Goal: Task Accomplishment & Management: Manage account settings

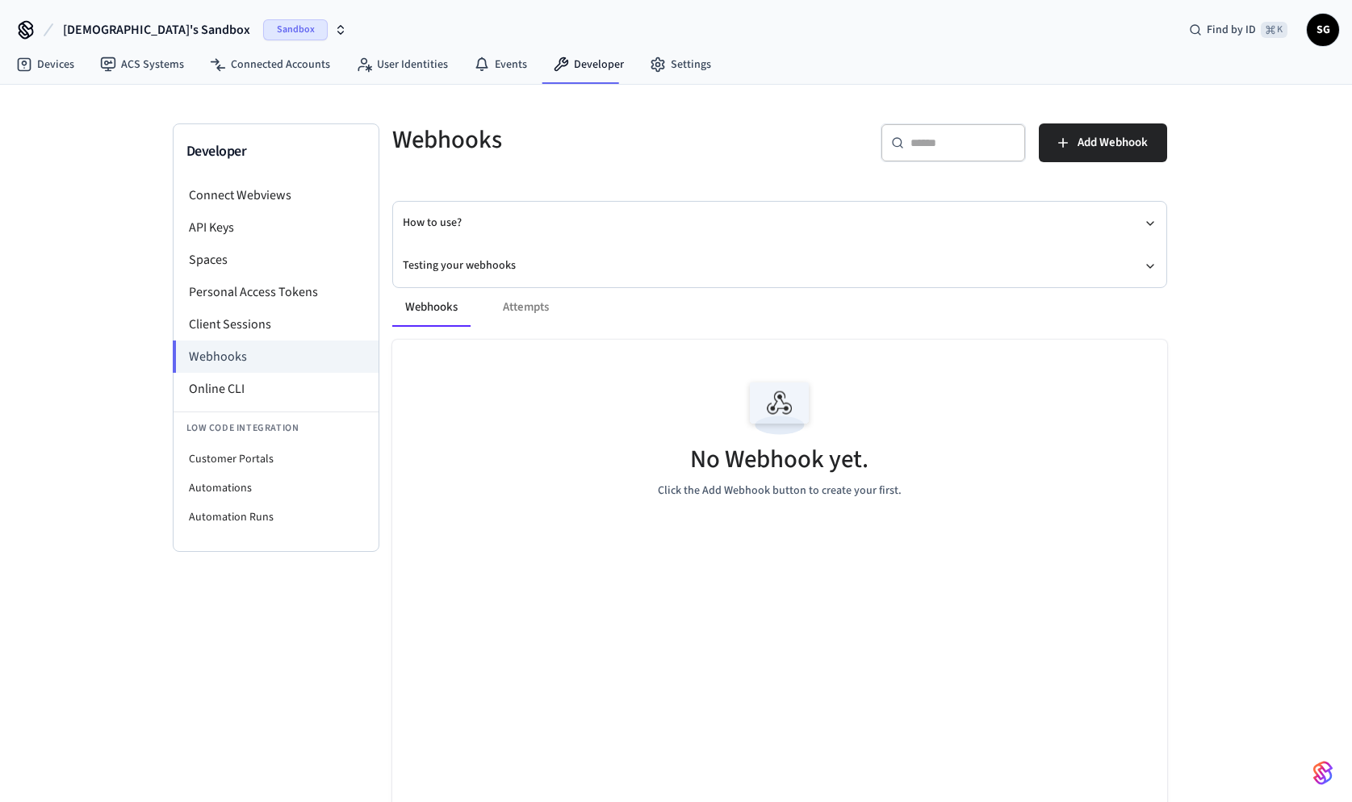
click at [267, 35] on button "[PERSON_NAME]'s Sandbox Sandbox" at bounding box center [205, 30] width 294 height 34
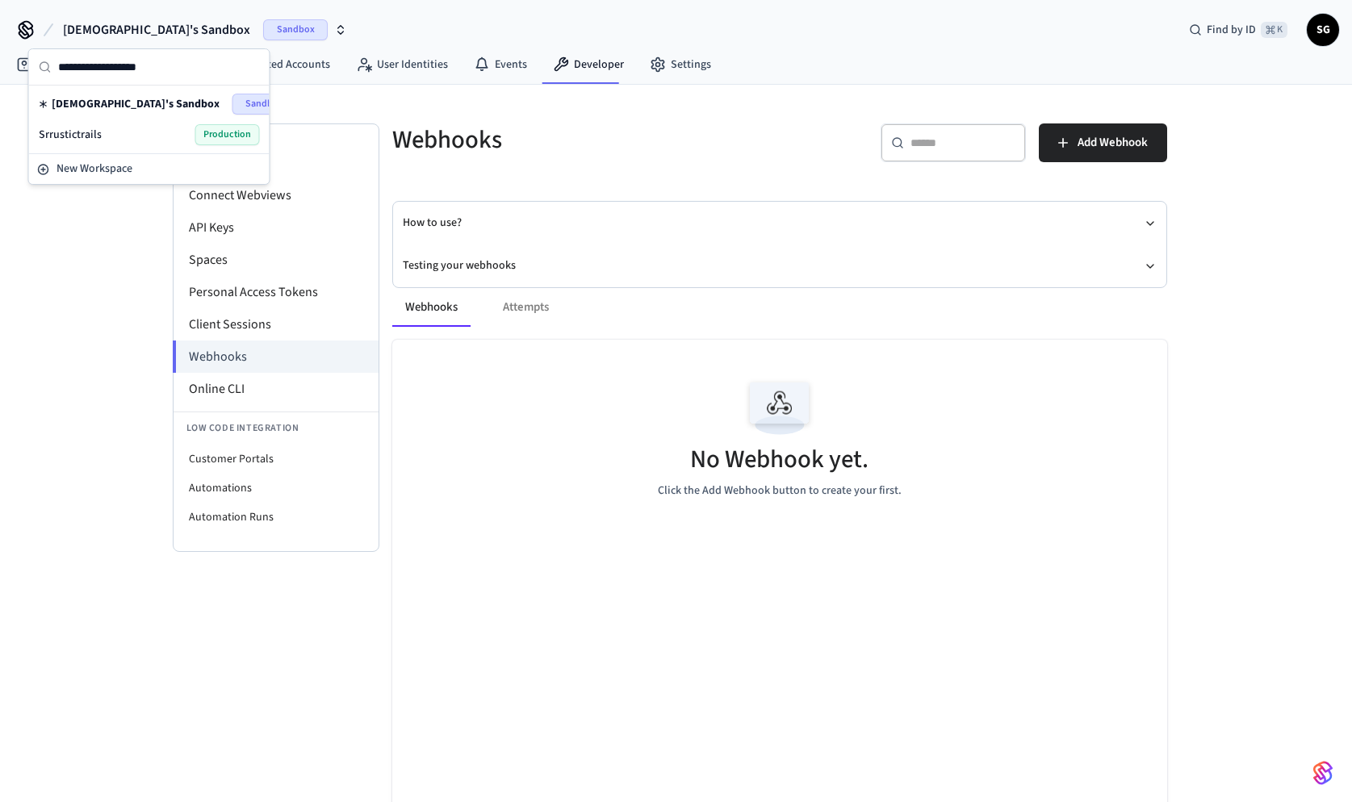
click at [132, 141] on div "Srrustictrails Production" at bounding box center [149, 134] width 221 height 21
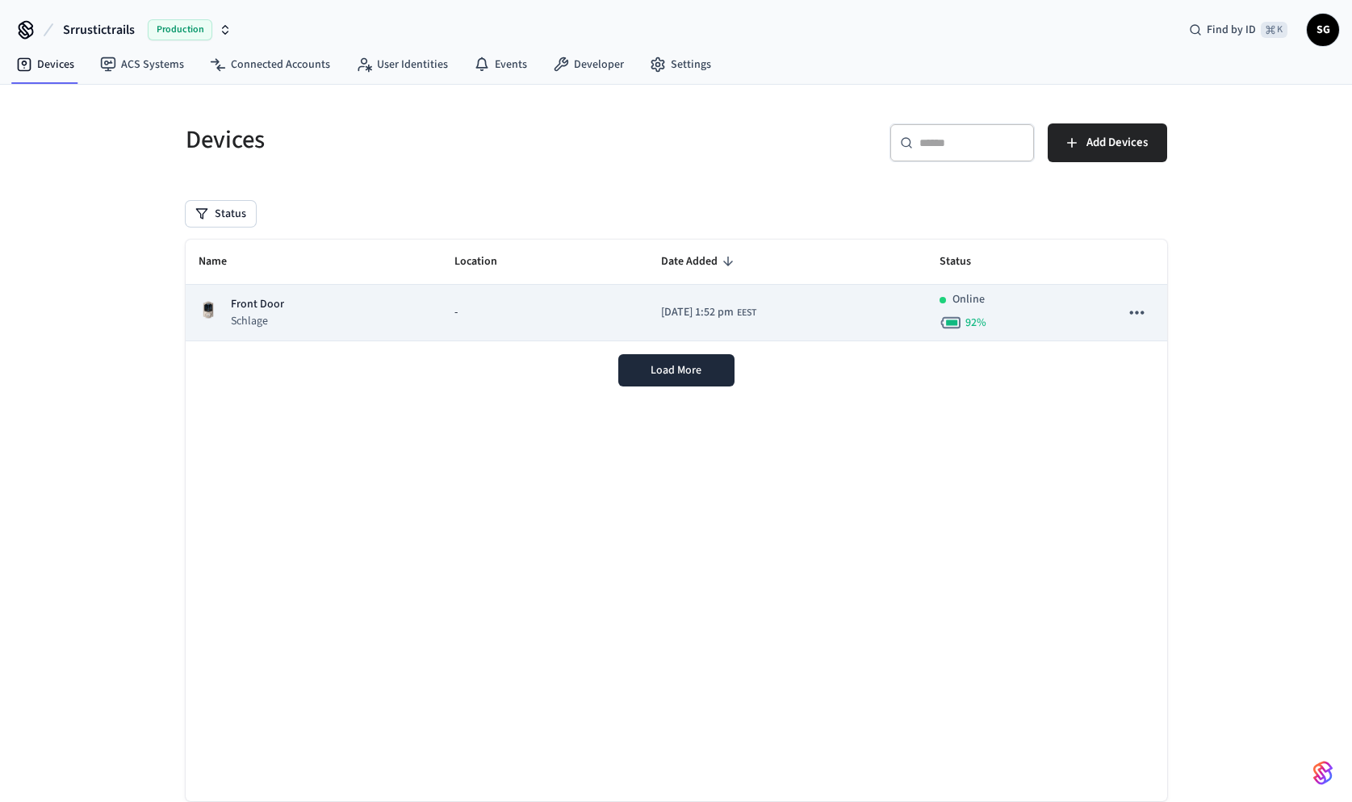
click at [362, 329] on div "Front Door Schlage" at bounding box center [314, 312] width 231 height 33
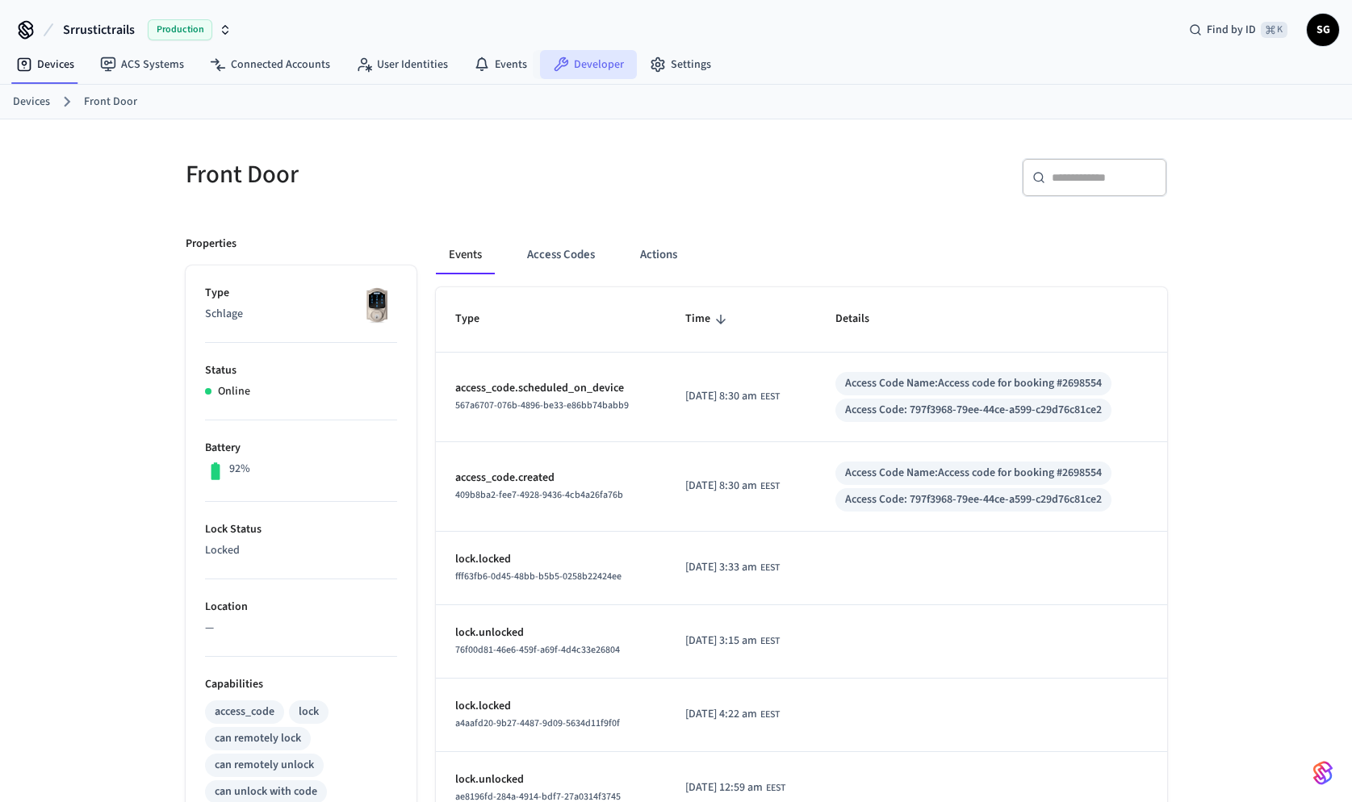
click at [585, 61] on link "Developer" at bounding box center [588, 64] width 97 height 29
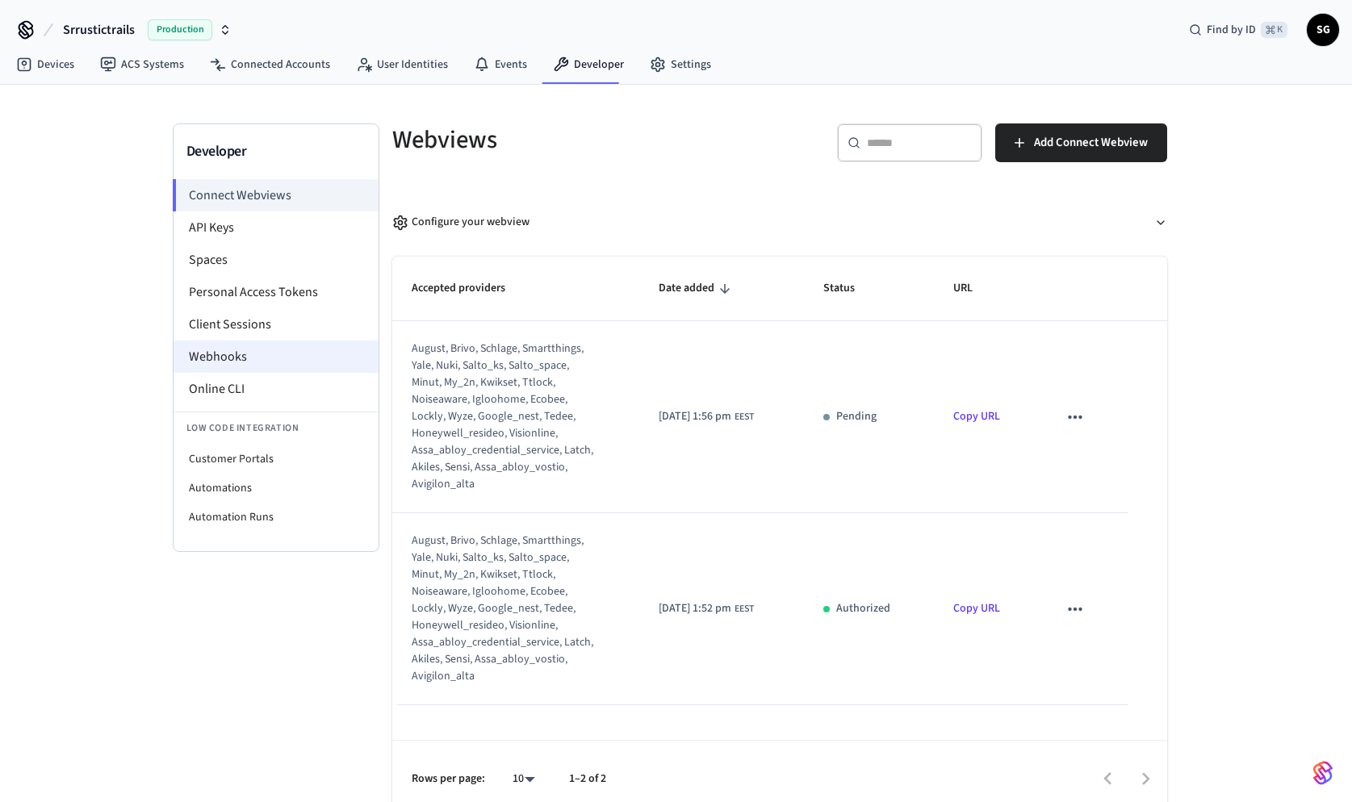
click at [283, 354] on li "Webhooks" at bounding box center [276, 357] width 205 height 32
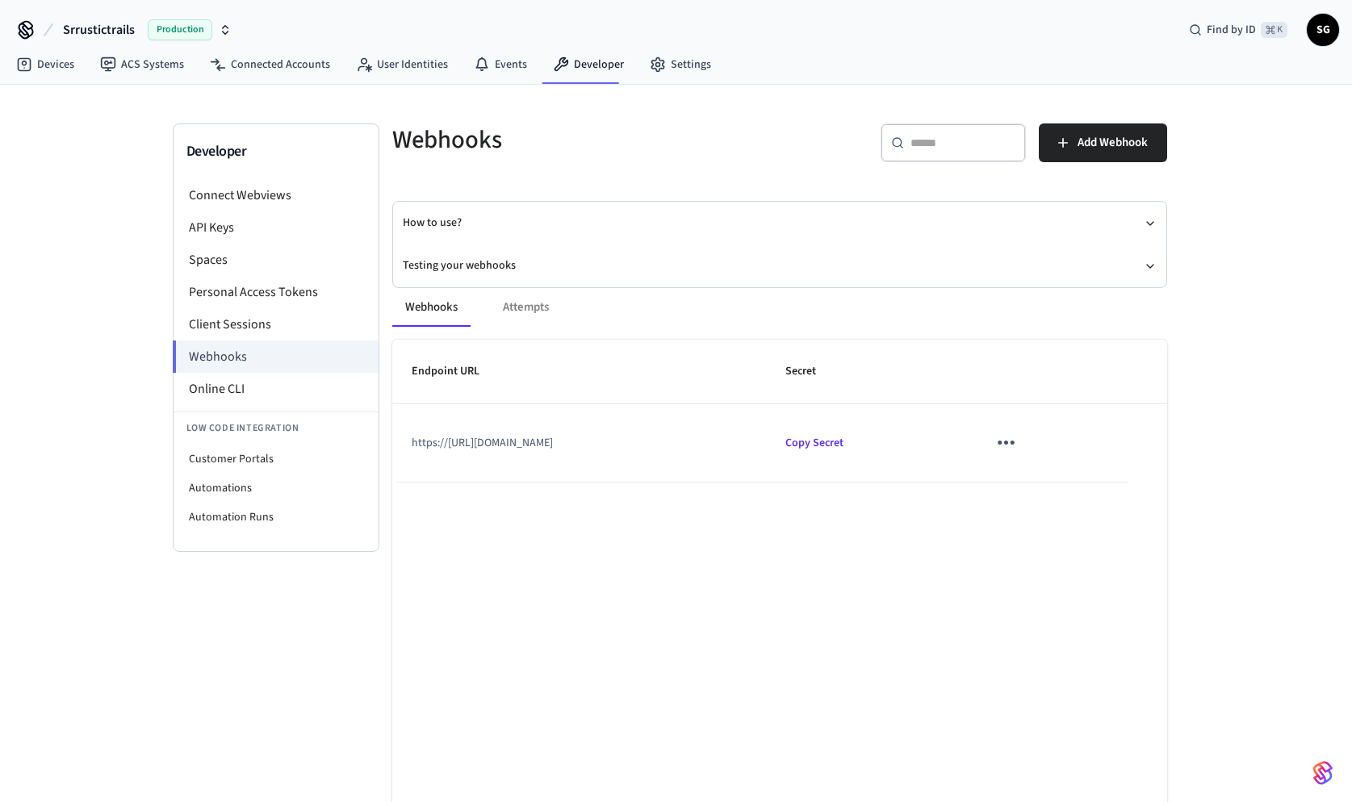
click at [1019, 437] on icon "sticky table" at bounding box center [1006, 442] width 25 height 25
click at [1068, 492] on li "Edit" at bounding box center [1079, 492] width 77 height 44
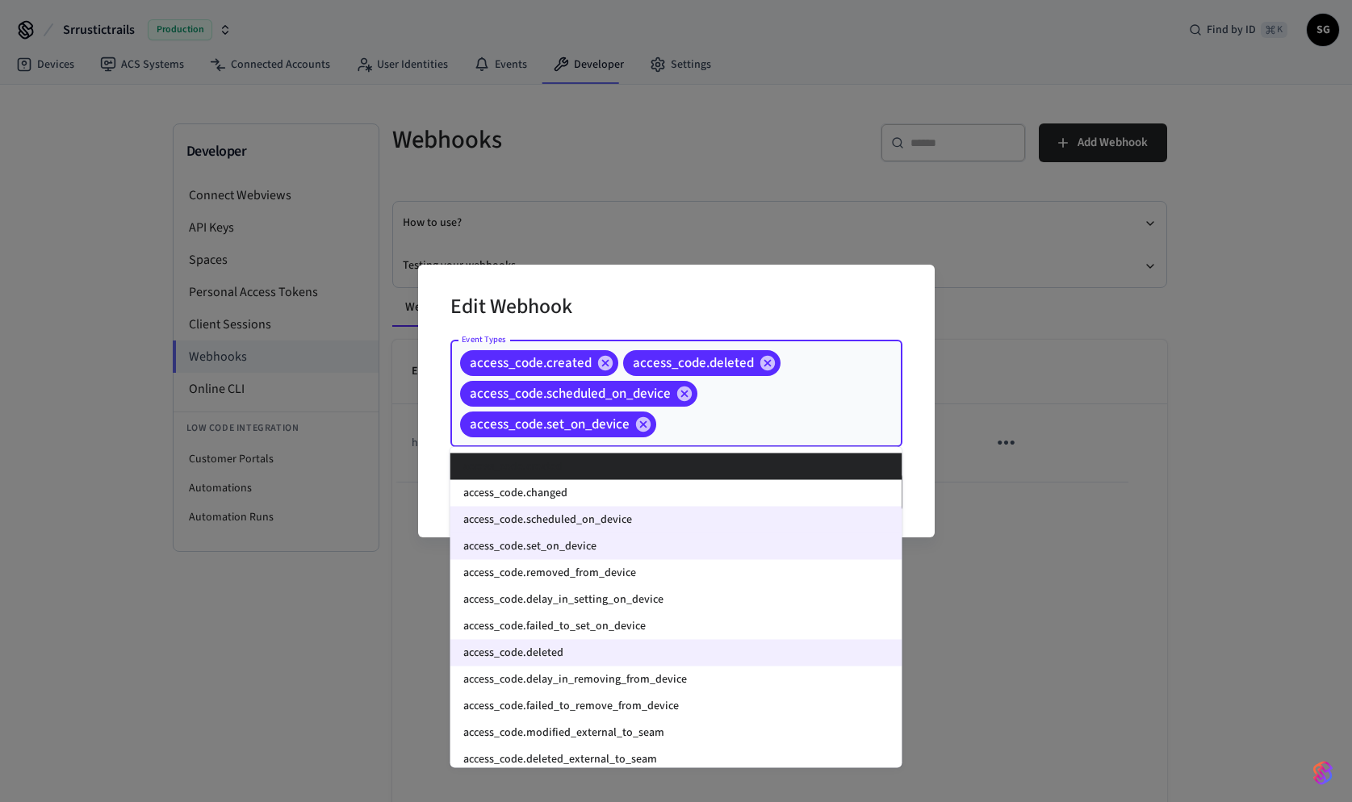
click at [847, 419] on input "Event Types" at bounding box center [754, 424] width 191 height 28
click at [852, 408] on div "access_code.created access_code.deleted access_code.scheduled_on_device access_…" at bounding box center [676, 394] width 452 height 107
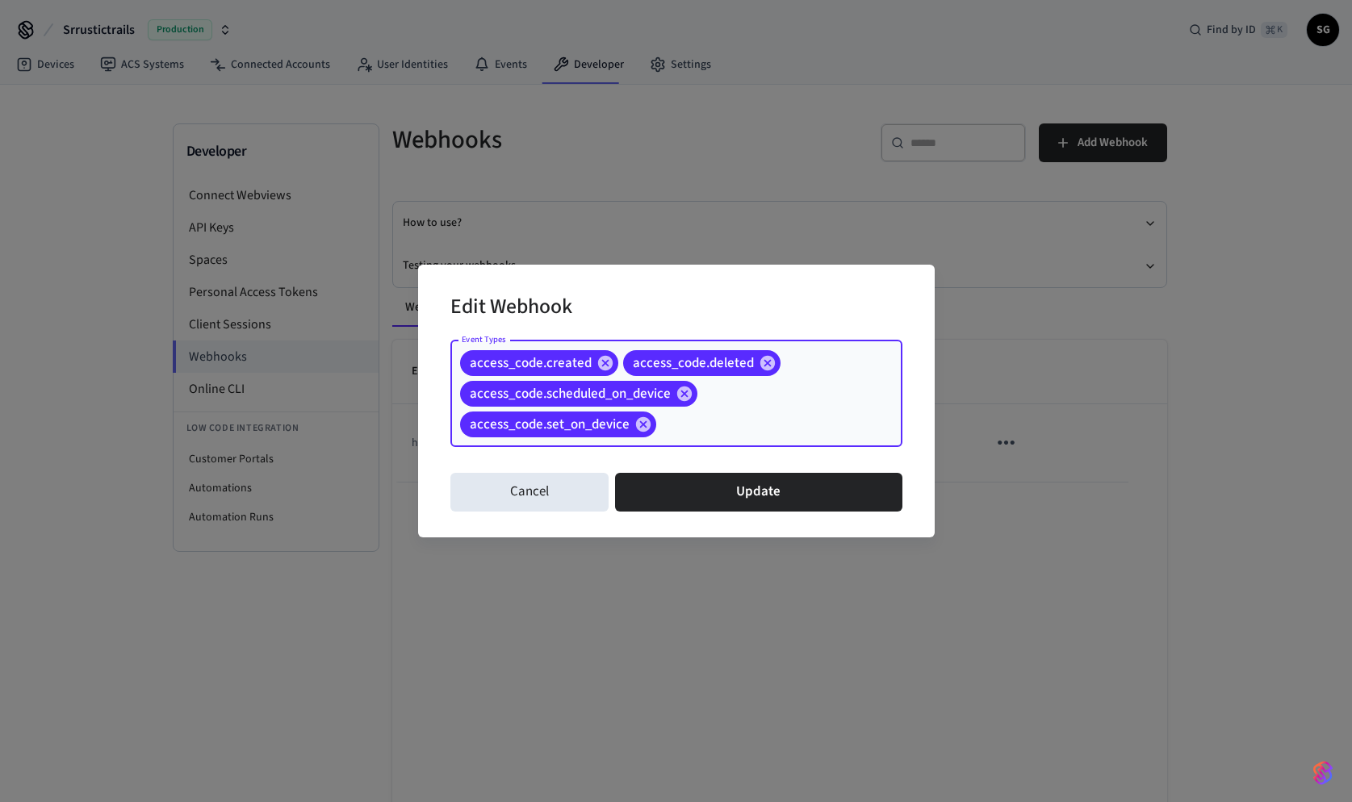
click at [732, 425] on input "Event Types" at bounding box center [754, 424] width 191 height 28
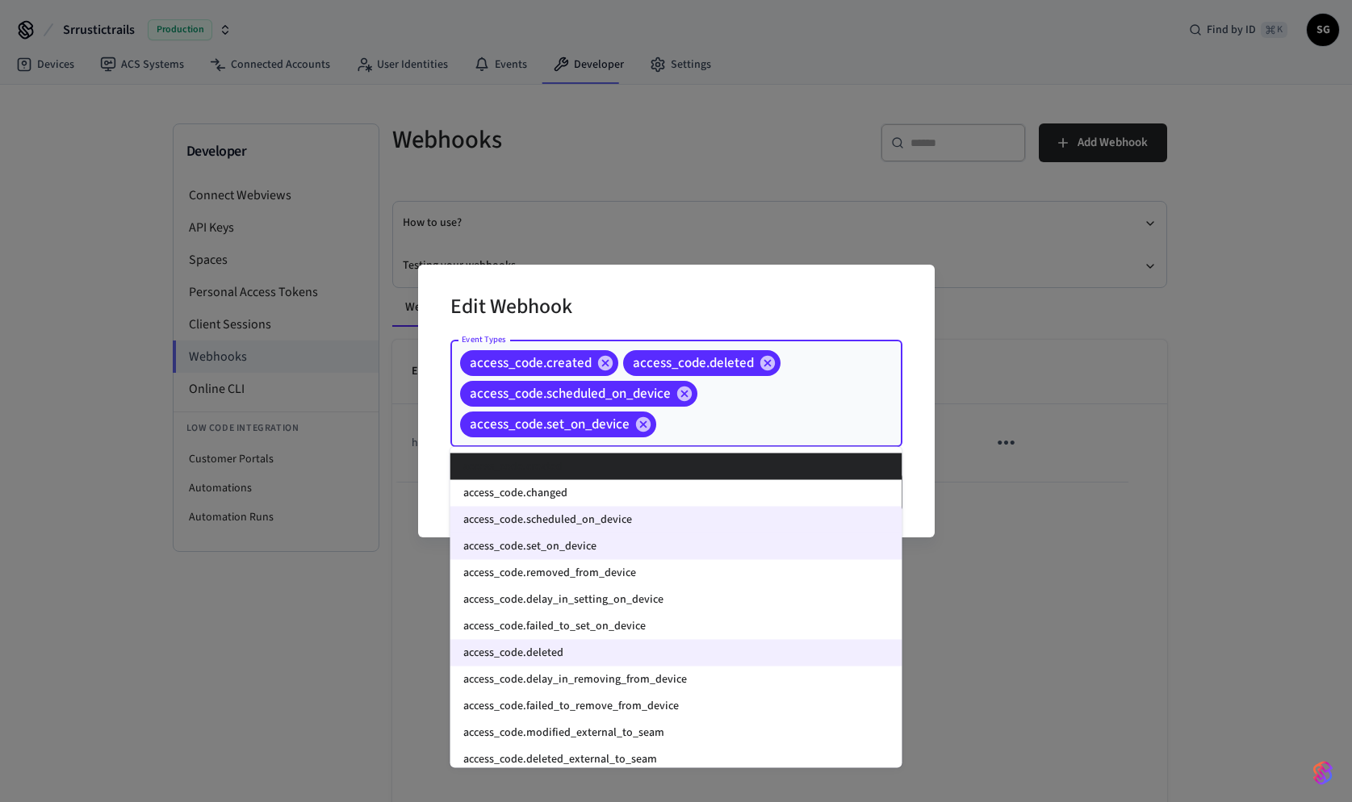
click at [706, 421] on input "Event Types" at bounding box center [754, 424] width 191 height 28
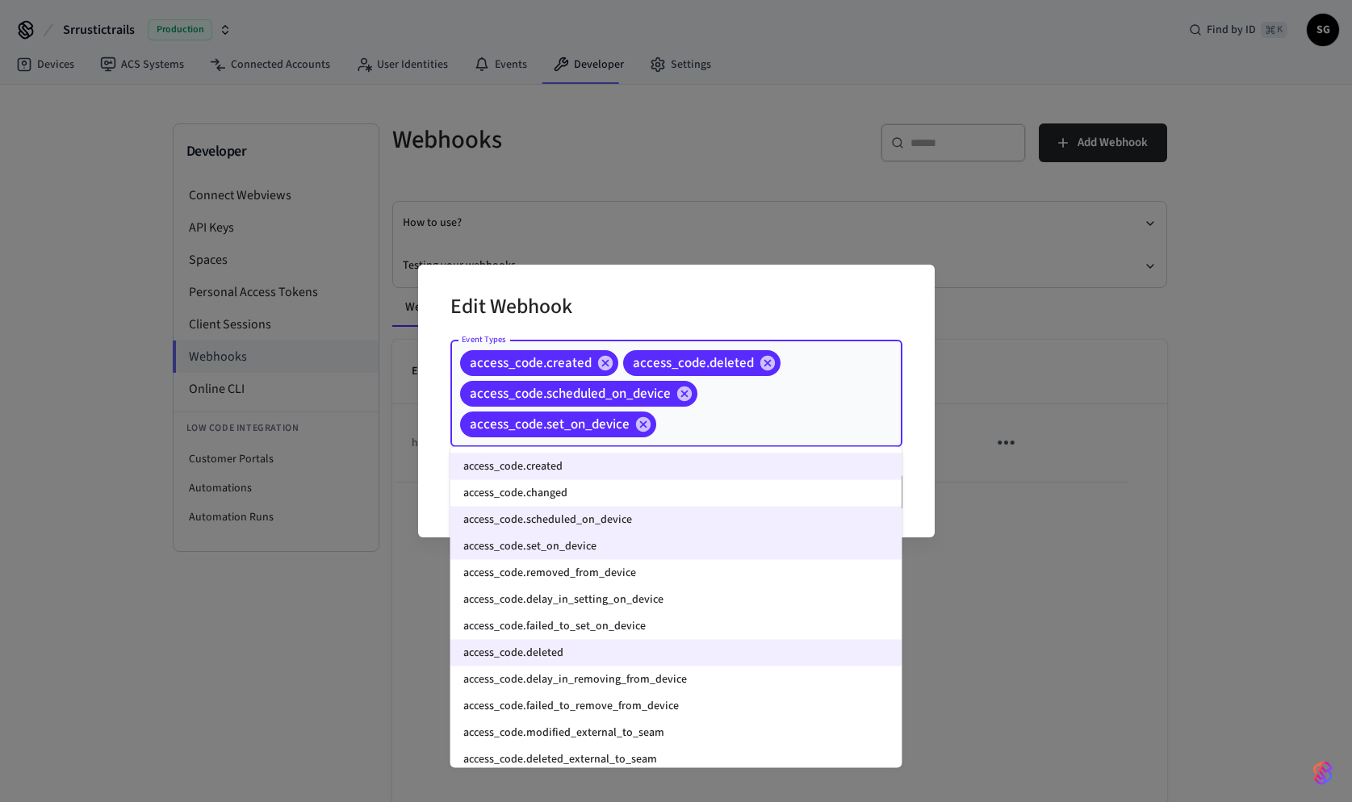
click at [639, 488] on li "access_code.changed" at bounding box center [676, 493] width 452 height 27
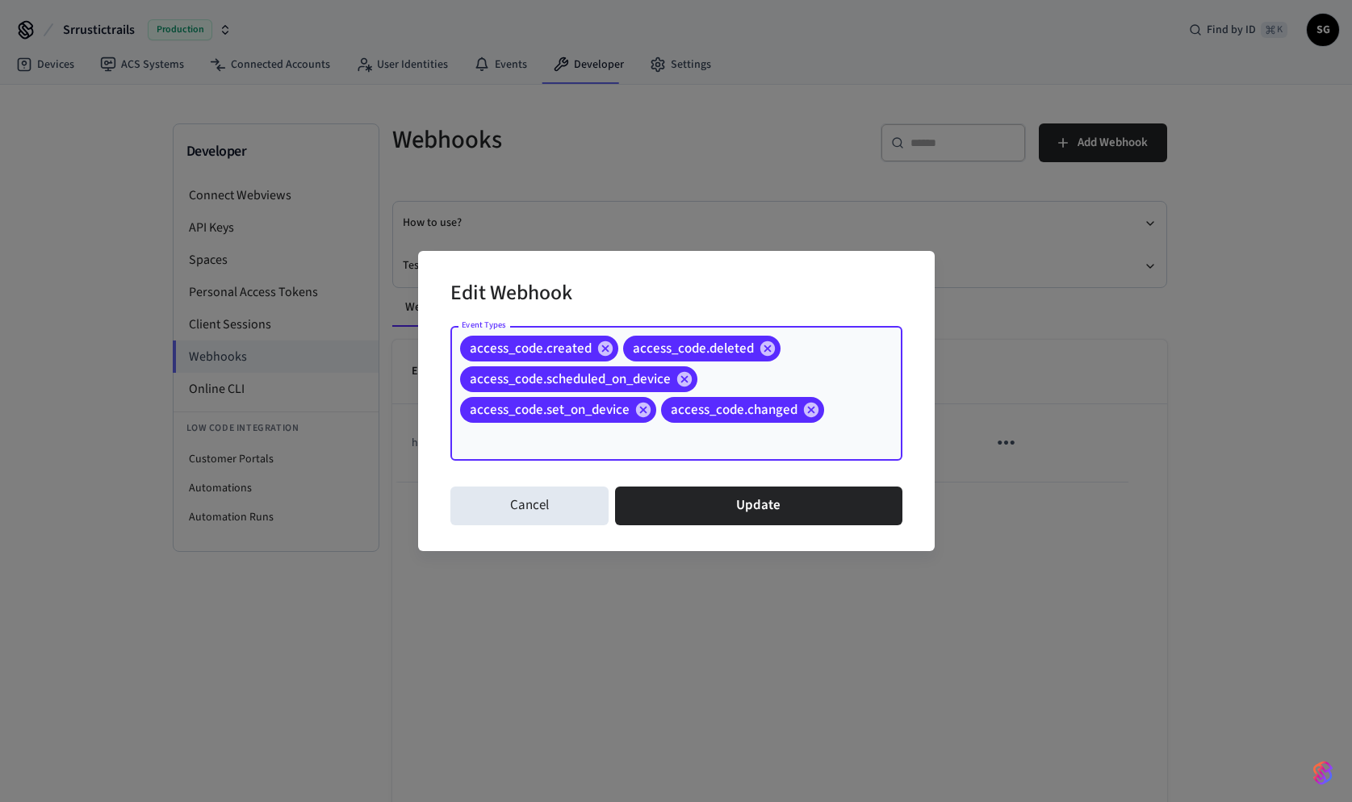
click at [691, 446] on input "Event Types" at bounding box center [654, 439] width 392 height 28
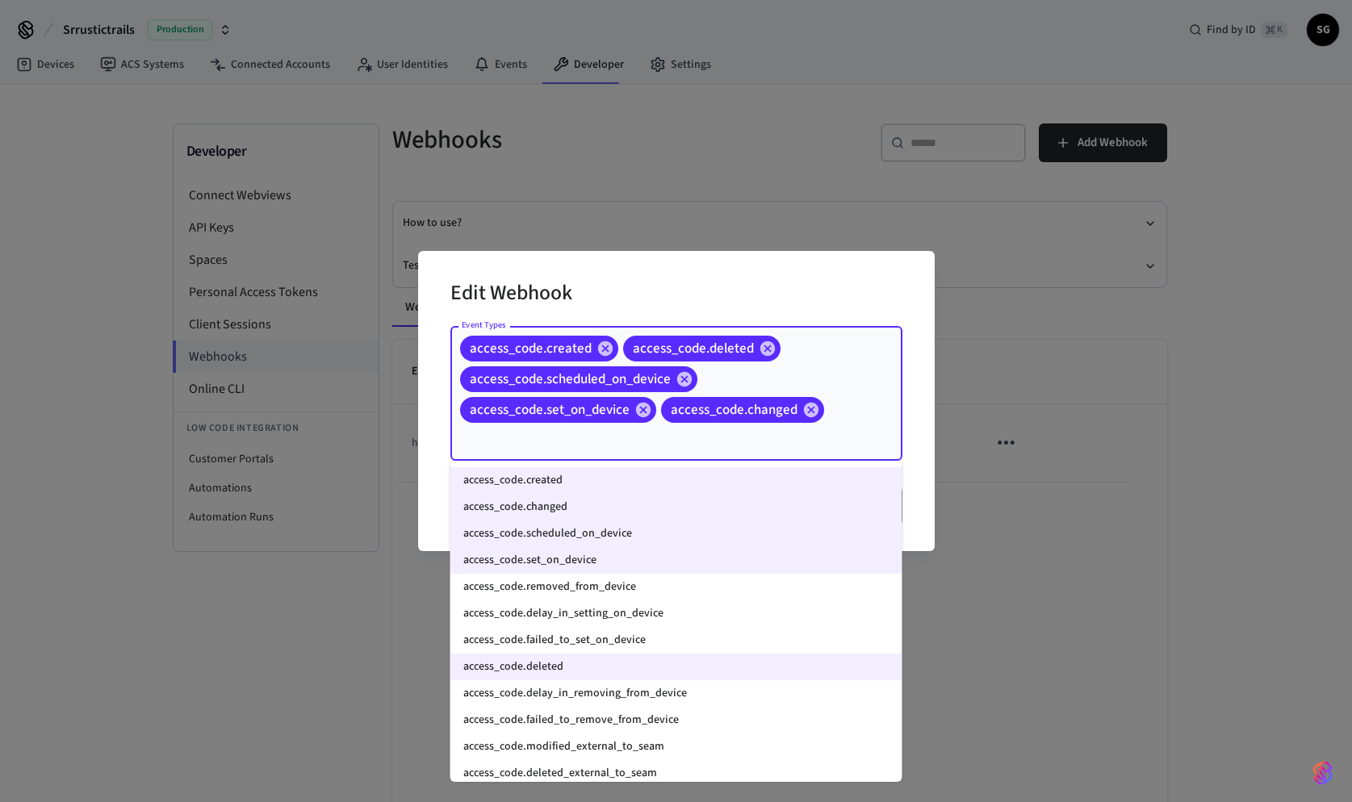
click at [634, 589] on li "access_code.removed_from_device" at bounding box center [676, 587] width 452 height 27
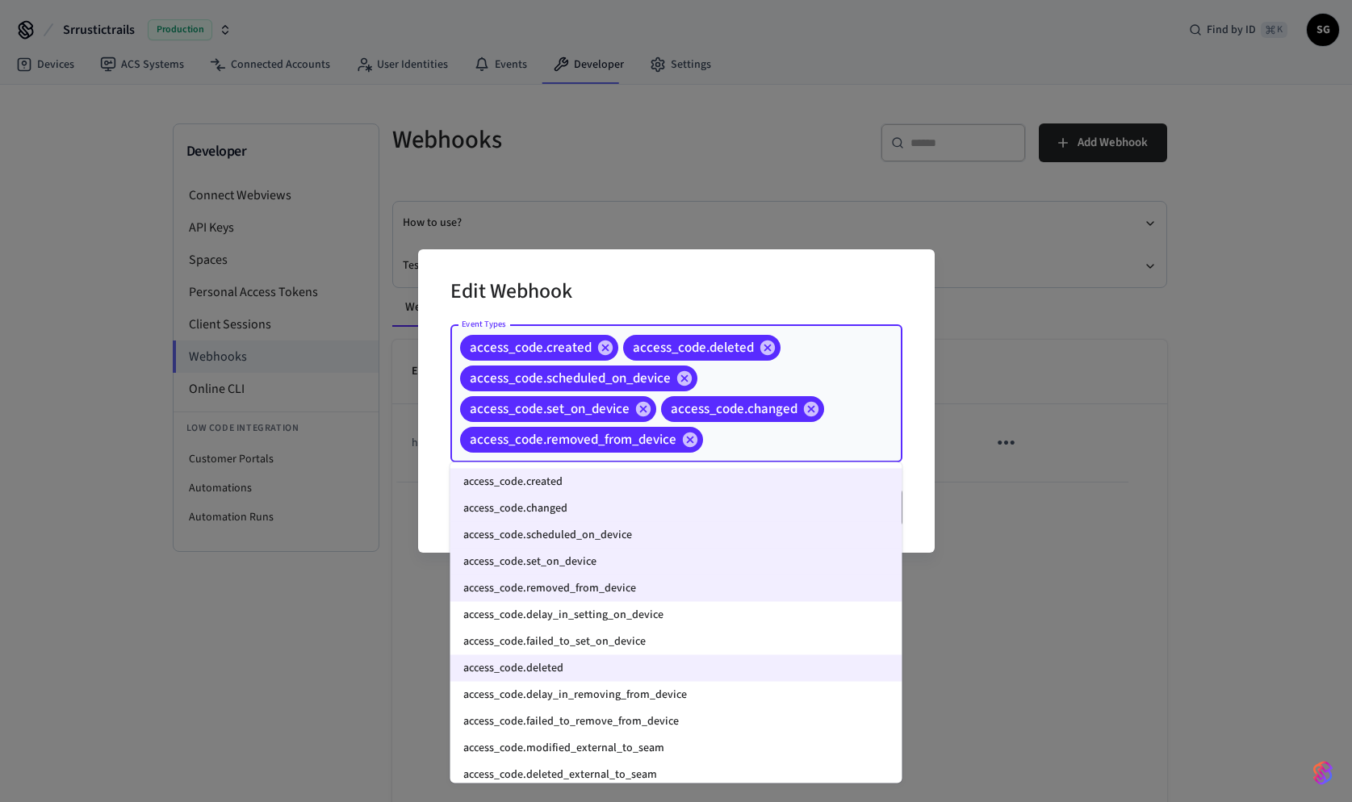
click at [722, 447] on input "Event Types" at bounding box center [777, 439] width 144 height 28
click at [680, 615] on li "access_code.delay_in_setting_on_device" at bounding box center [676, 615] width 452 height 27
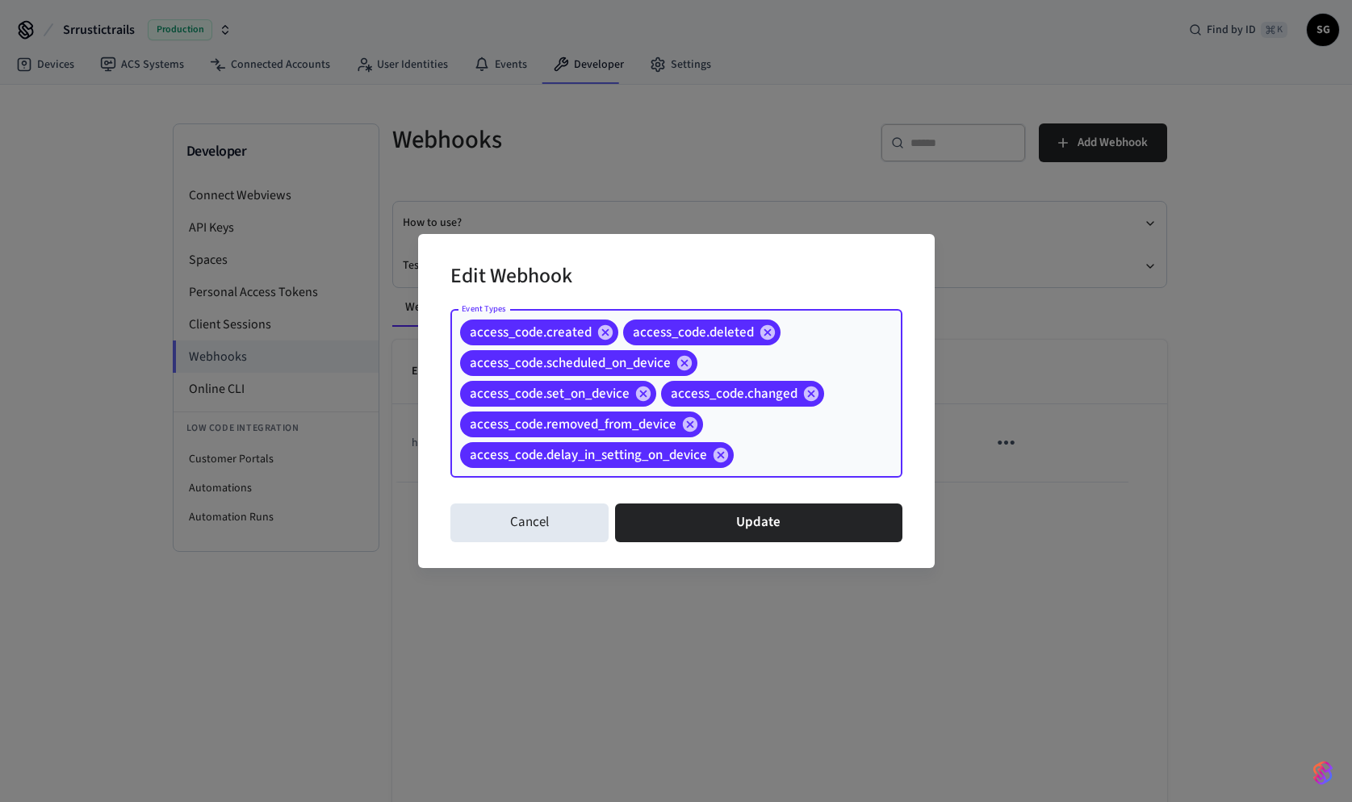
click at [765, 455] on input "Event Types" at bounding box center [793, 455] width 114 height 28
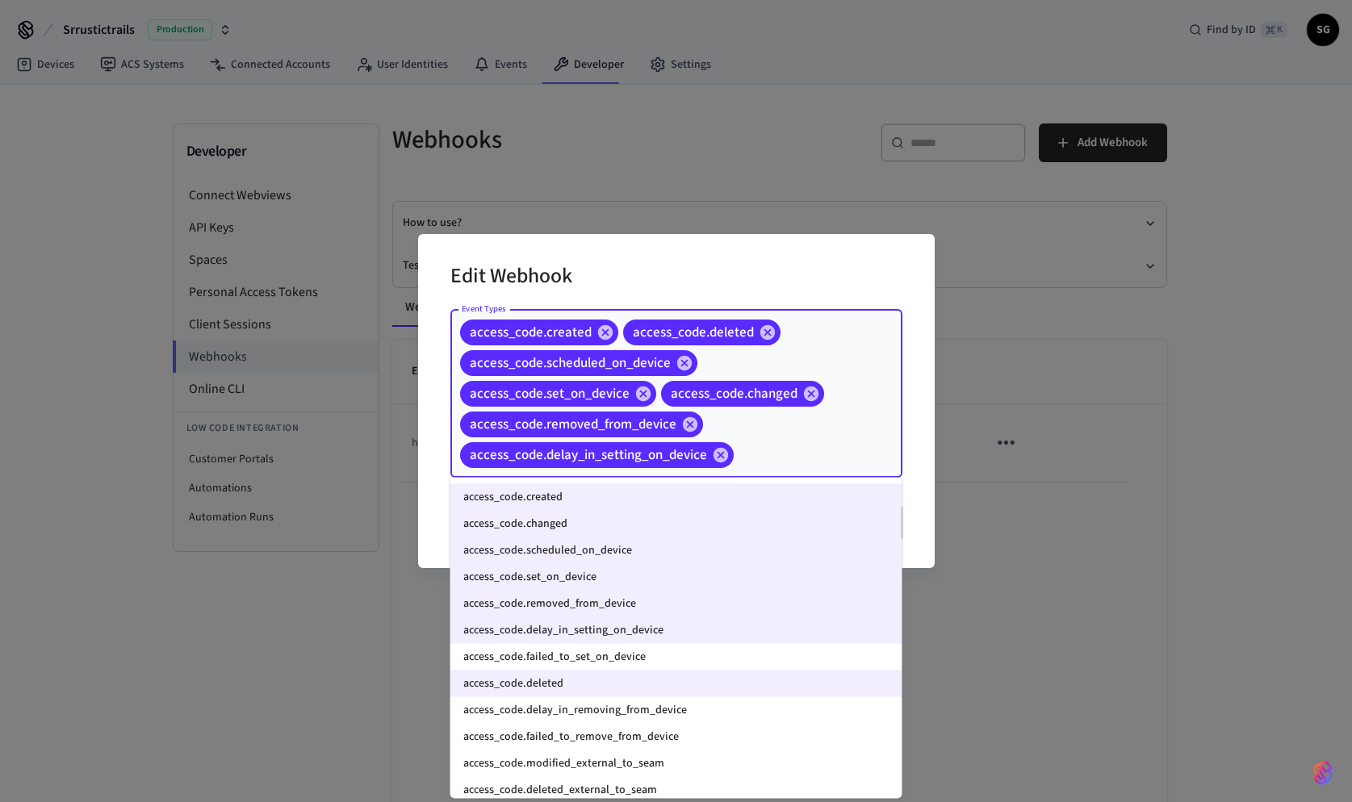
click at [669, 660] on li "access_code.failed_to_set_on_device" at bounding box center [676, 657] width 452 height 27
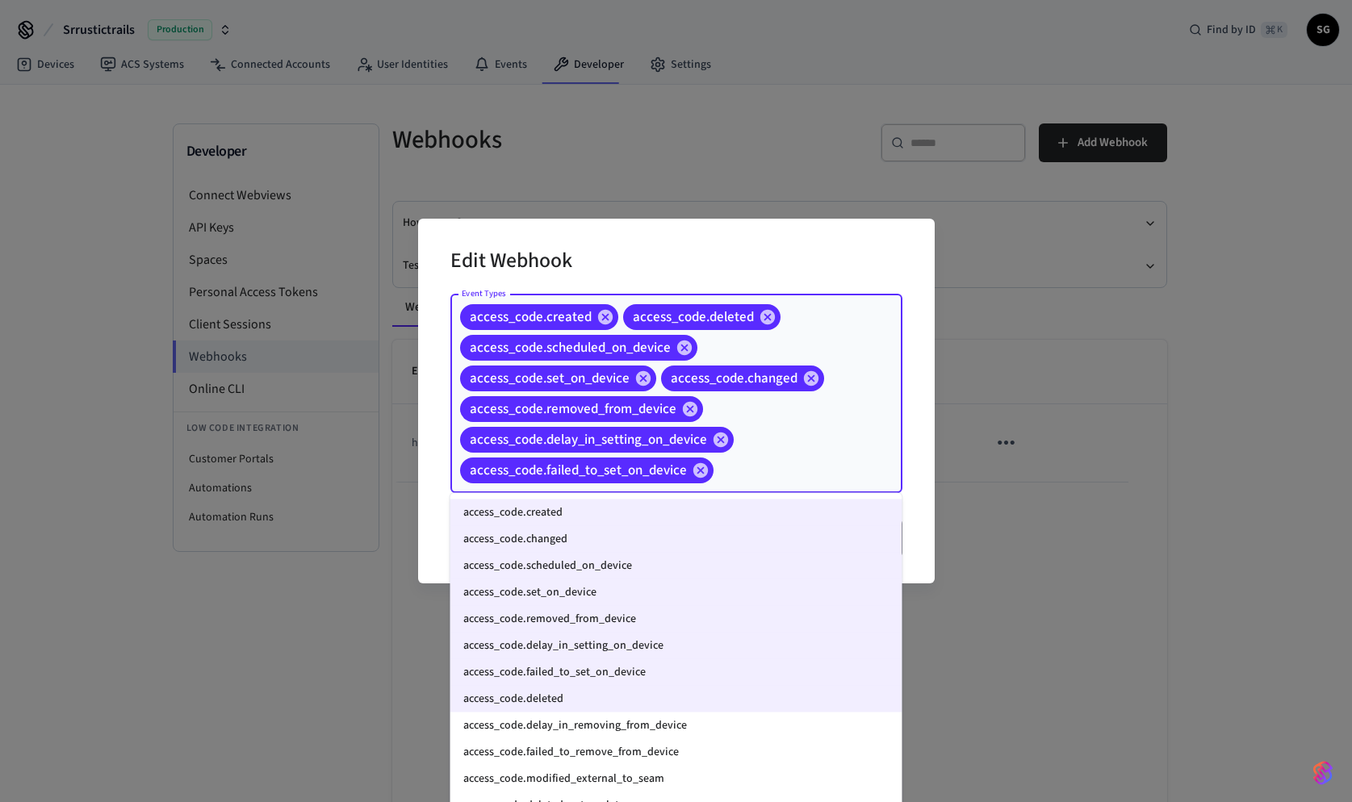
click at [770, 475] on input "Event Types" at bounding box center [783, 470] width 134 height 28
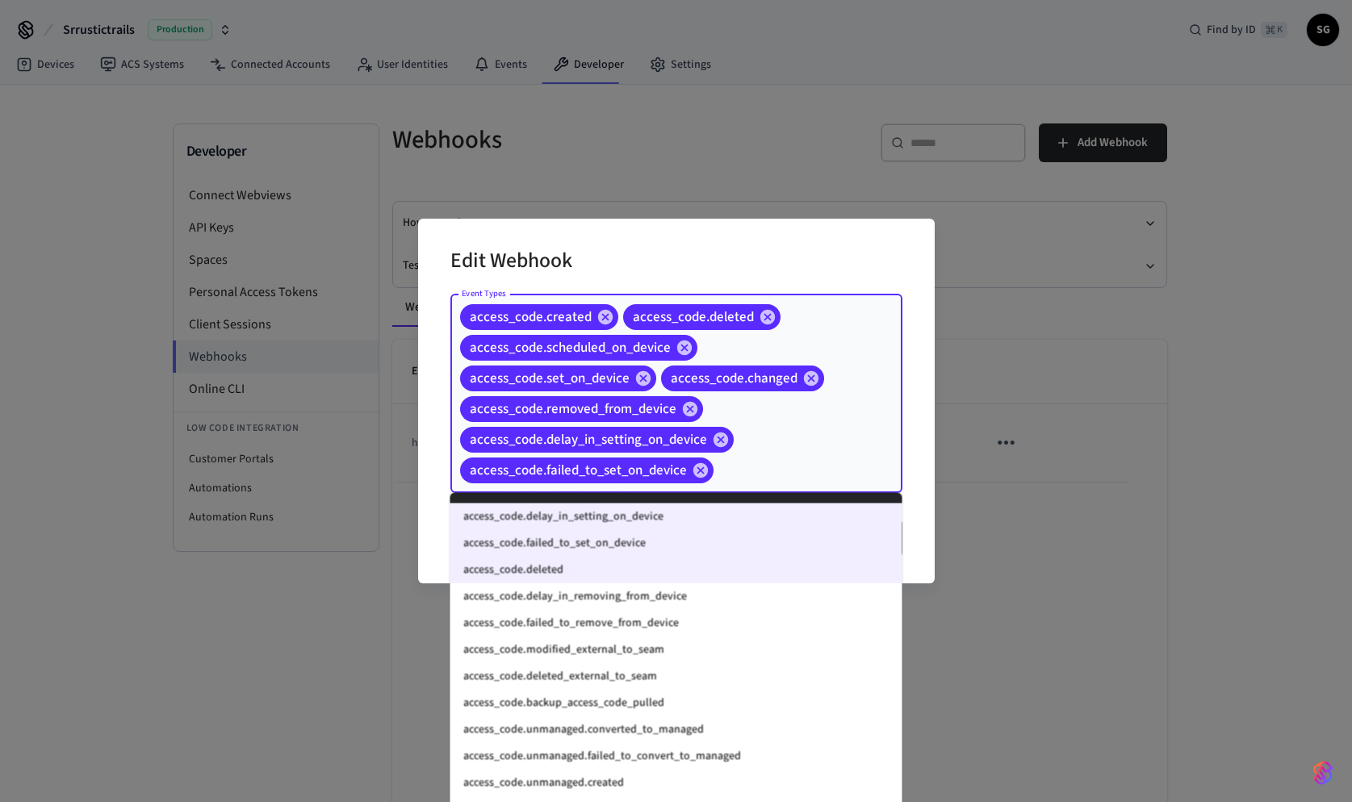
scroll to position [131, 0]
click at [688, 605] on li "access_code.delay_in_removing_from_device" at bounding box center [676, 595] width 452 height 27
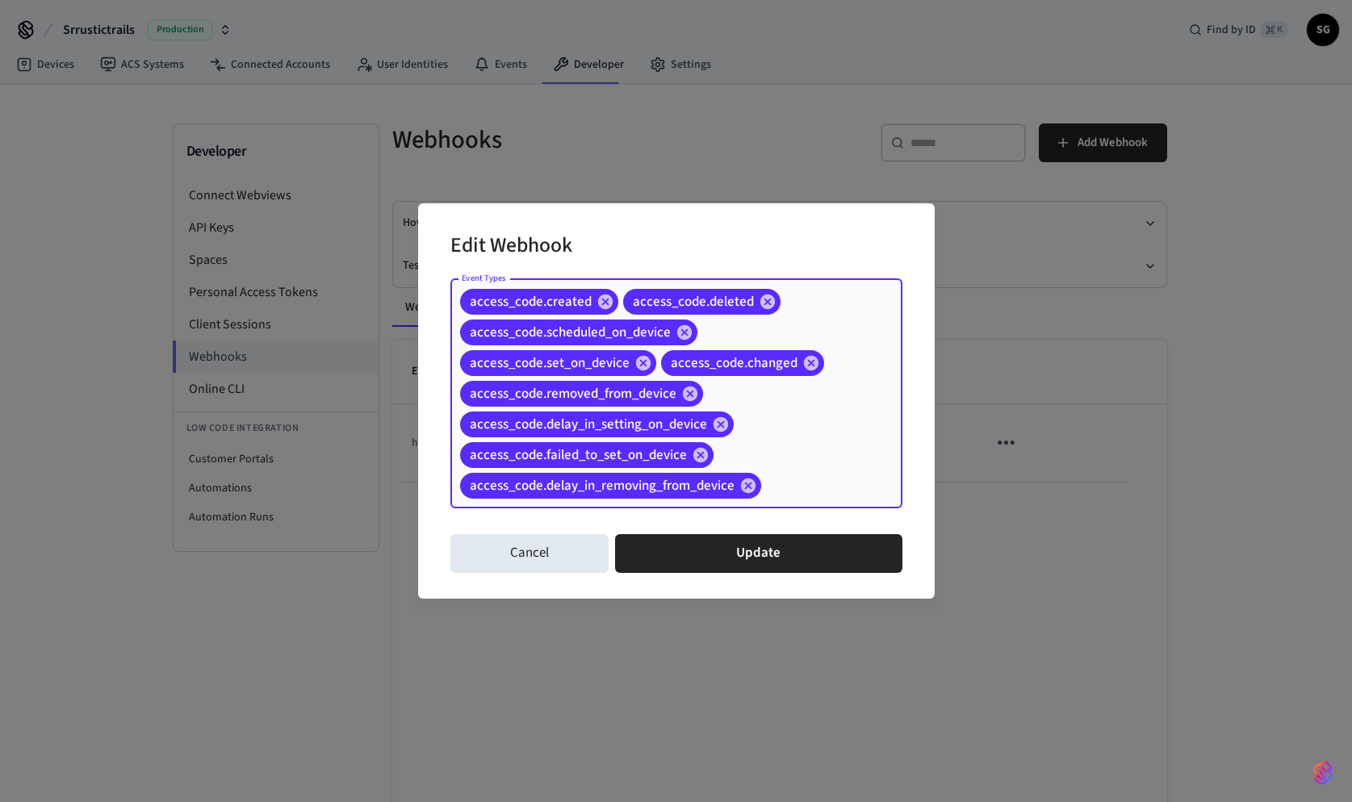
click at [786, 488] on input "Event Types" at bounding box center [807, 485] width 86 height 28
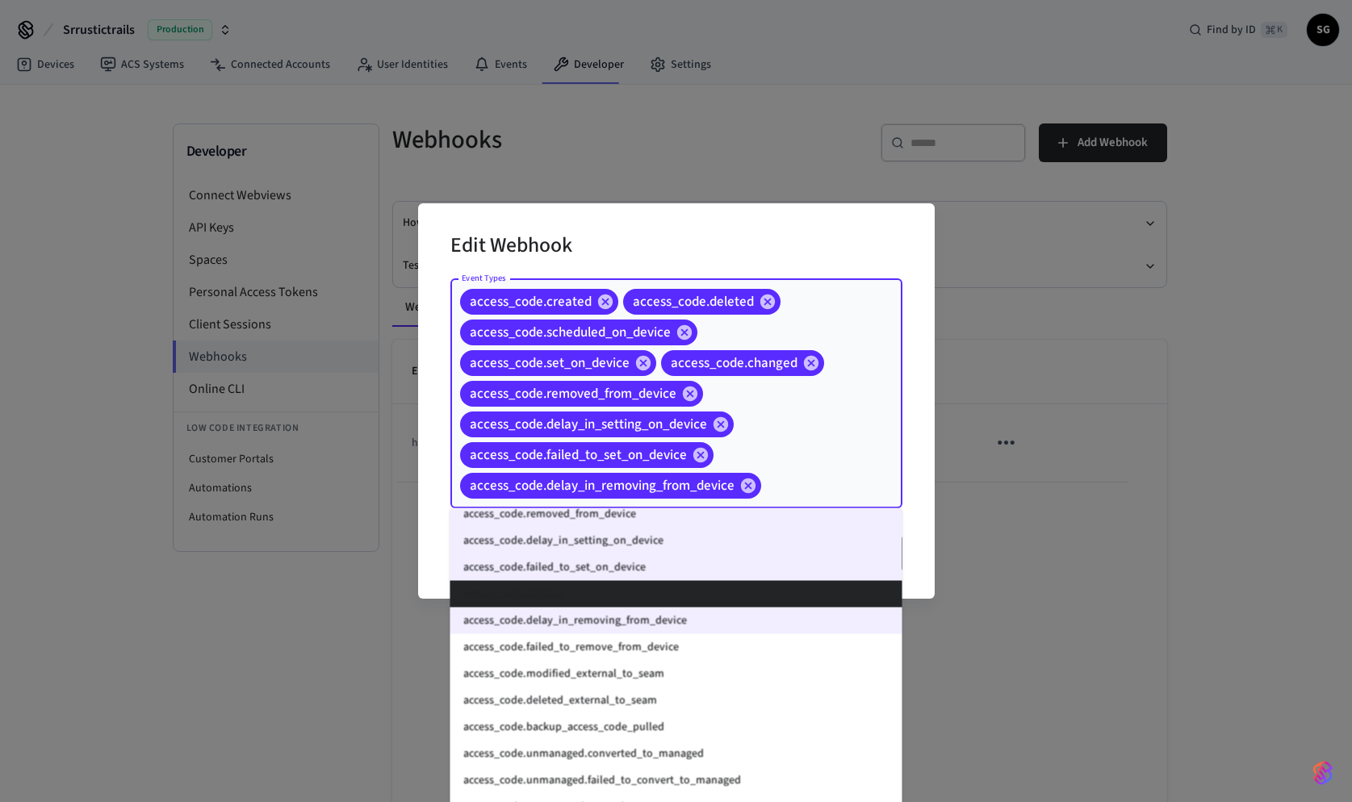
scroll to position [144, 0]
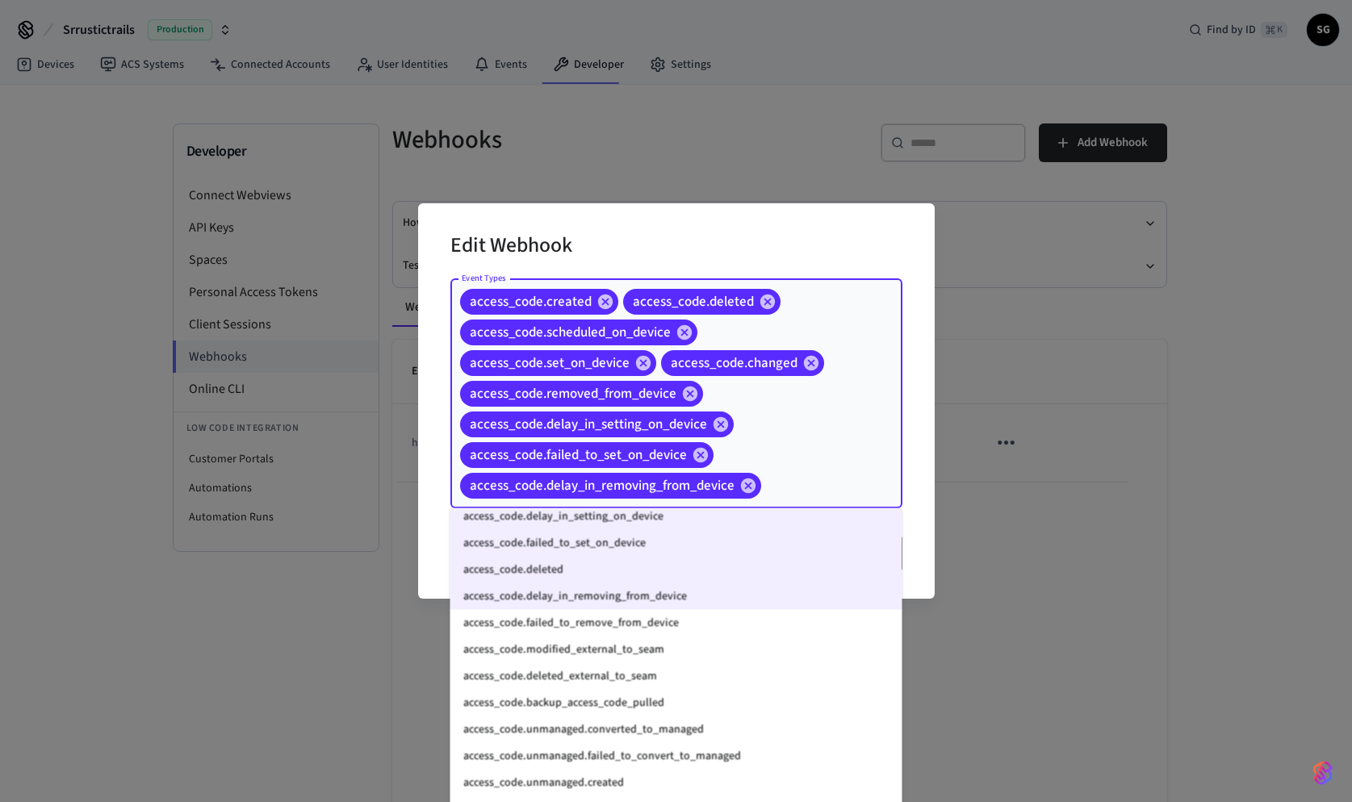
click at [675, 634] on li "access_code.failed_to_remove_from_device" at bounding box center [676, 623] width 452 height 27
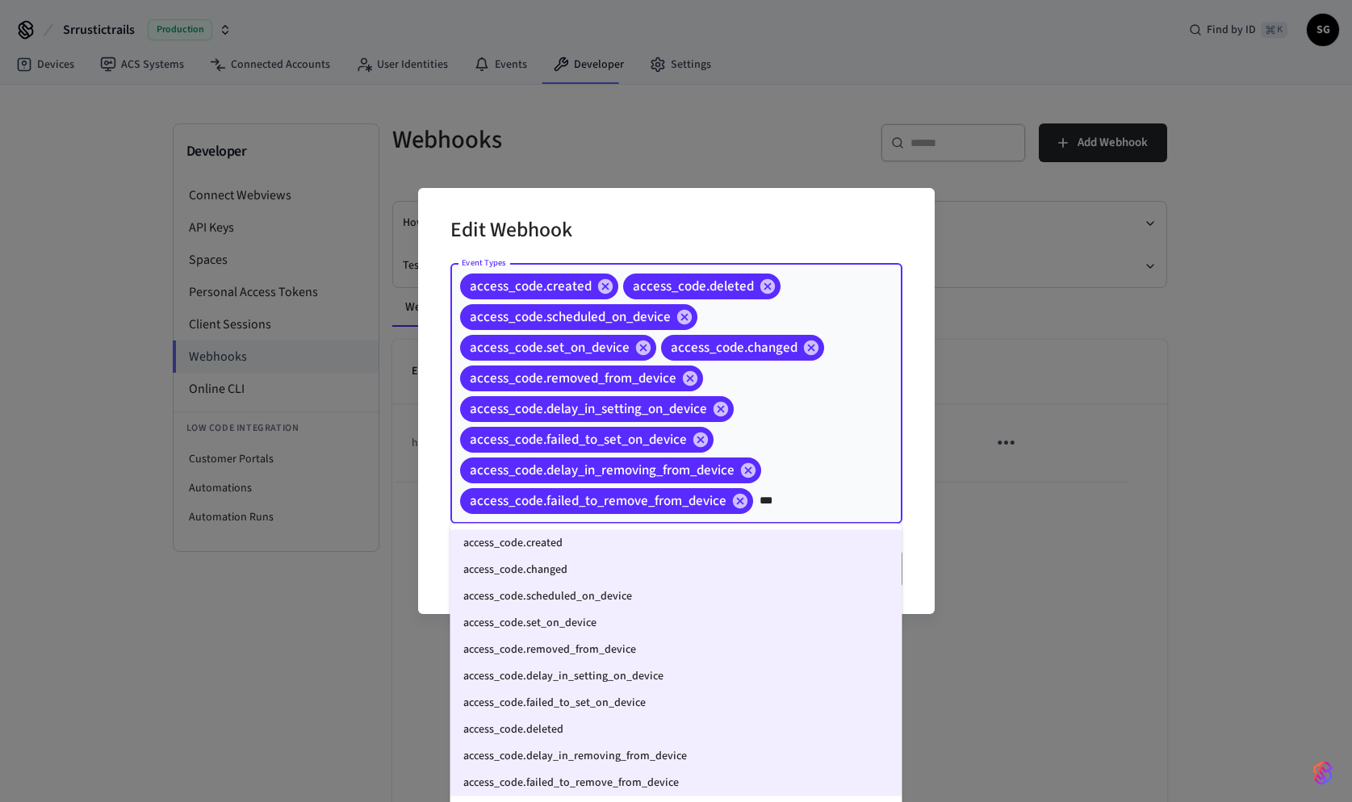
type input "****"
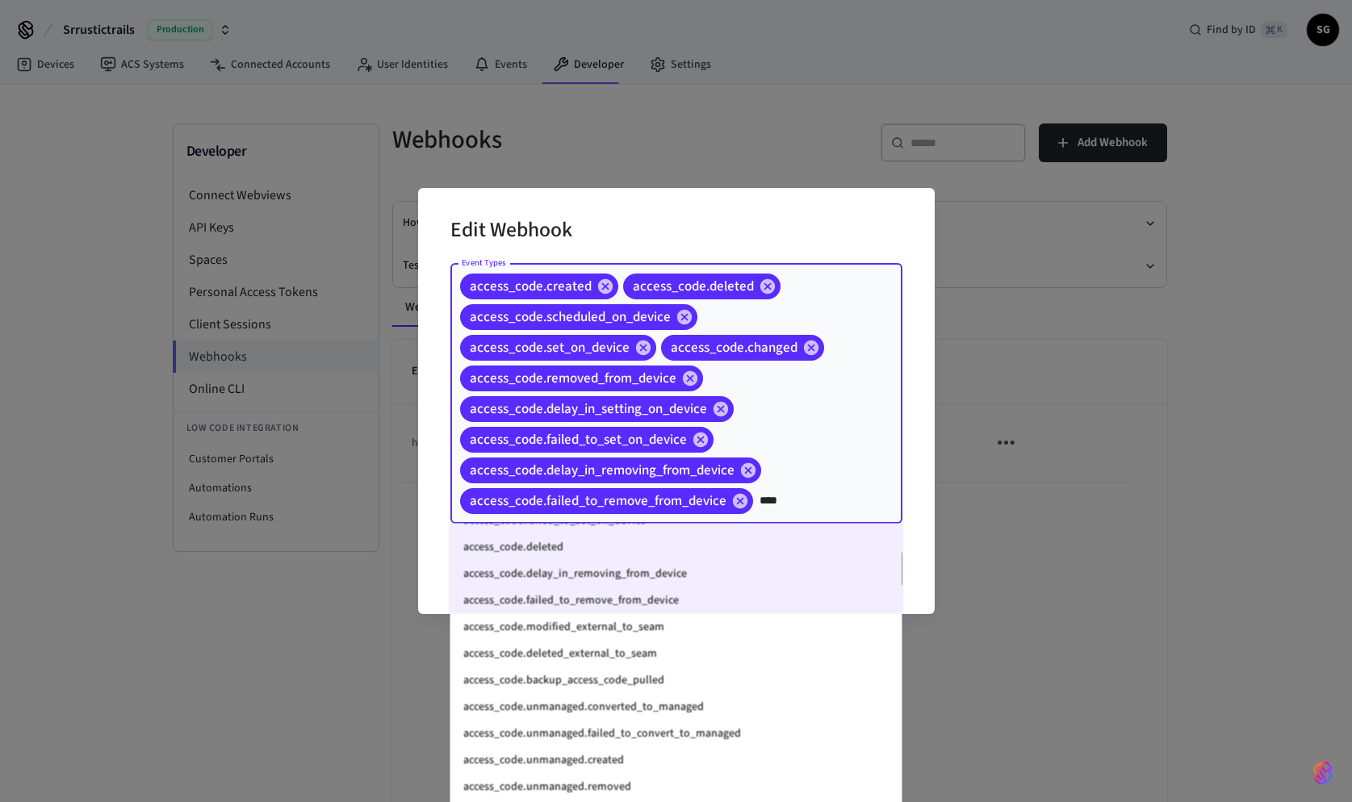
scroll to position [198, 0]
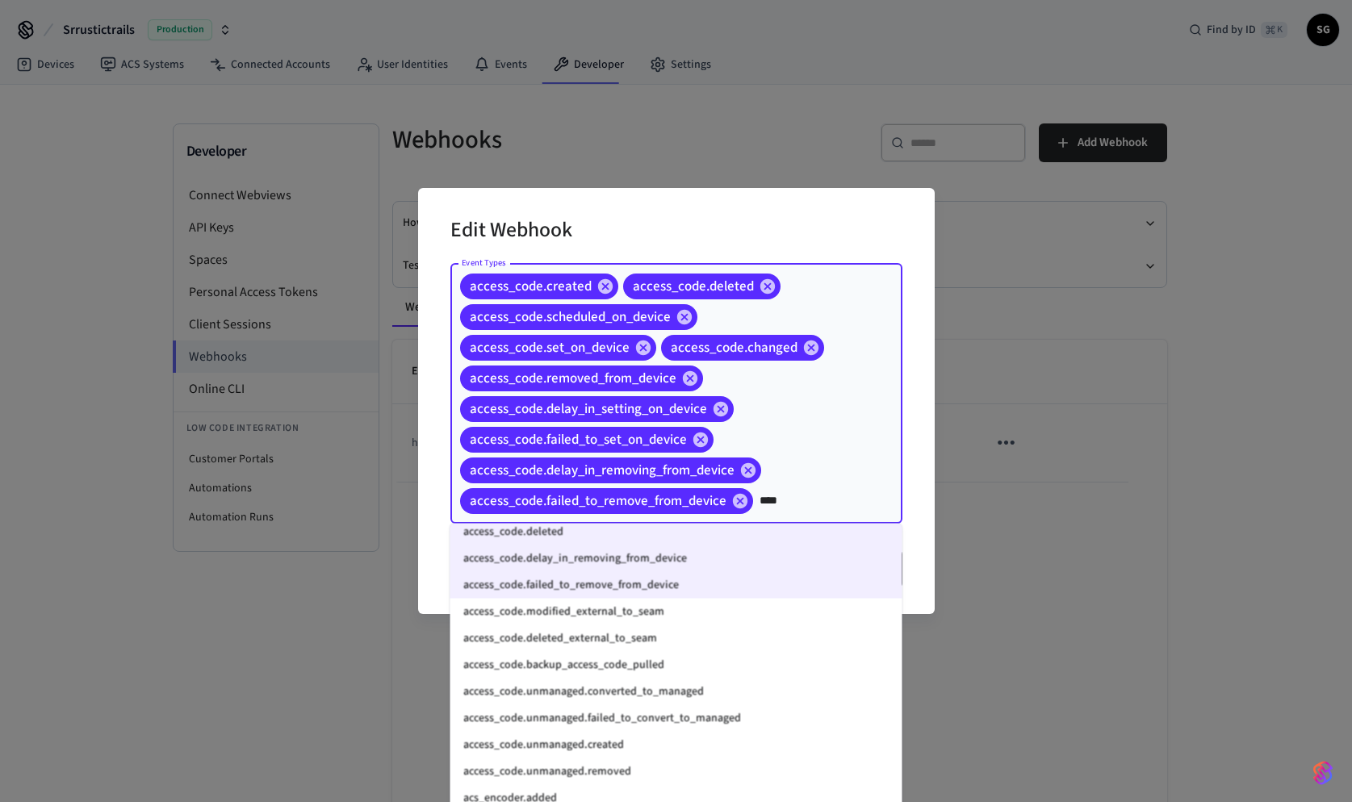
click at [704, 614] on li "access_code.modified_external_to_seam" at bounding box center [676, 612] width 452 height 27
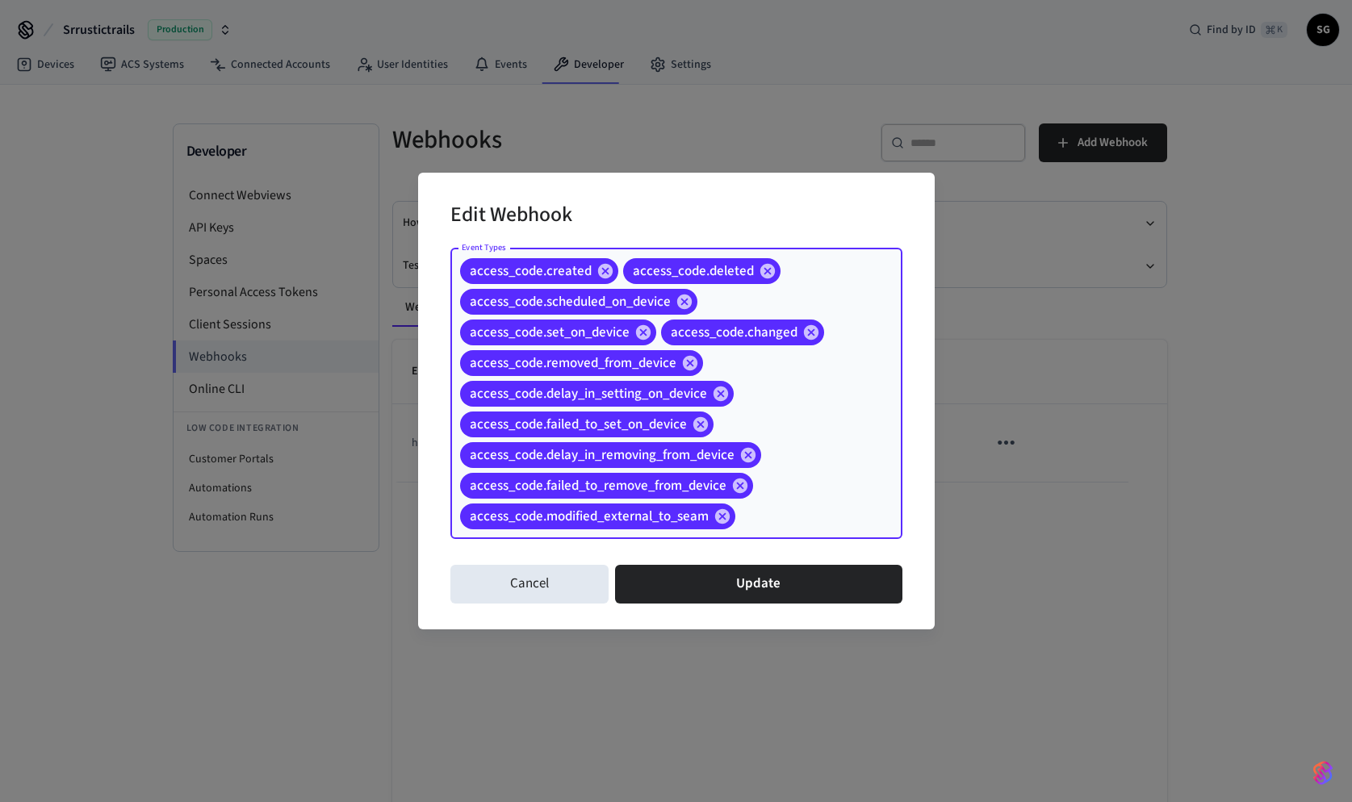
click at [784, 525] on input "Event Types" at bounding box center [794, 516] width 112 height 28
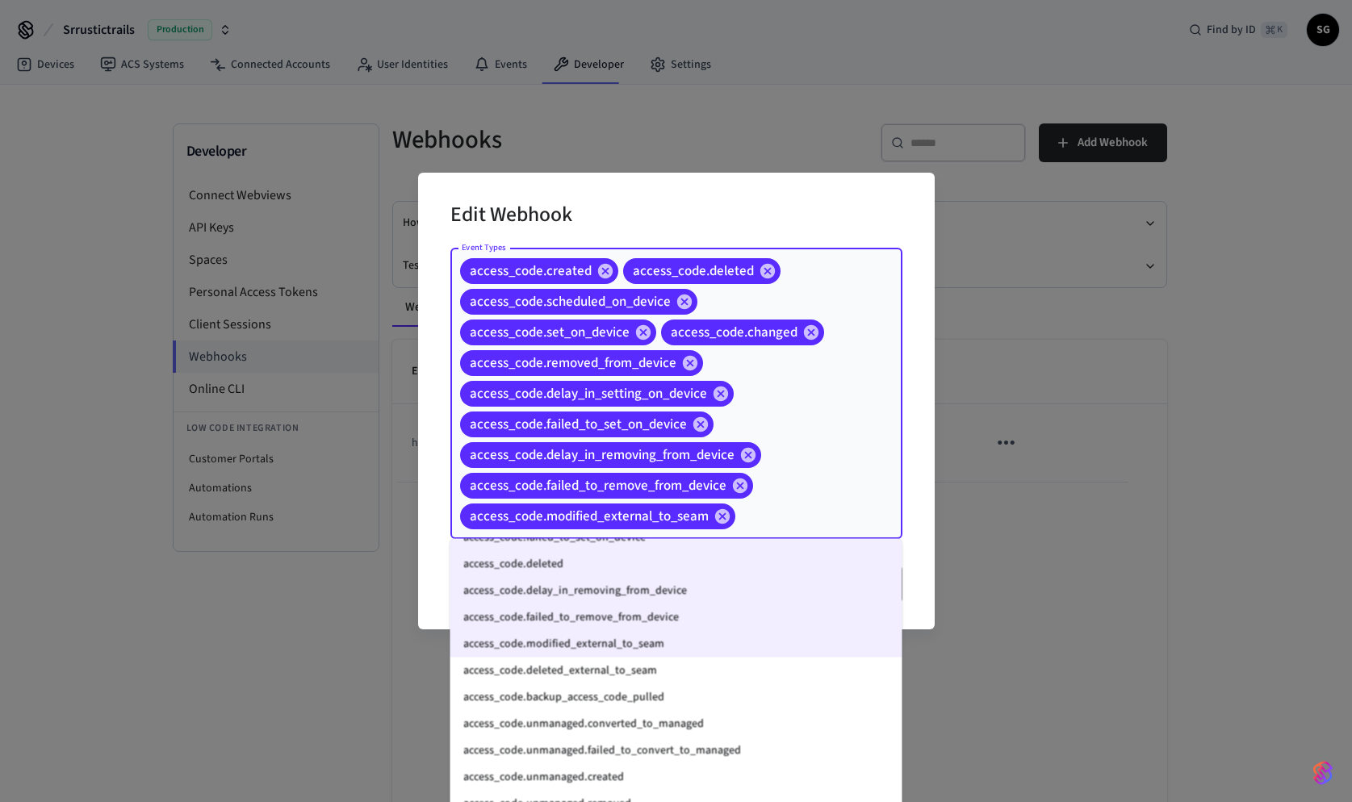
scroll to position [170, 0]
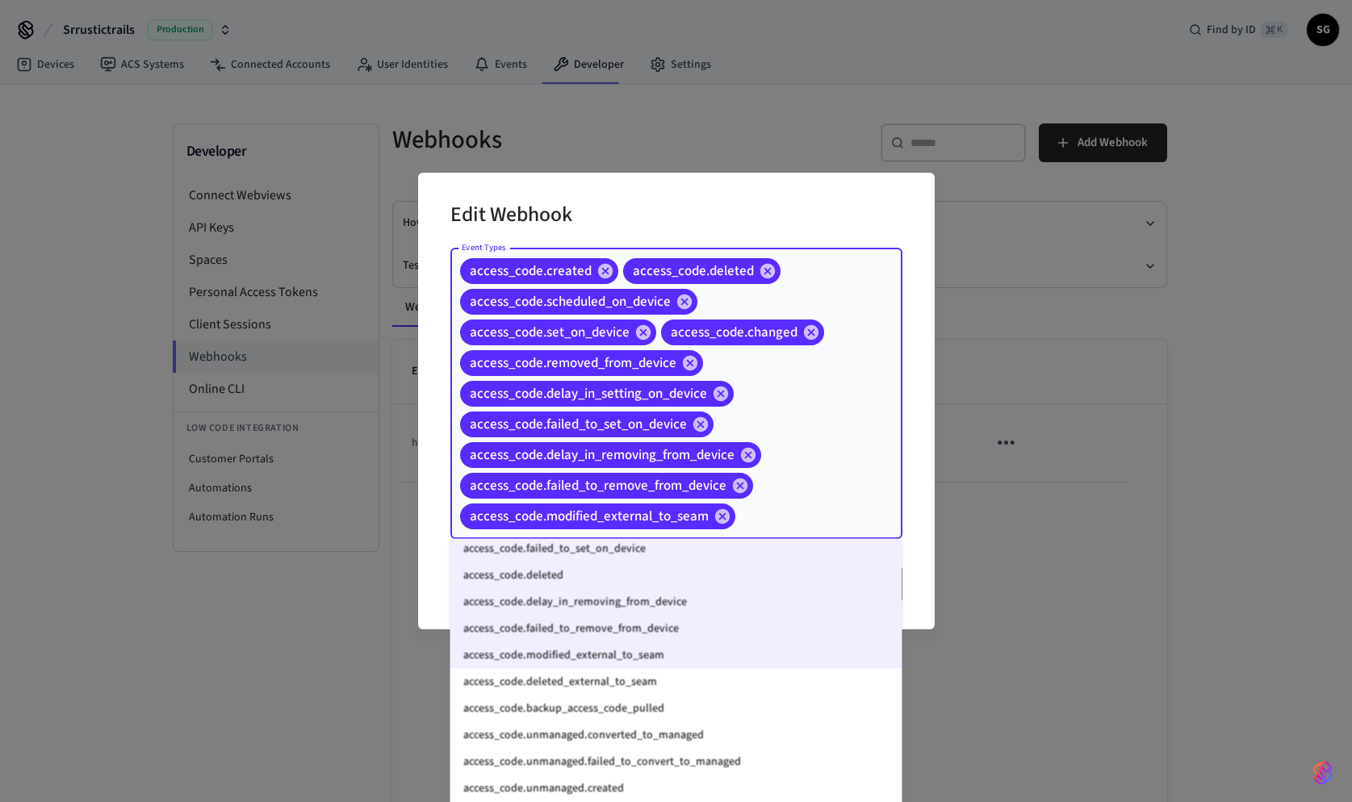
click at [645, 688] on li "access_code.deleted_external_to_seam" at bounding box center [676, 682] width 452 height 27
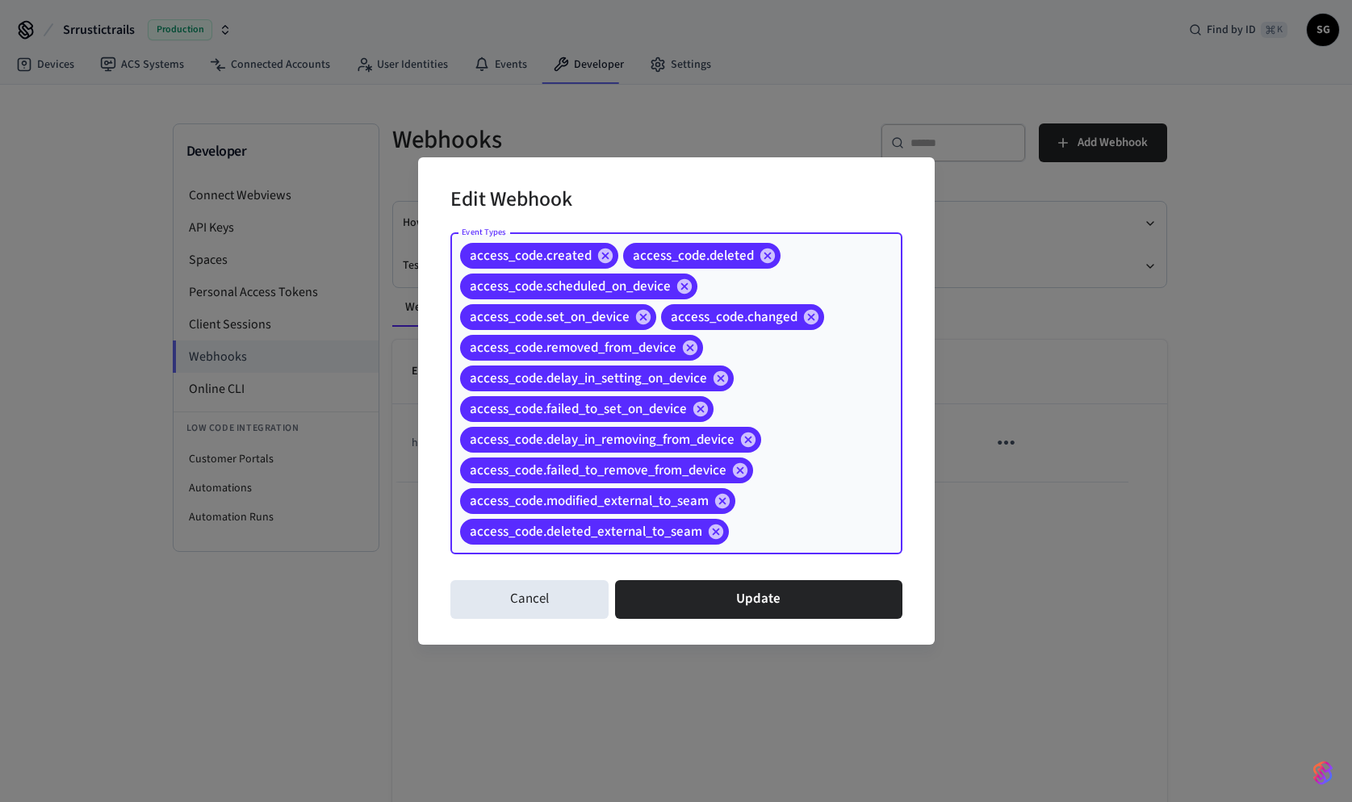
click at [755, 526] on input "Event Types" at bounding box center [790, 531] width 119 height 28
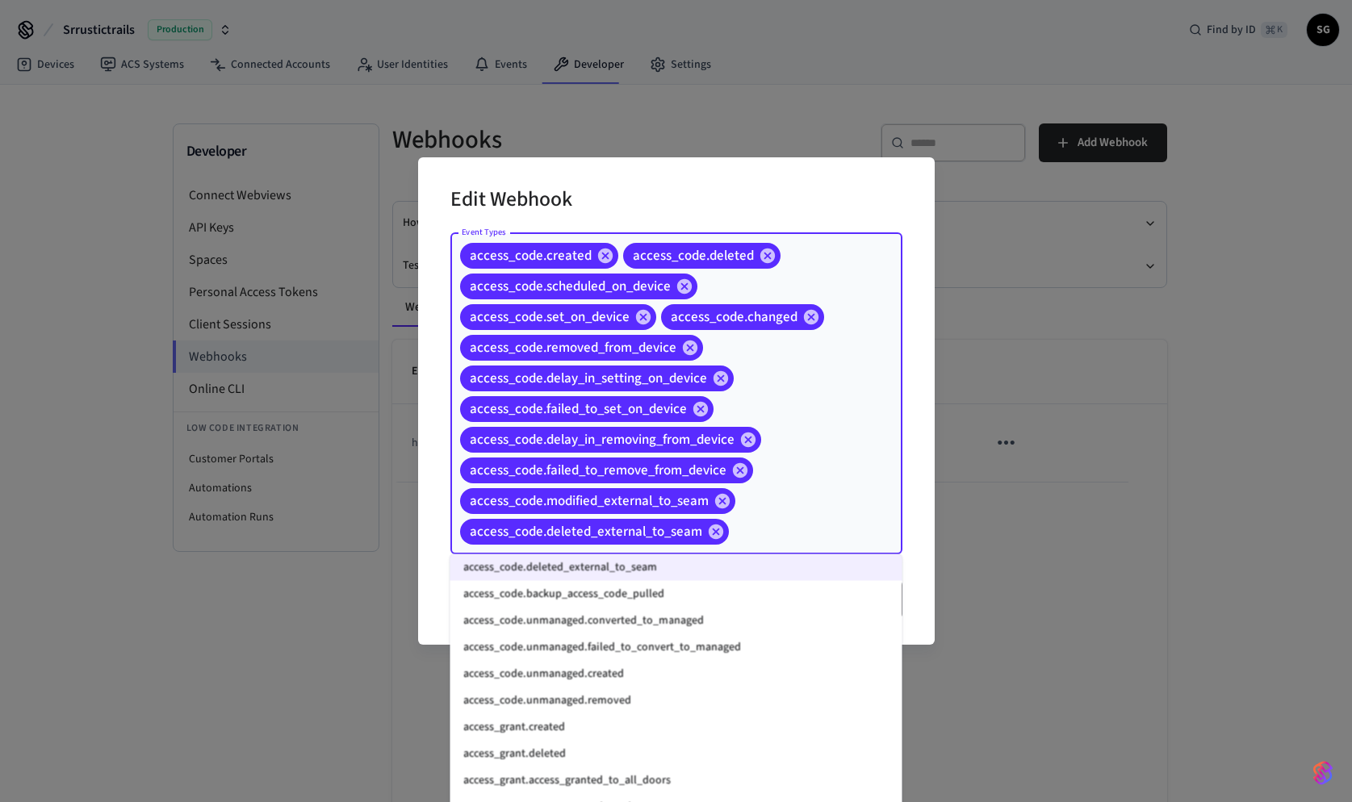
scroll to position [303, 0]
click at [620, 693] on li "access_code.unmanaged.removed" at bounding box center [676, 697] width 452 height 27
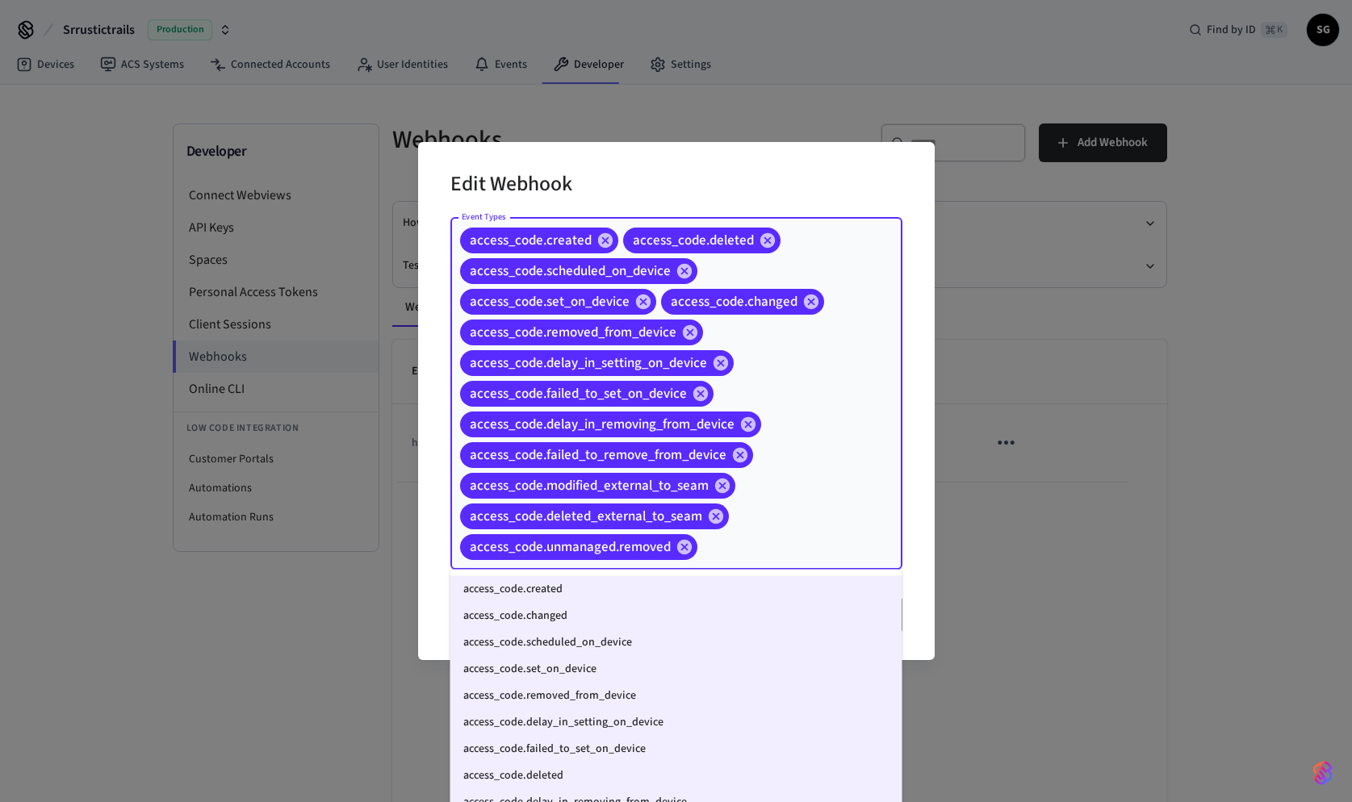
click at [719, 554] on input "Event Types" at bounding box center [775, 547] width 150 height 28
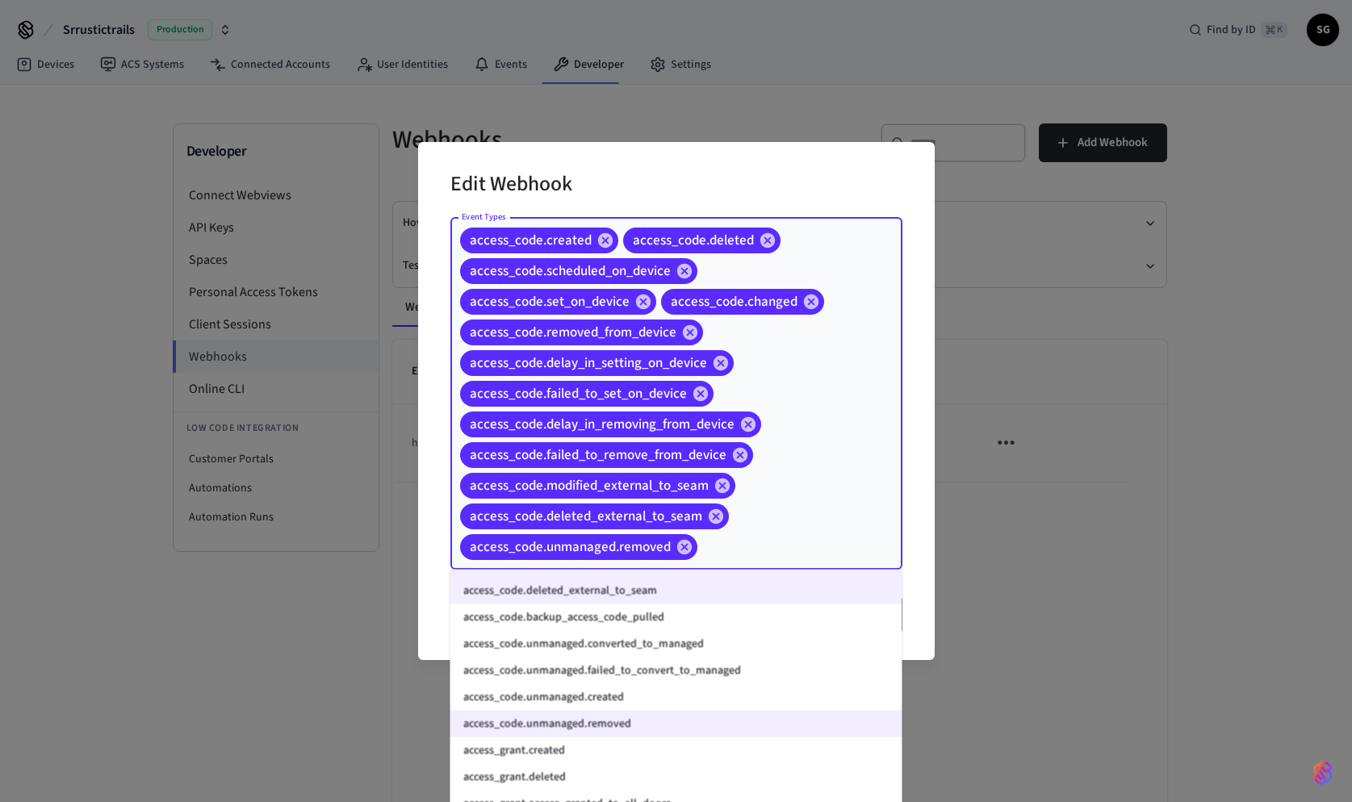
scroll to position [266, 0]
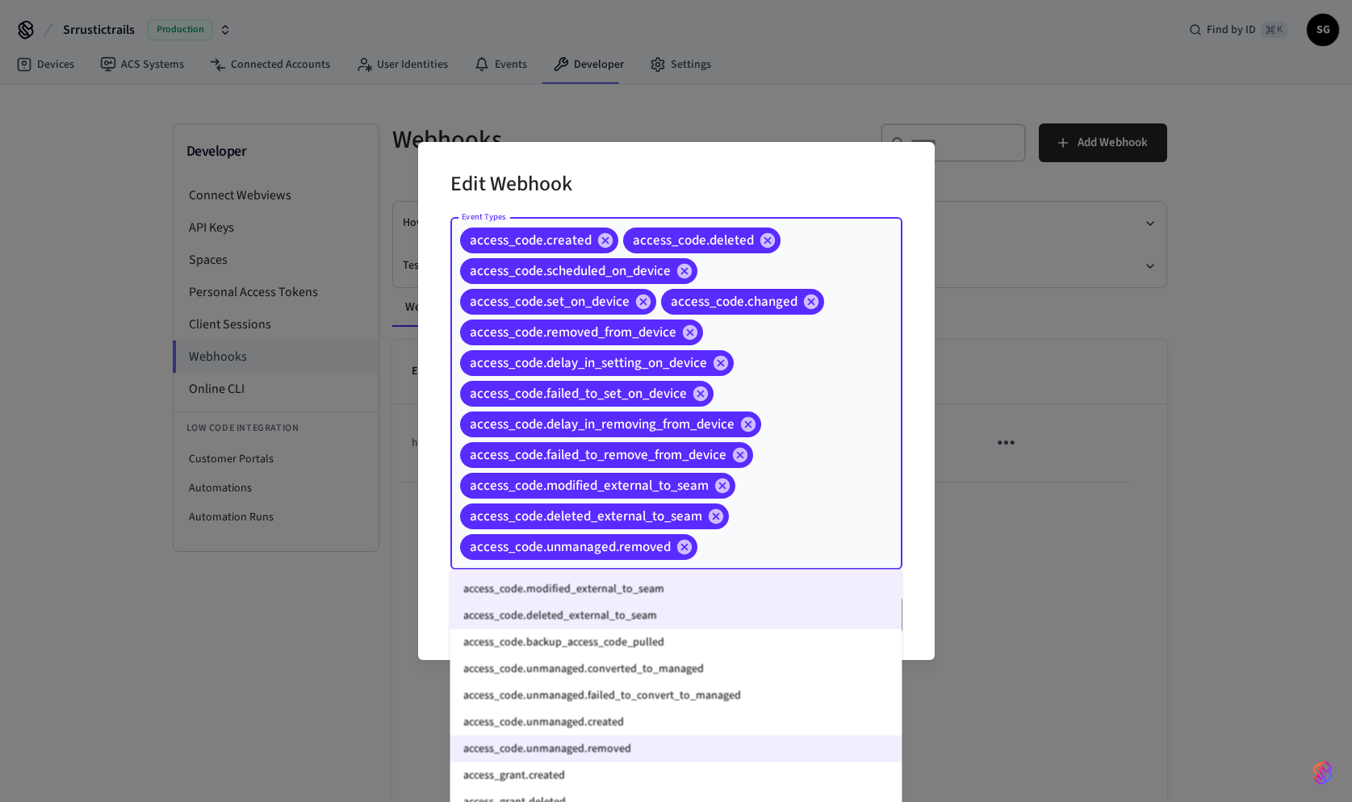
click at [614, 649] on li "access_code.backup_access_code_pulled" at bounding box center [676, 643] width 452 height 27
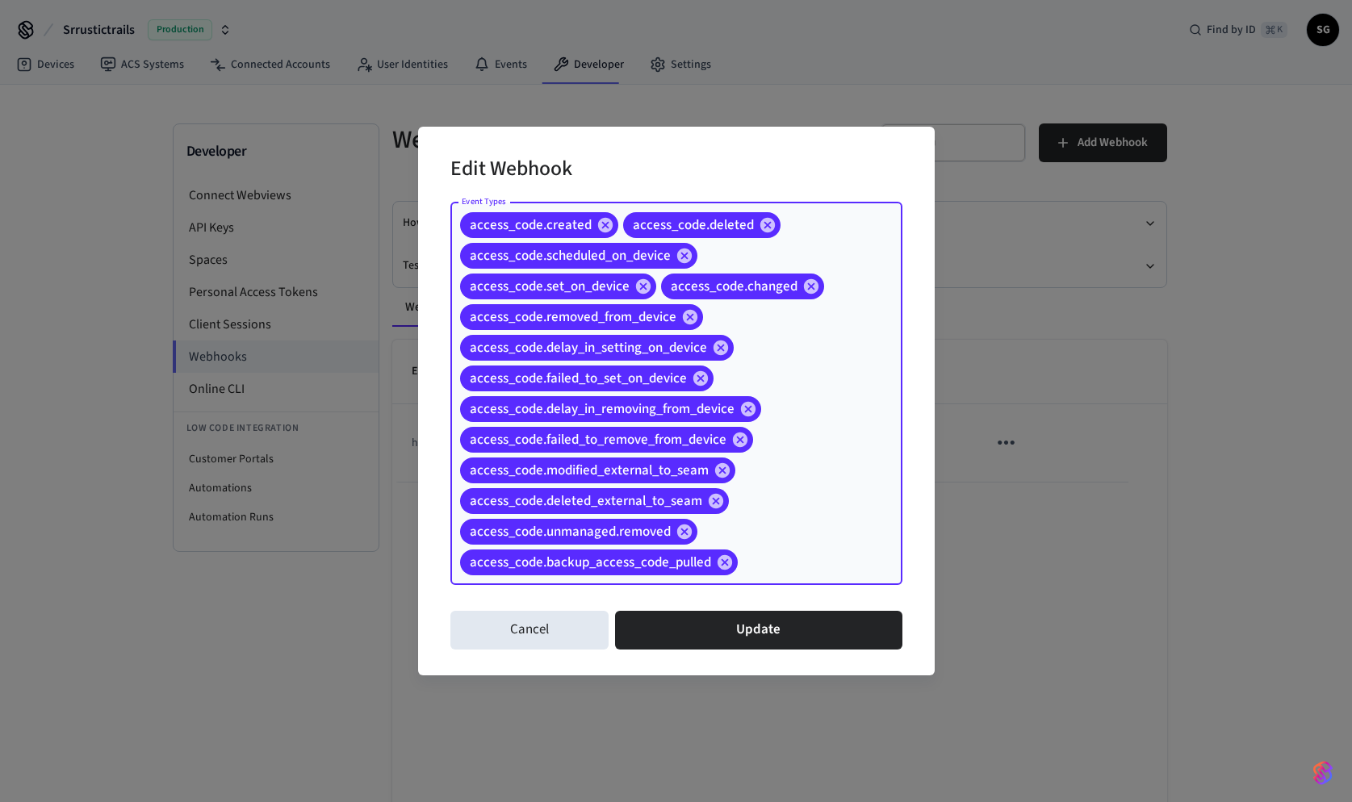
click at [762, 565] on input "Event Types" at bounding box center [795, 562] width 110 height 28
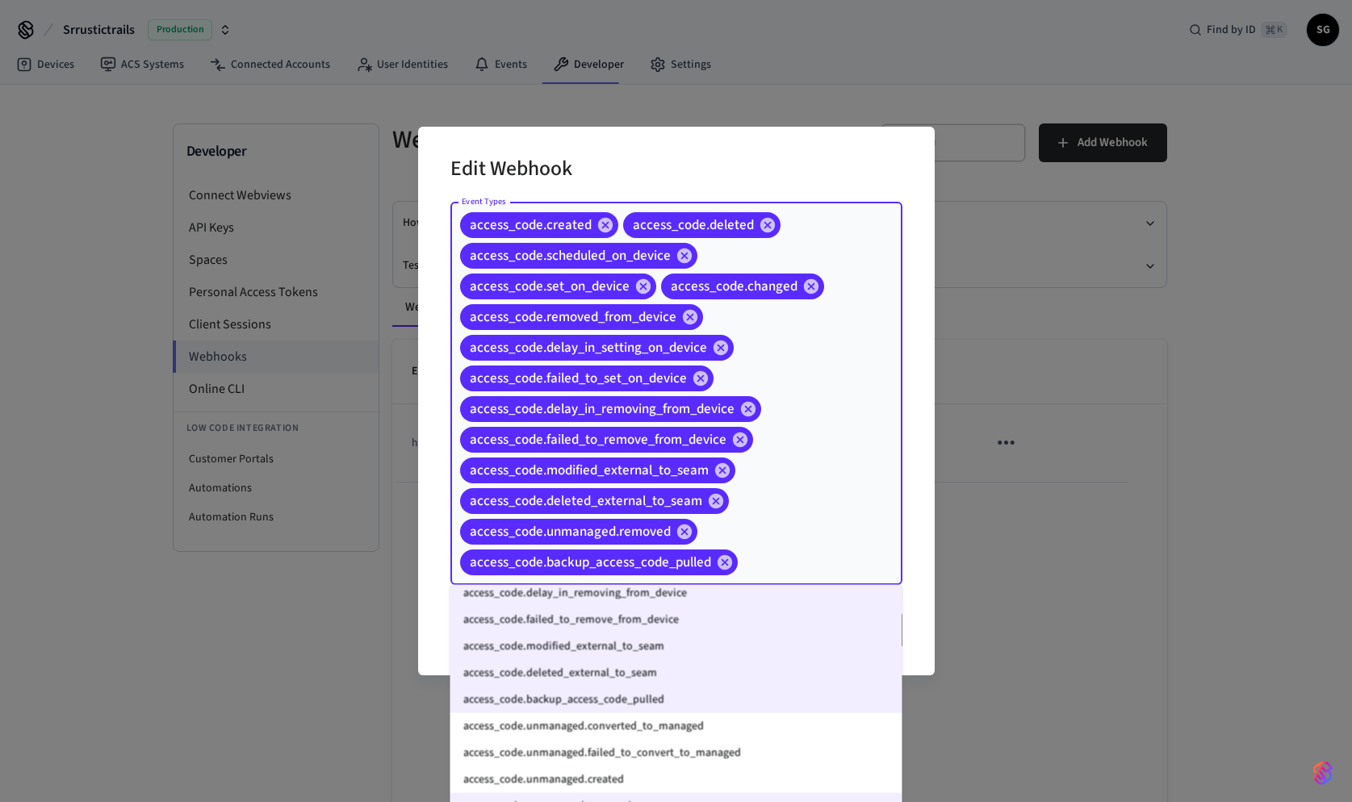
scroll to position [229, 0]
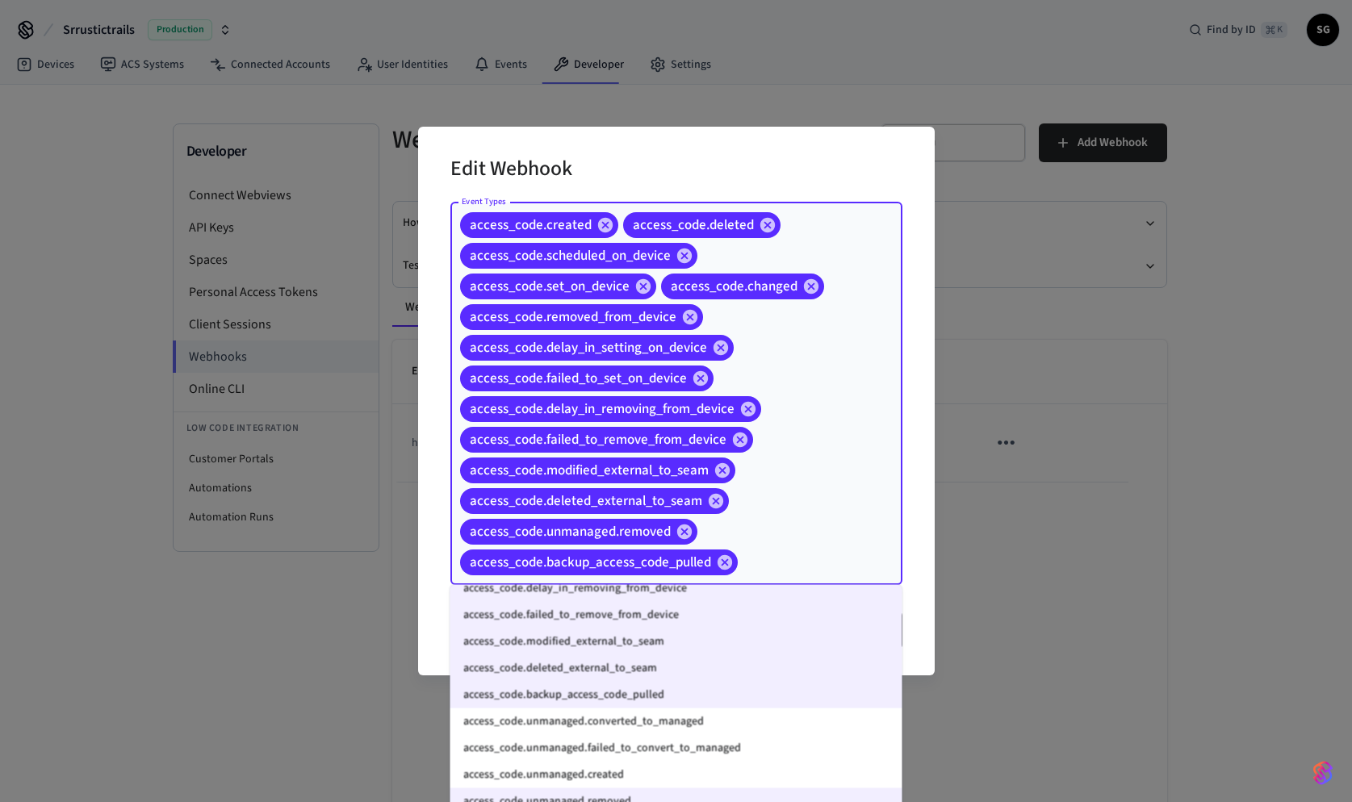
click at [621, 722] on li "access_code.unmanaged.converted_to_managed" at bounding box center [676, 722] width 452 height 27
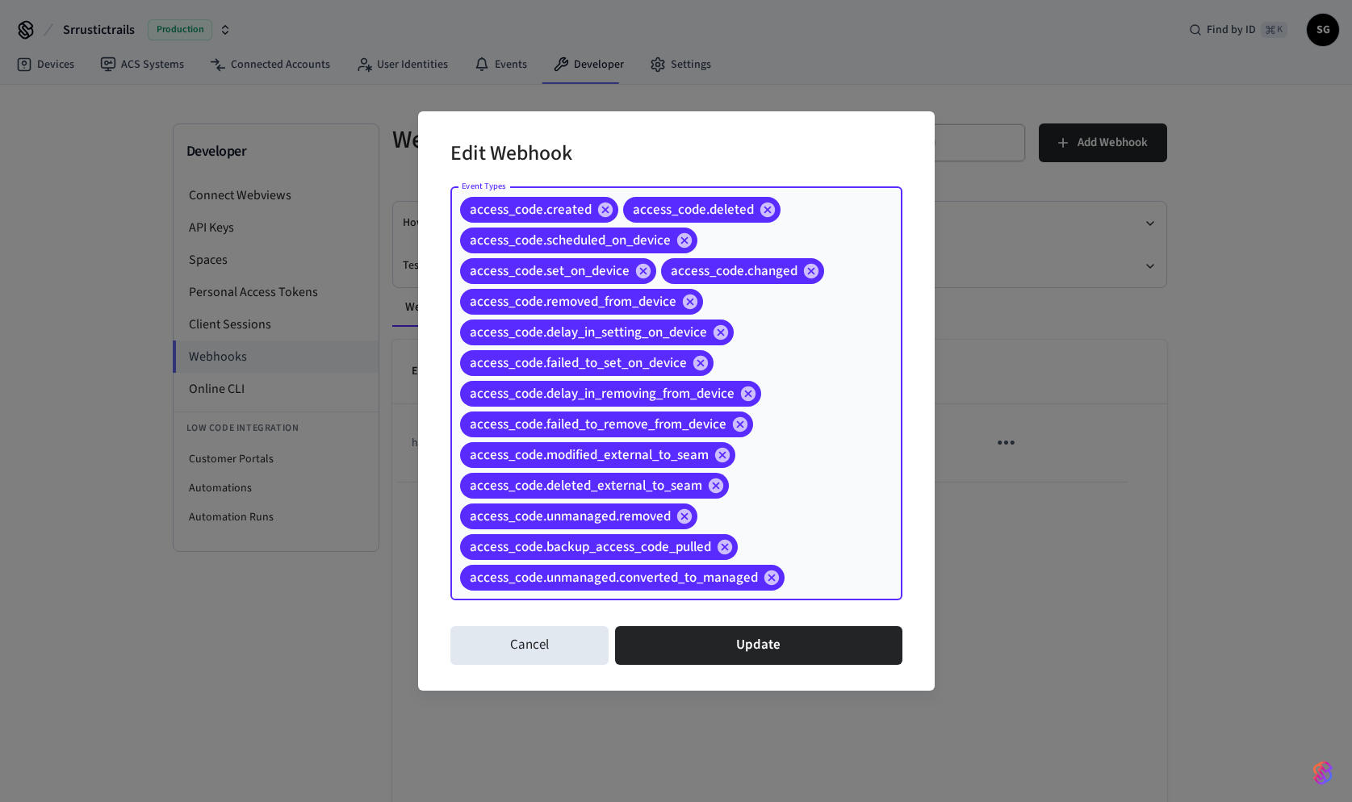
click at [799, 594] on div "access_code.created access_code.deleted access_code.scheduled_on_device access_…" at bounding box center [676, 393] width 452 height 413
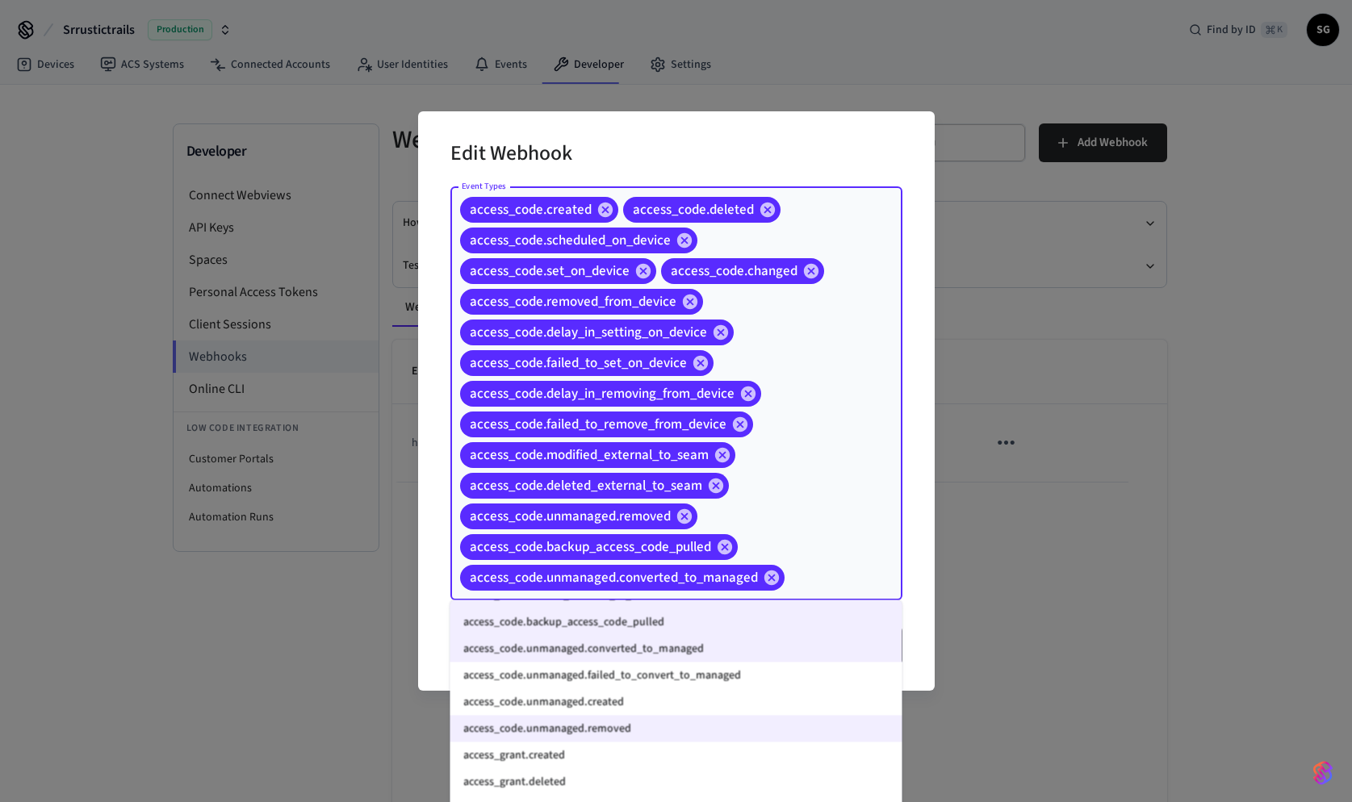
scroll to position [308, 0]
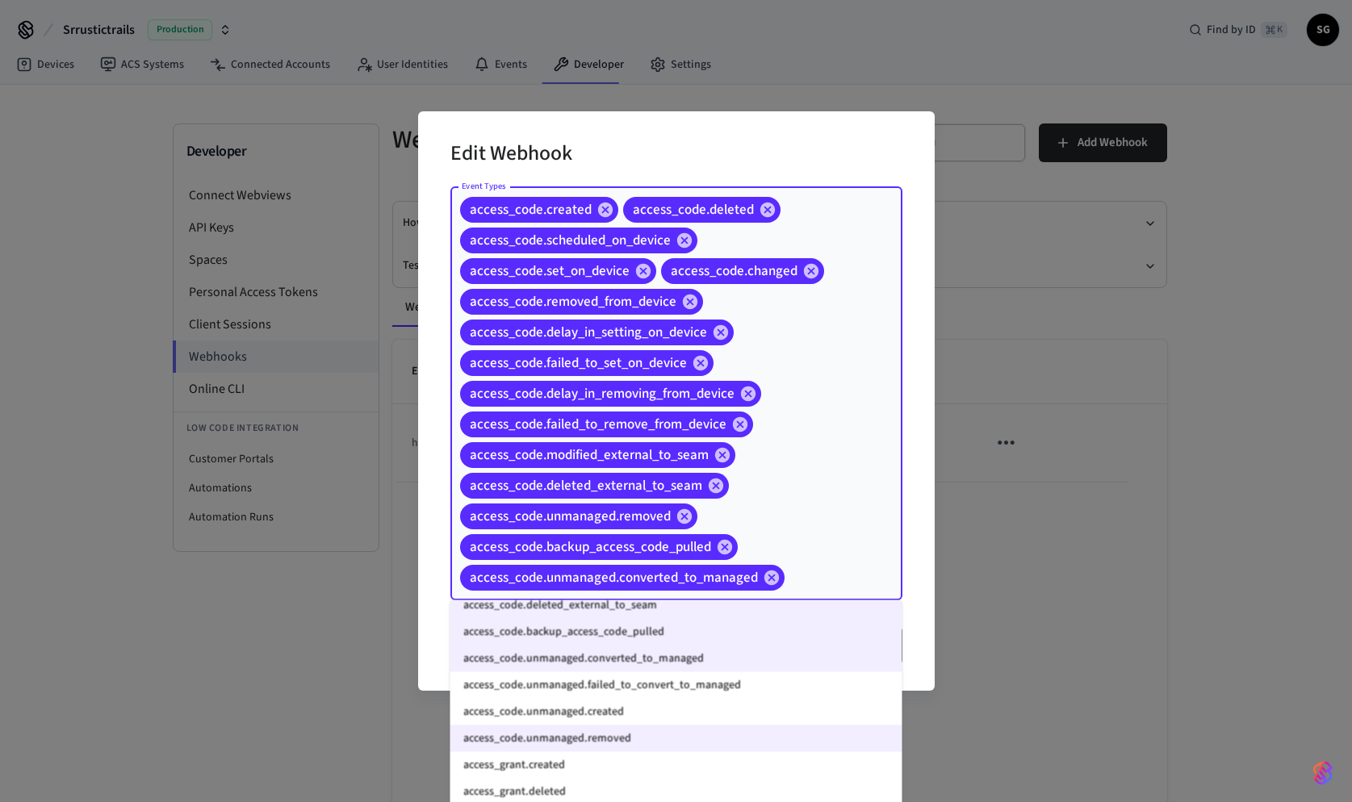
click at [756, 676] on li "access_code.unmanaged.failed_to_convert_to_managed" at bounding box center [676, 685] width 452 height 27
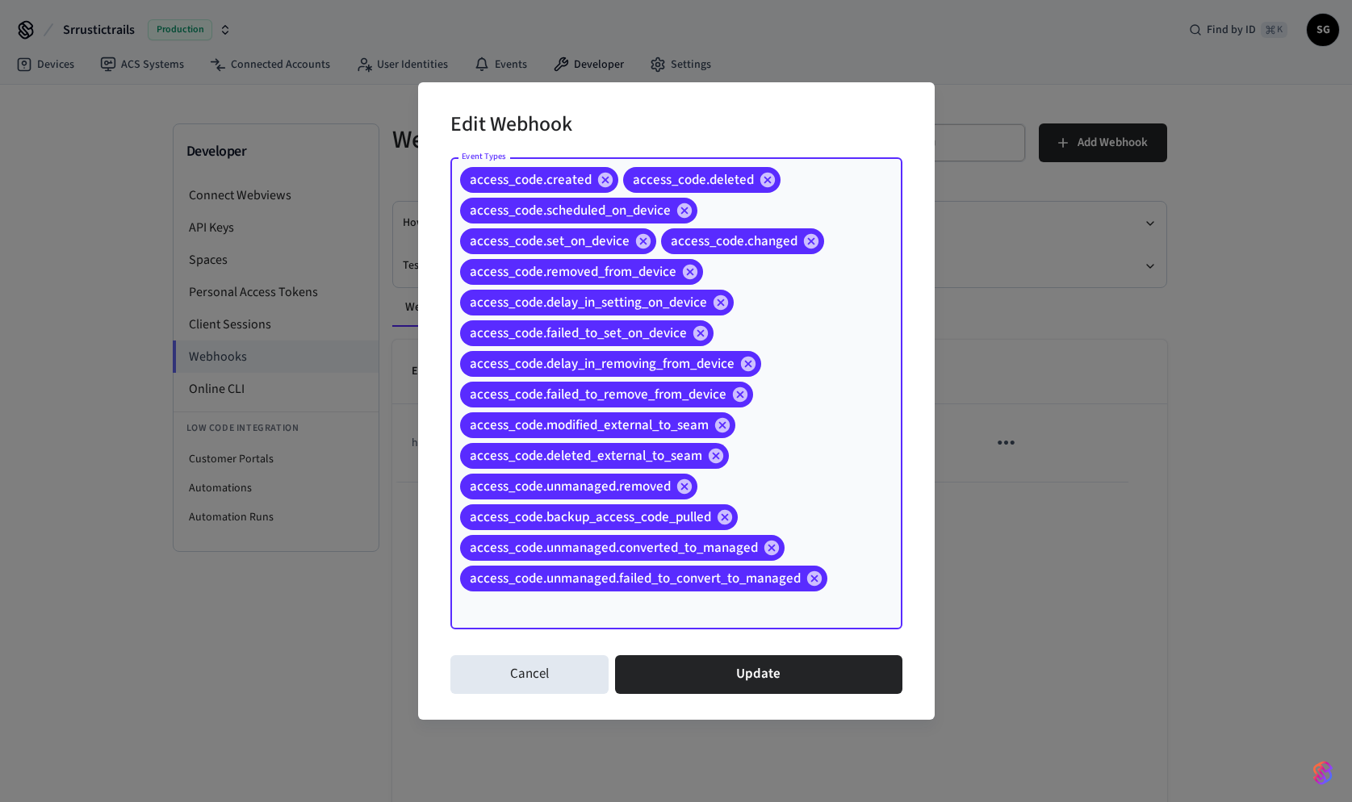
click at [840, 603] on input "Event Types" at bounding box center [654, 608] width 392 height 28
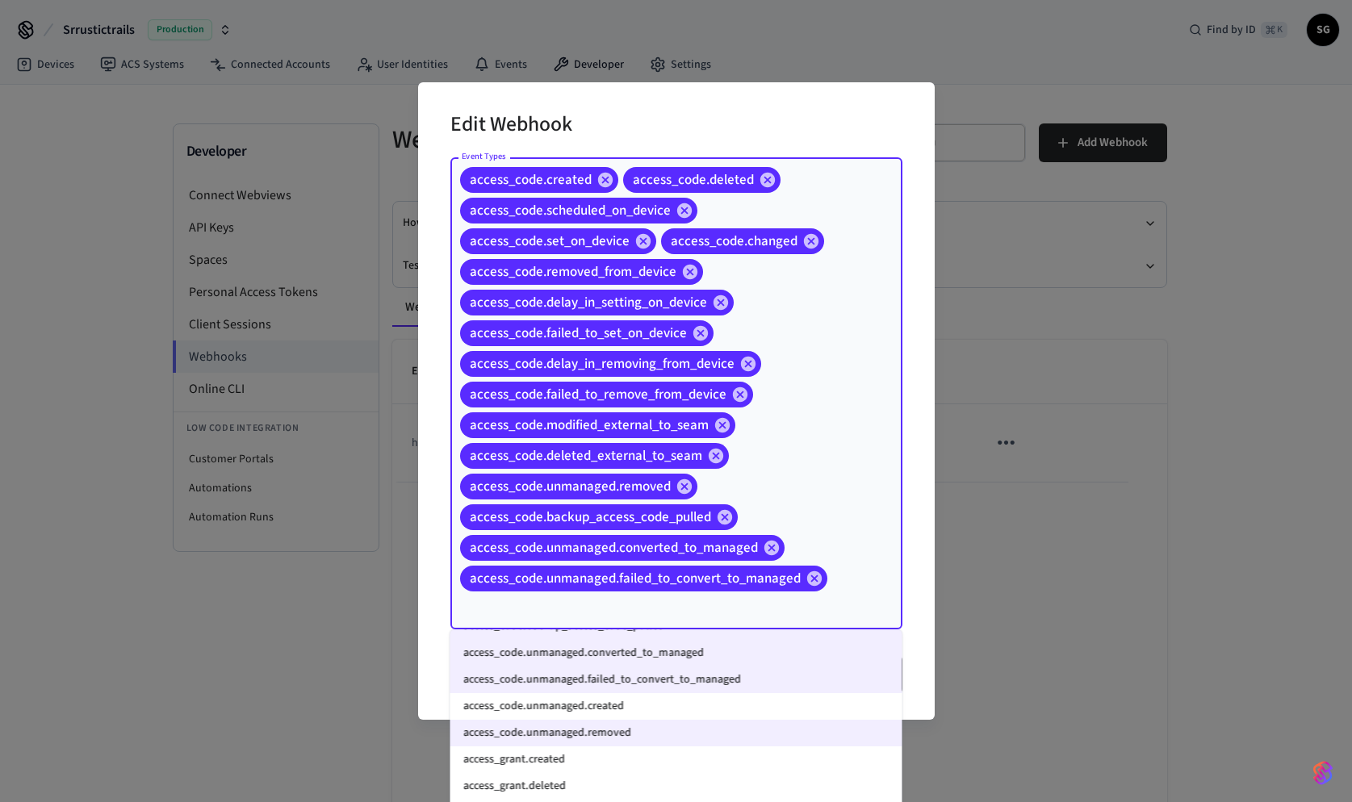
scroll to position [347, 0]
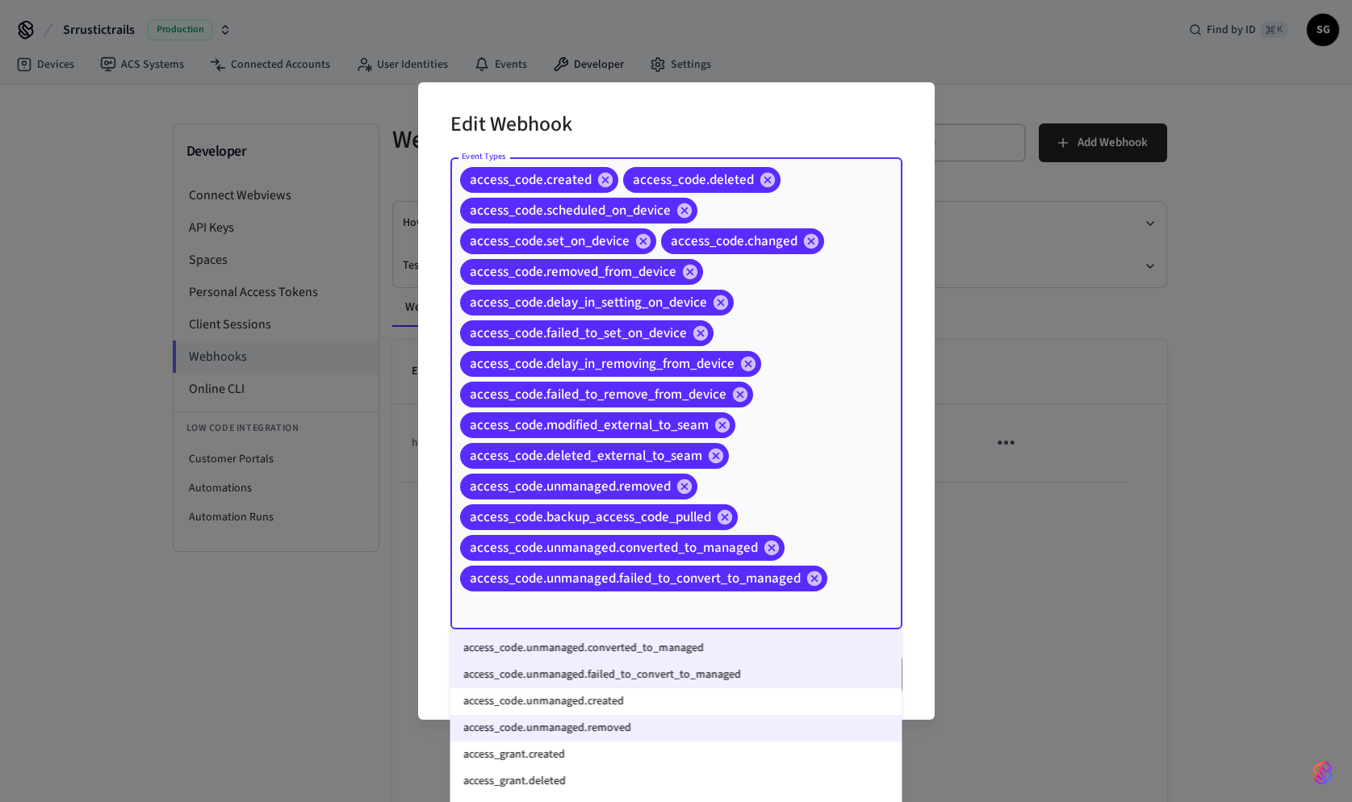
click at [678, 705] on li "access_code.unmanaged.created" at bounding box center [676, 702] width 452 height 27
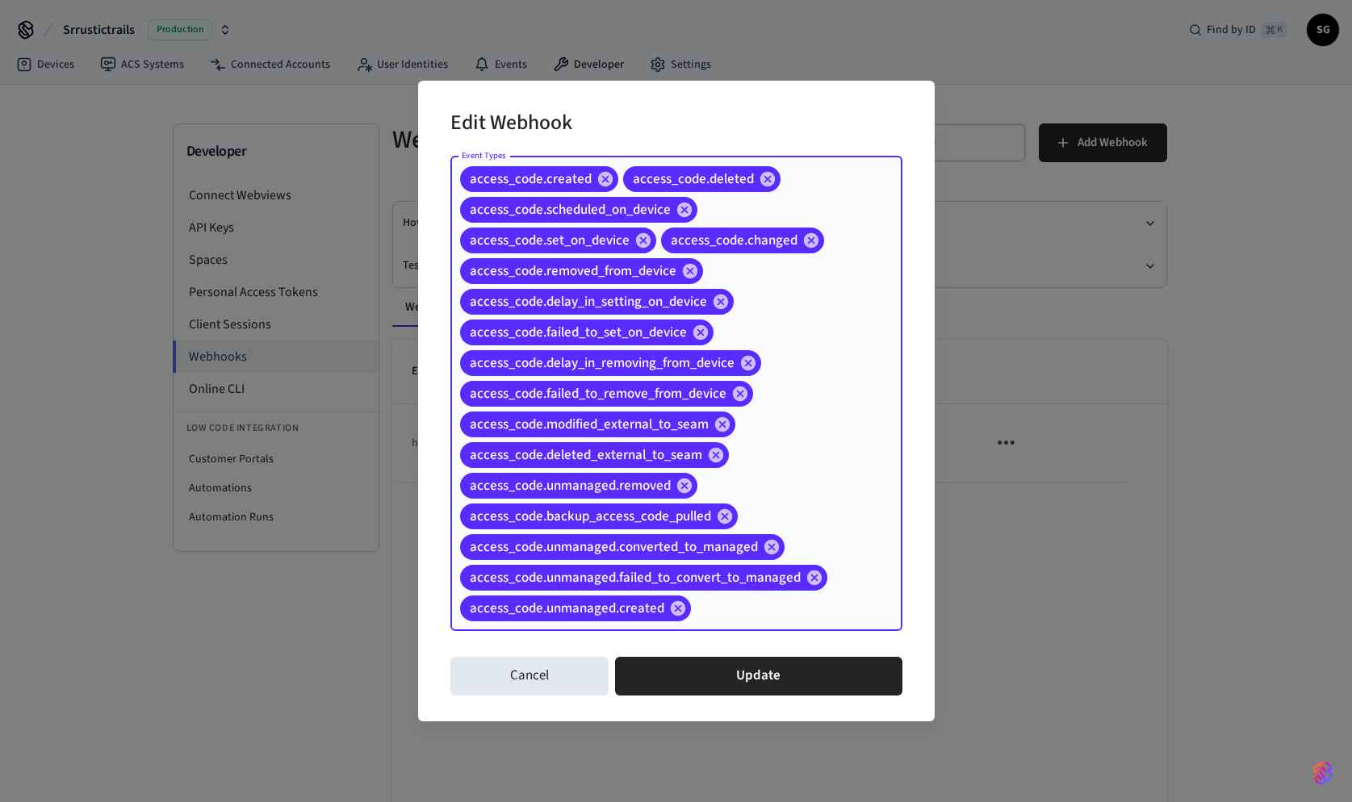
click at [769, 613] on input "Event Types" at bounding box center [771, 608] width 157 height 28
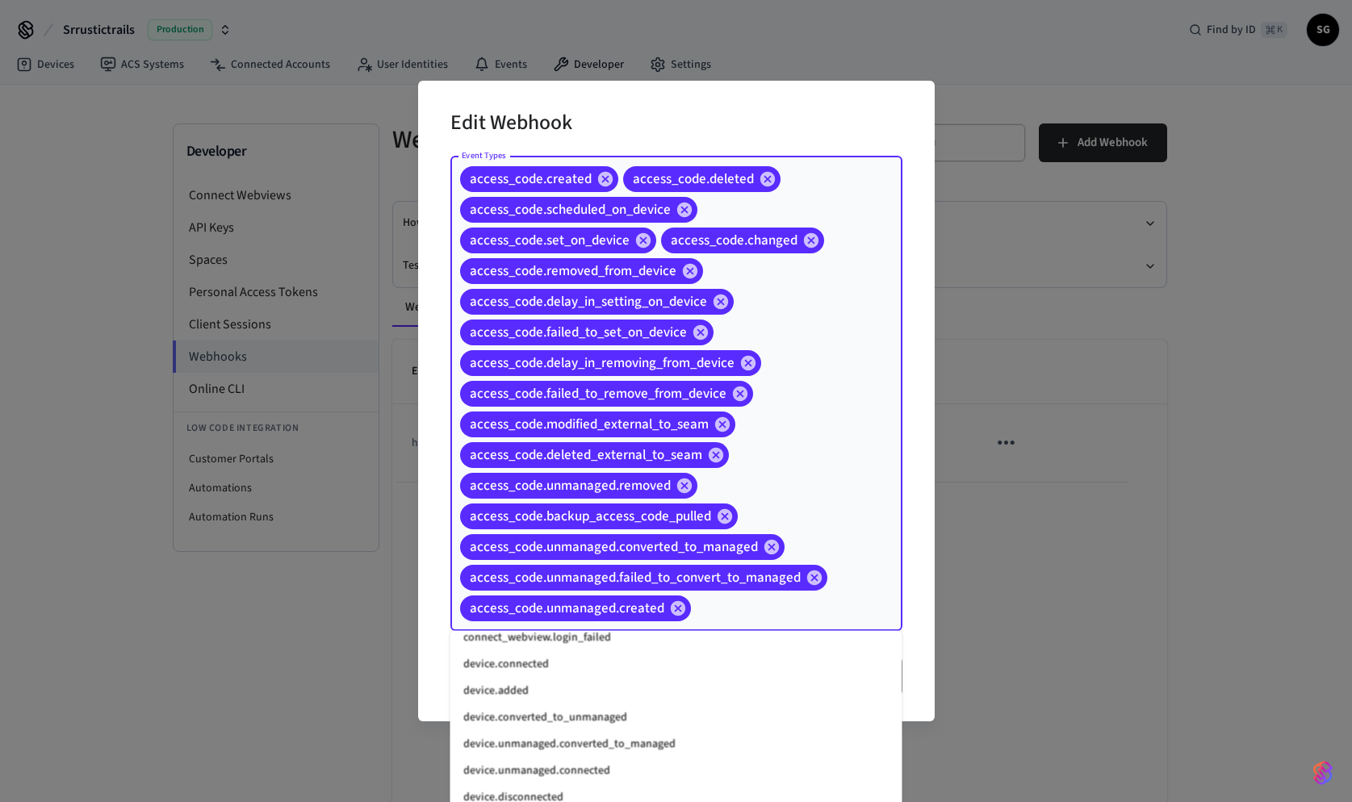
scroll to position [1515, 0]
click at [684, 663] on li "device.connected" at bounding box center [676, 654] width 452 height 27
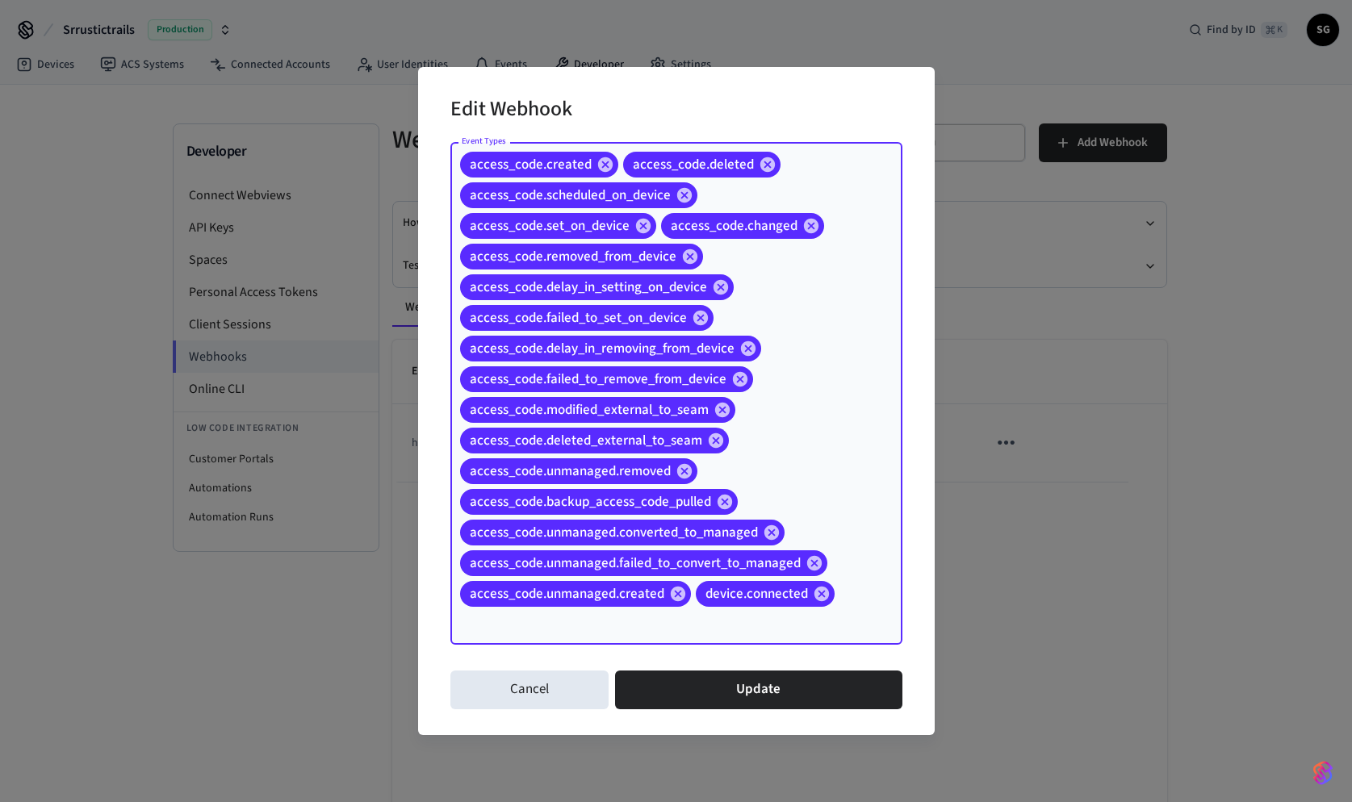
click at [709, 630] on input "Event Types" at bounding box center [654, 623] width 392 height 28
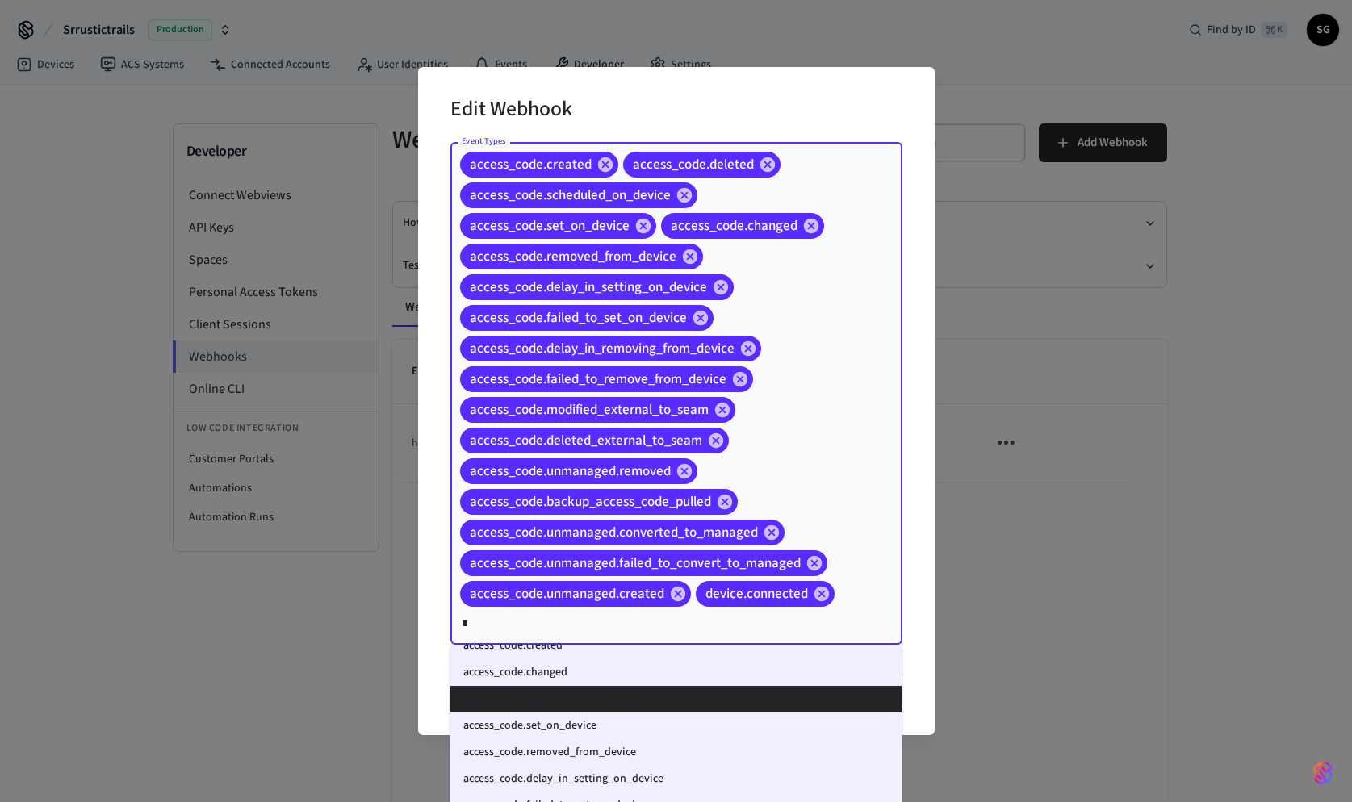
scroll to position [0, 0]
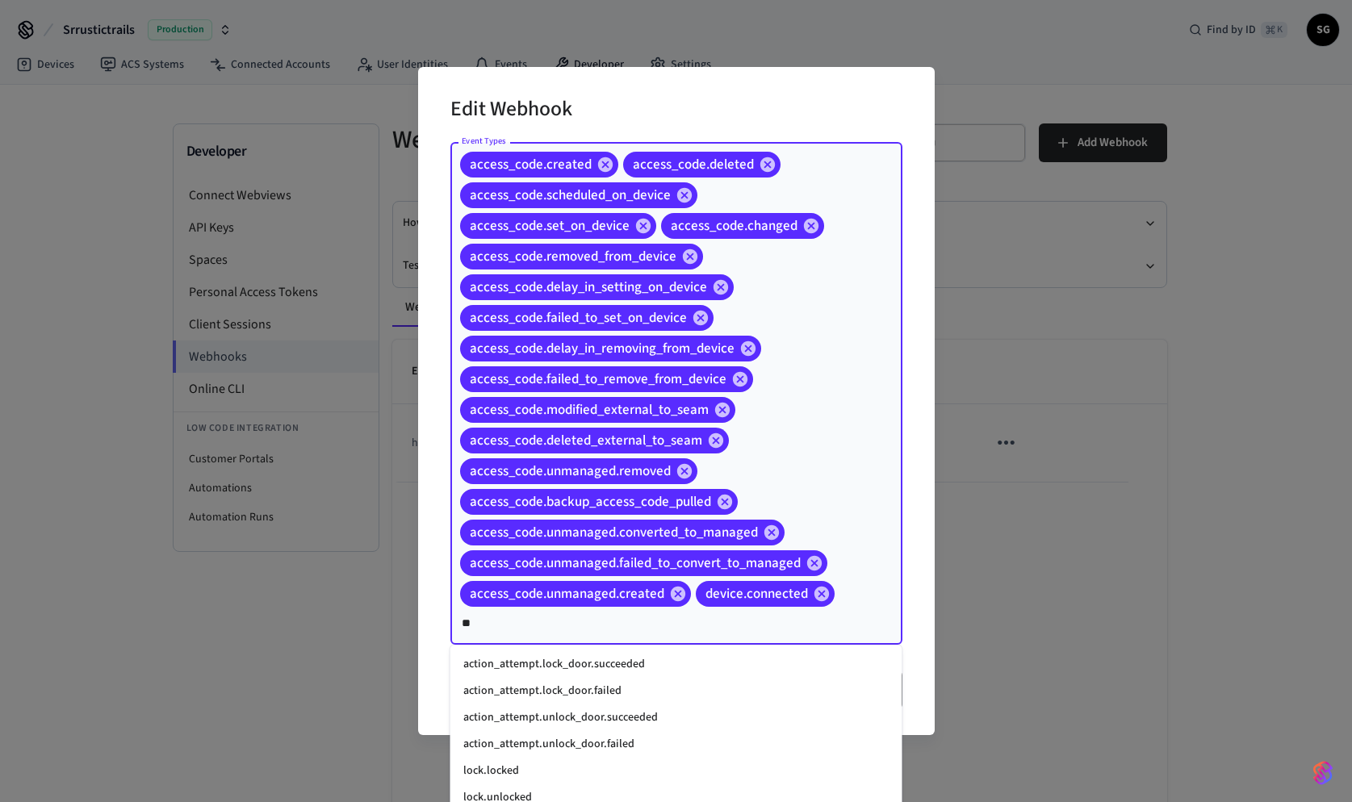
type input "*"
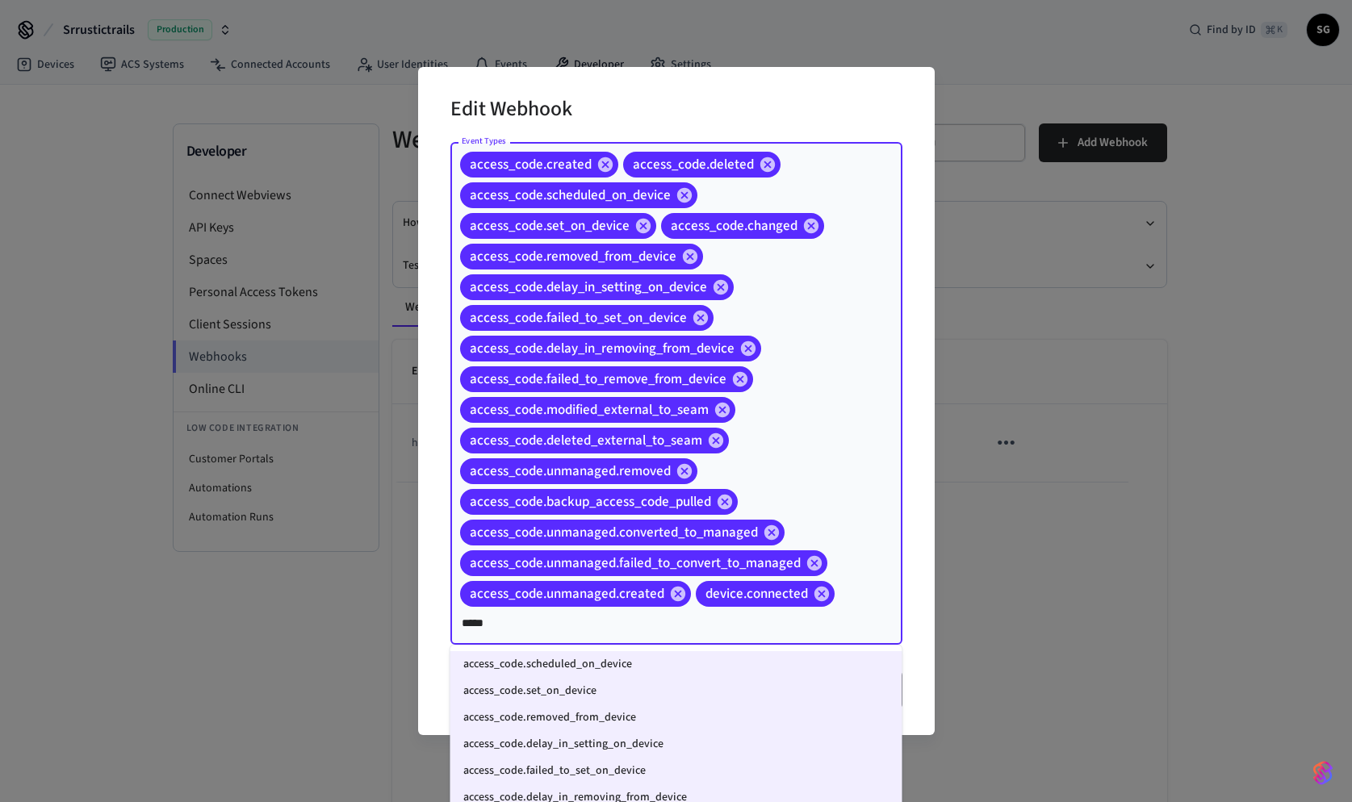
type input "******"
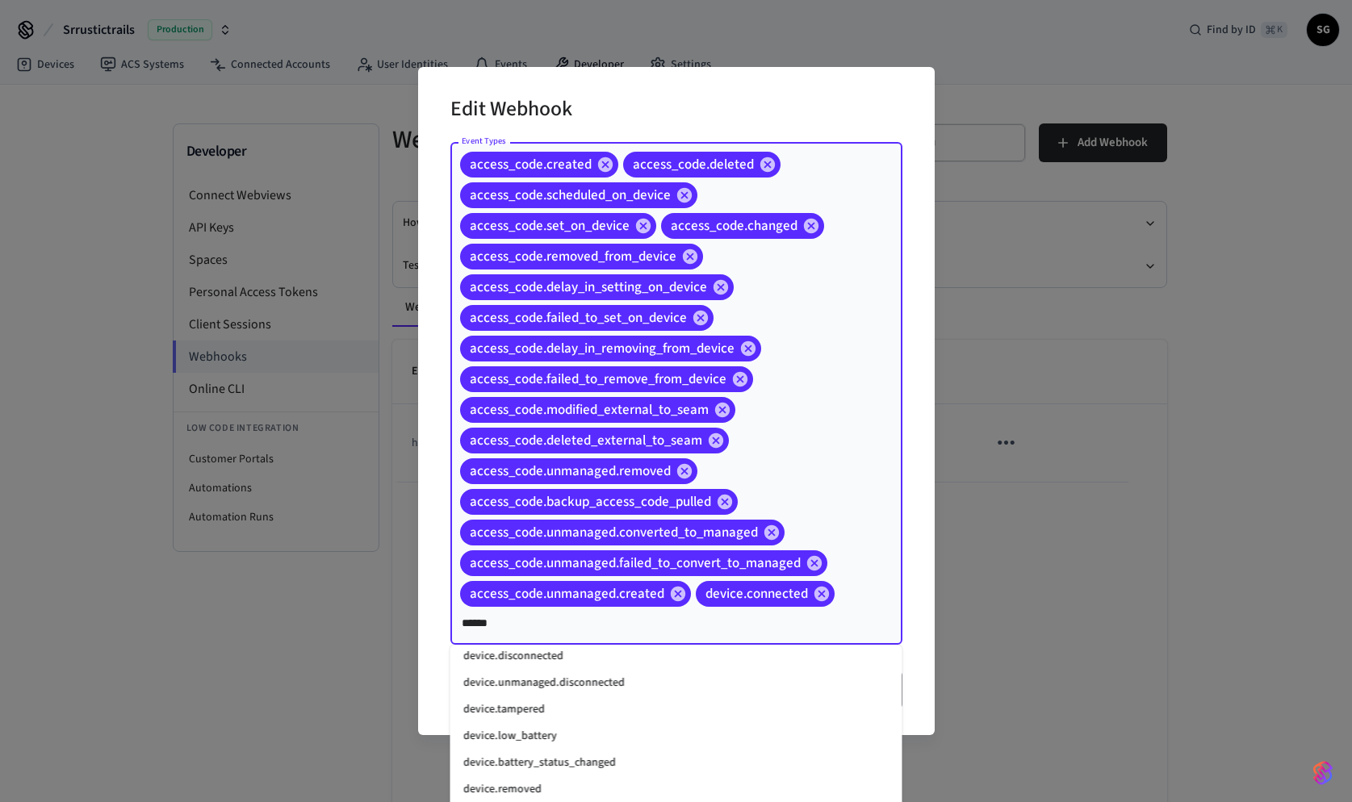
scroll to position [345, 0]
click at [647, 709] on li "device.low_battery" at bounding box center [676, 719] width 452 height 27
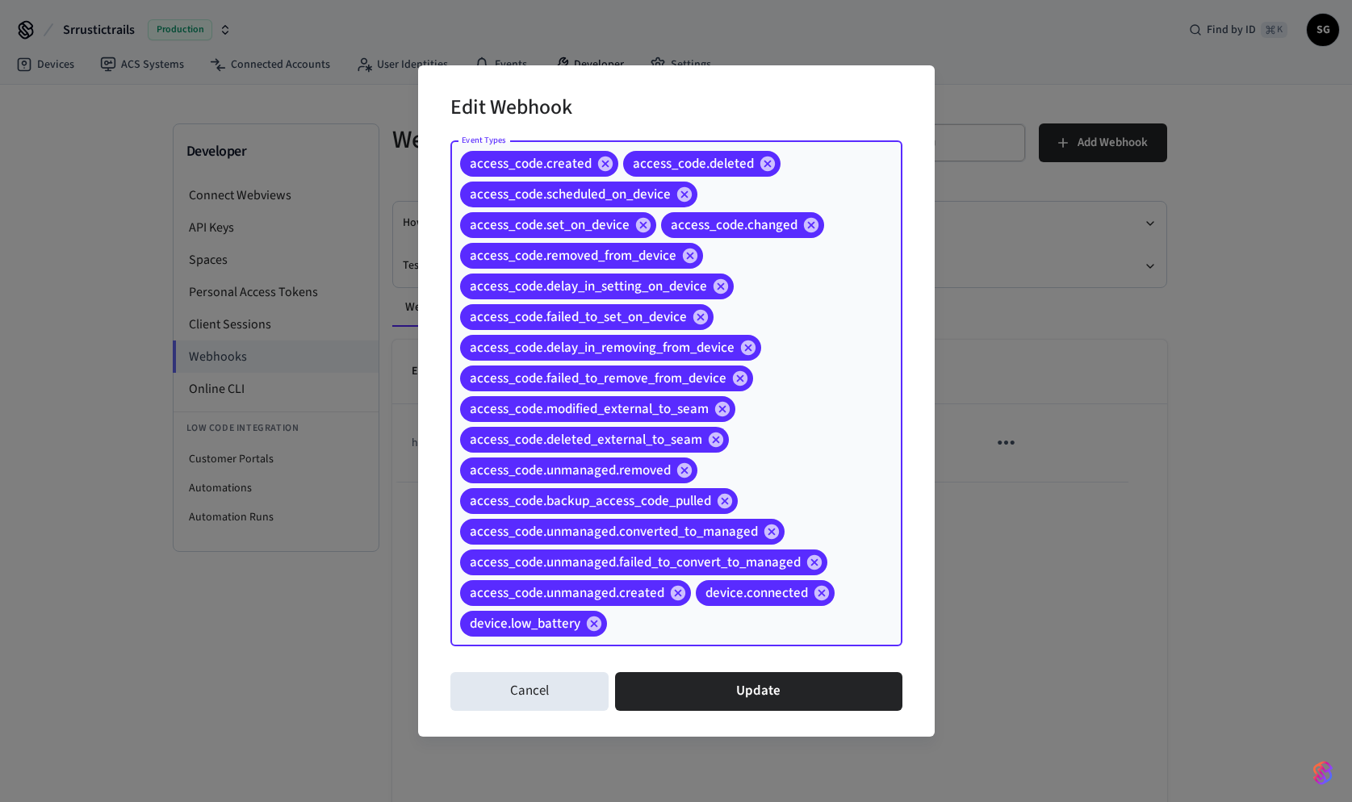
click at [640, 622] on input "Event Types" at bounding box center [729, 623] width 241 height 28
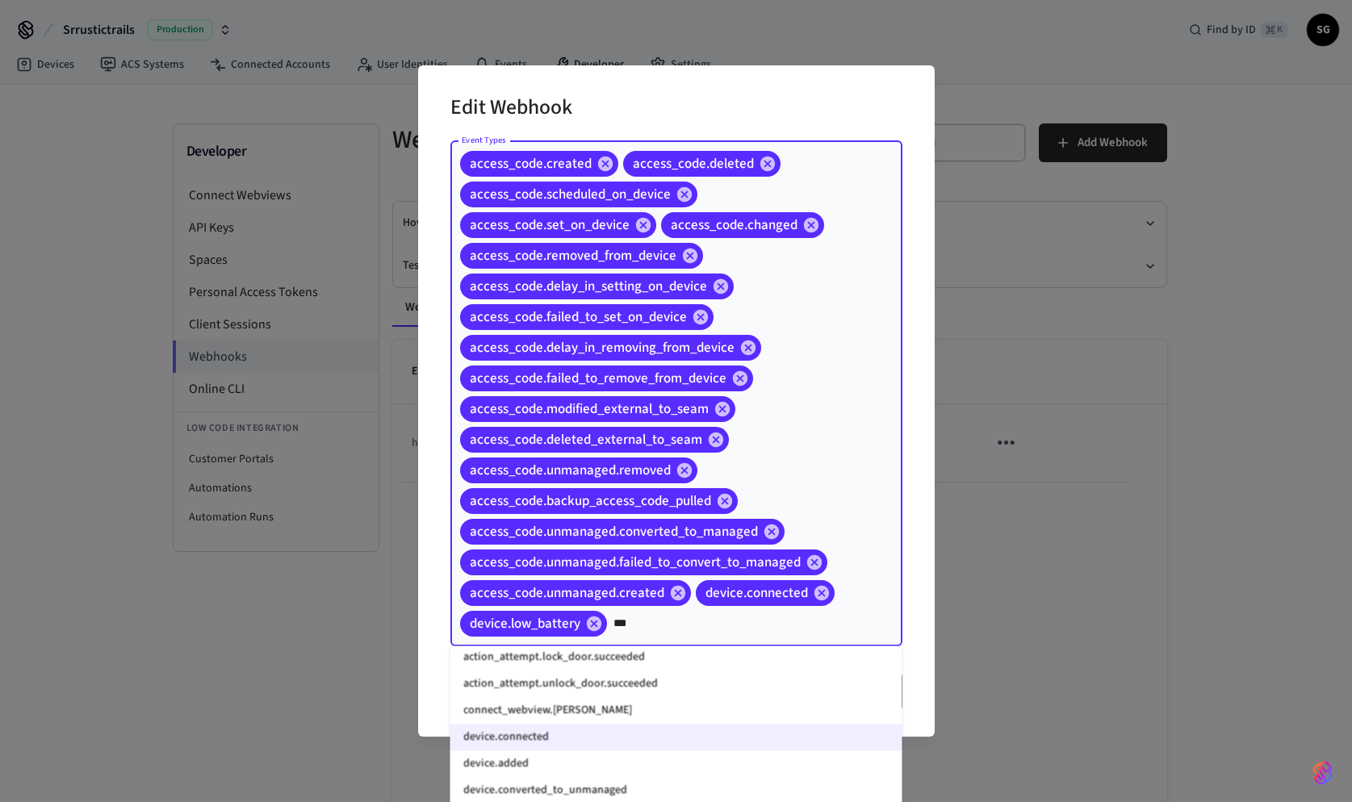
scroll to position [115, 0]
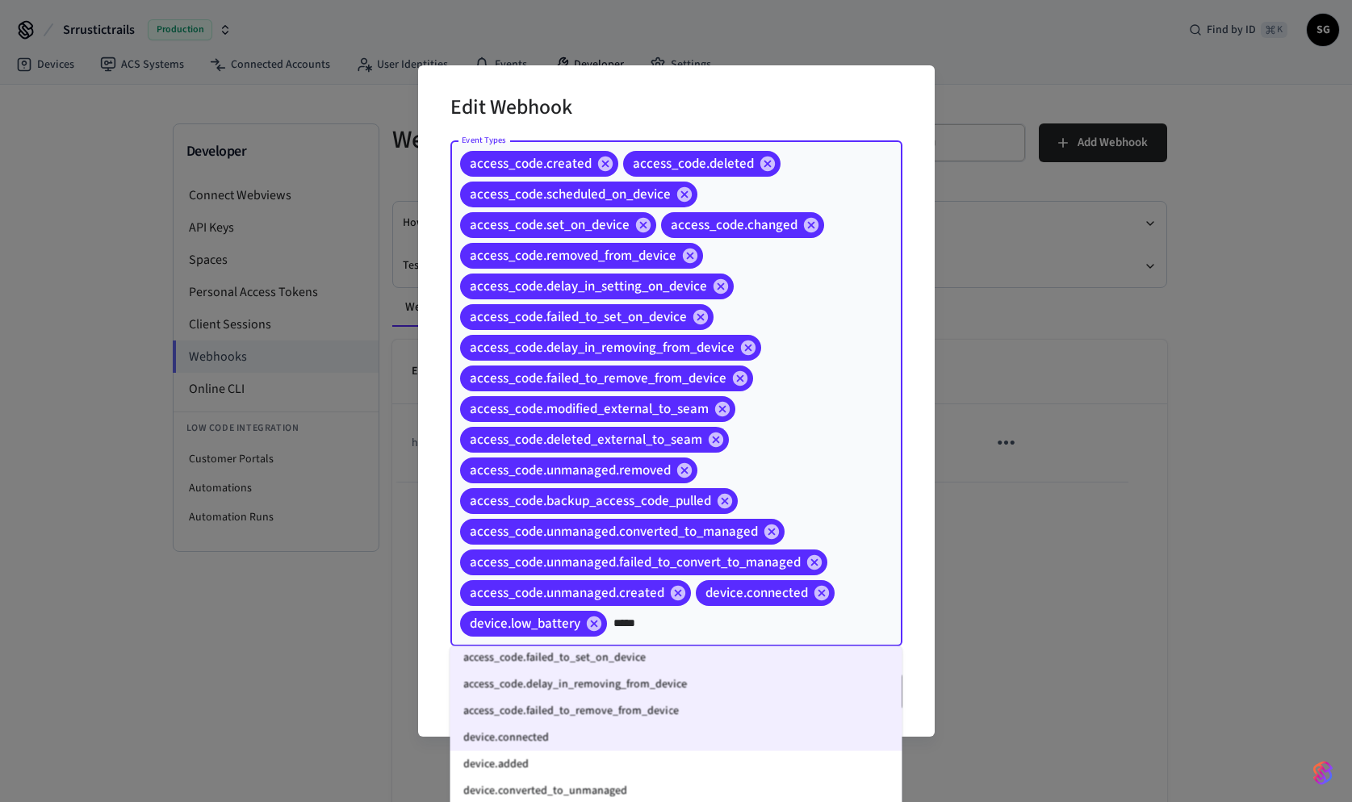
type input "******"
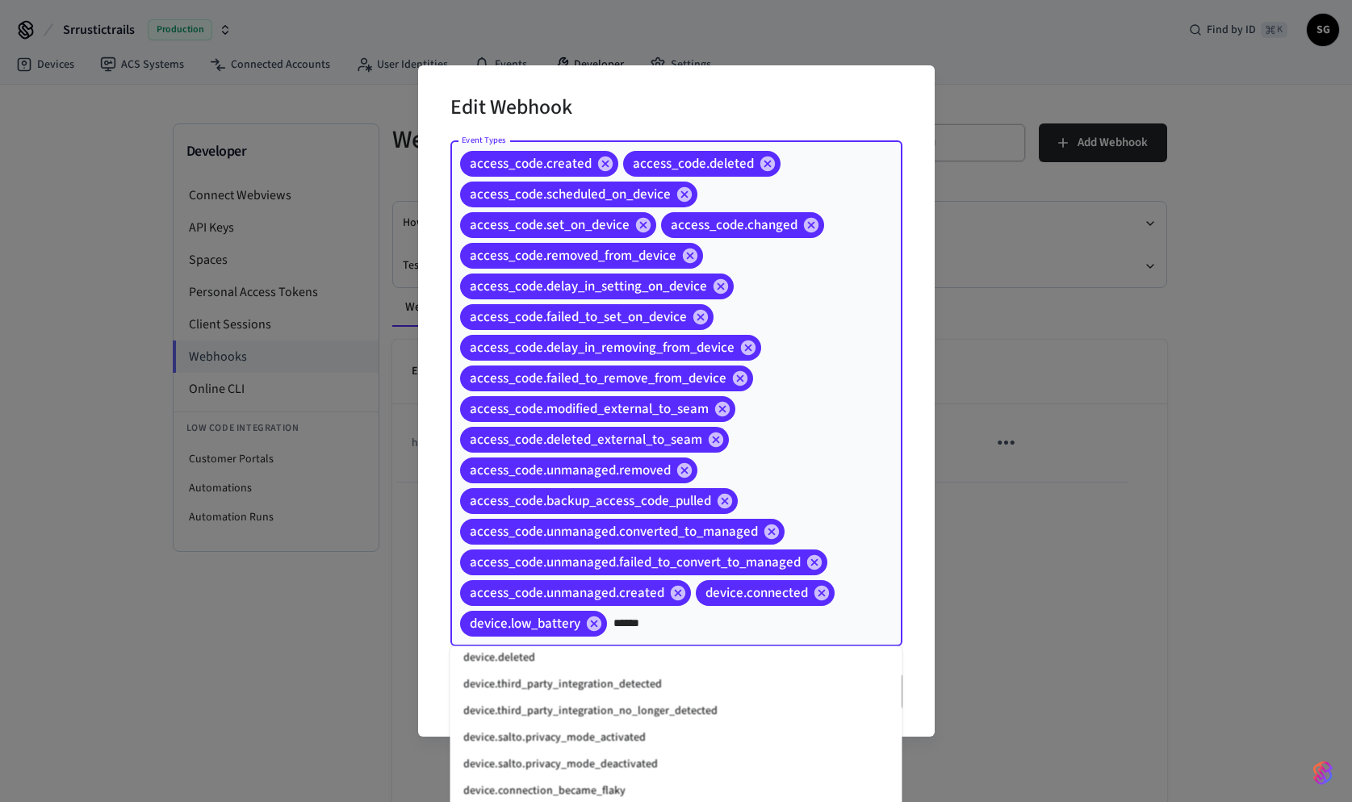
scroll to position [491, 0]
click at [638, 785] on li "device.connection_became_flaky" at bounding box center [676, 788] width 452 height 27
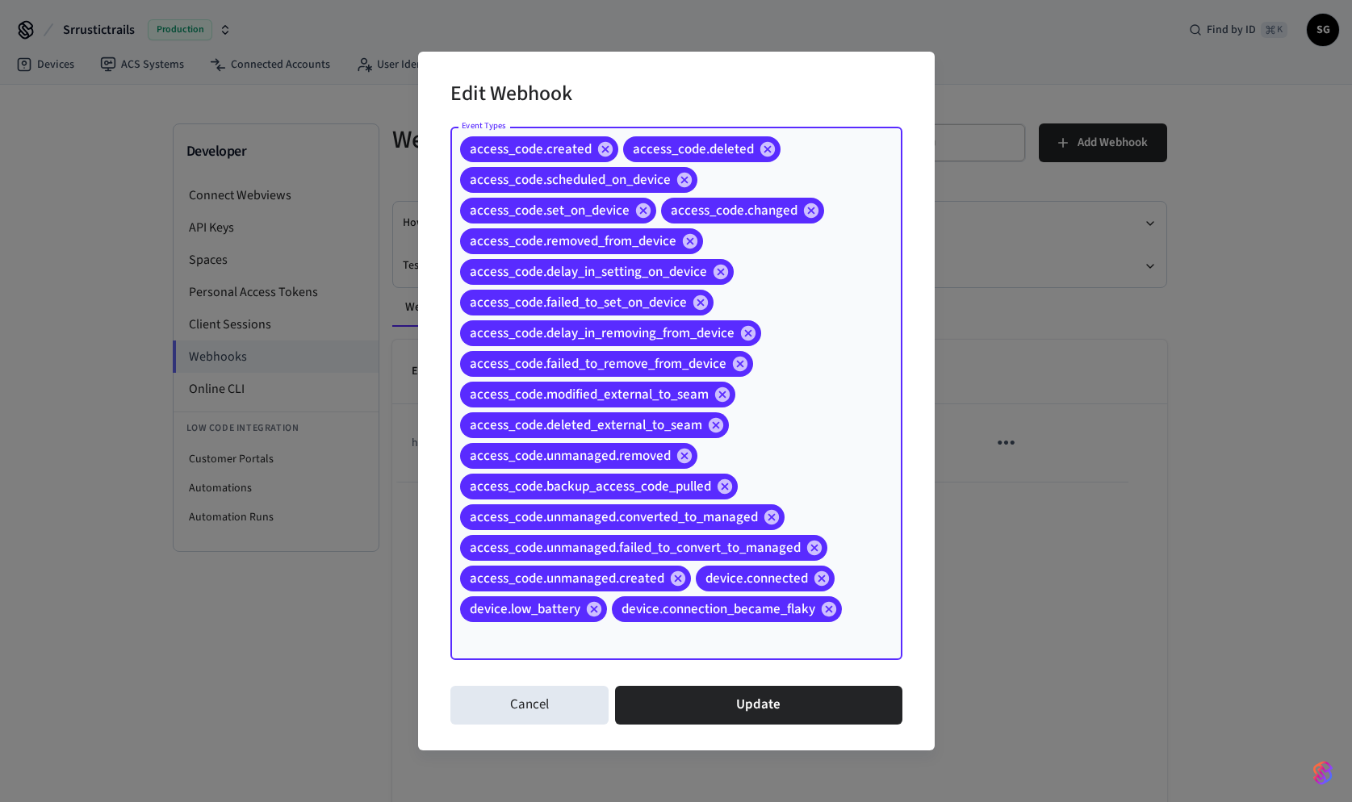
click at [661, 643] on input "Event Types" at bounding box center [654, 639] width 392 height 28
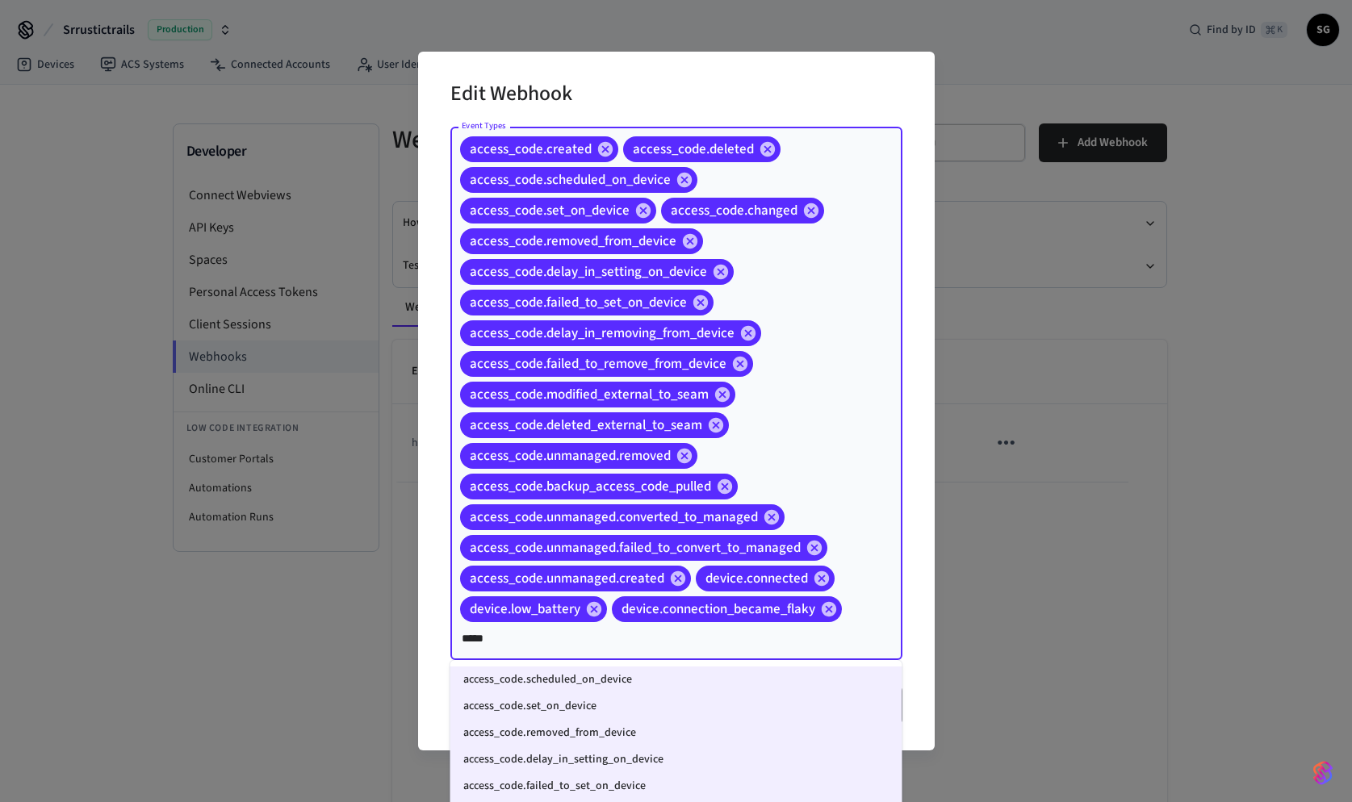
type input "******"
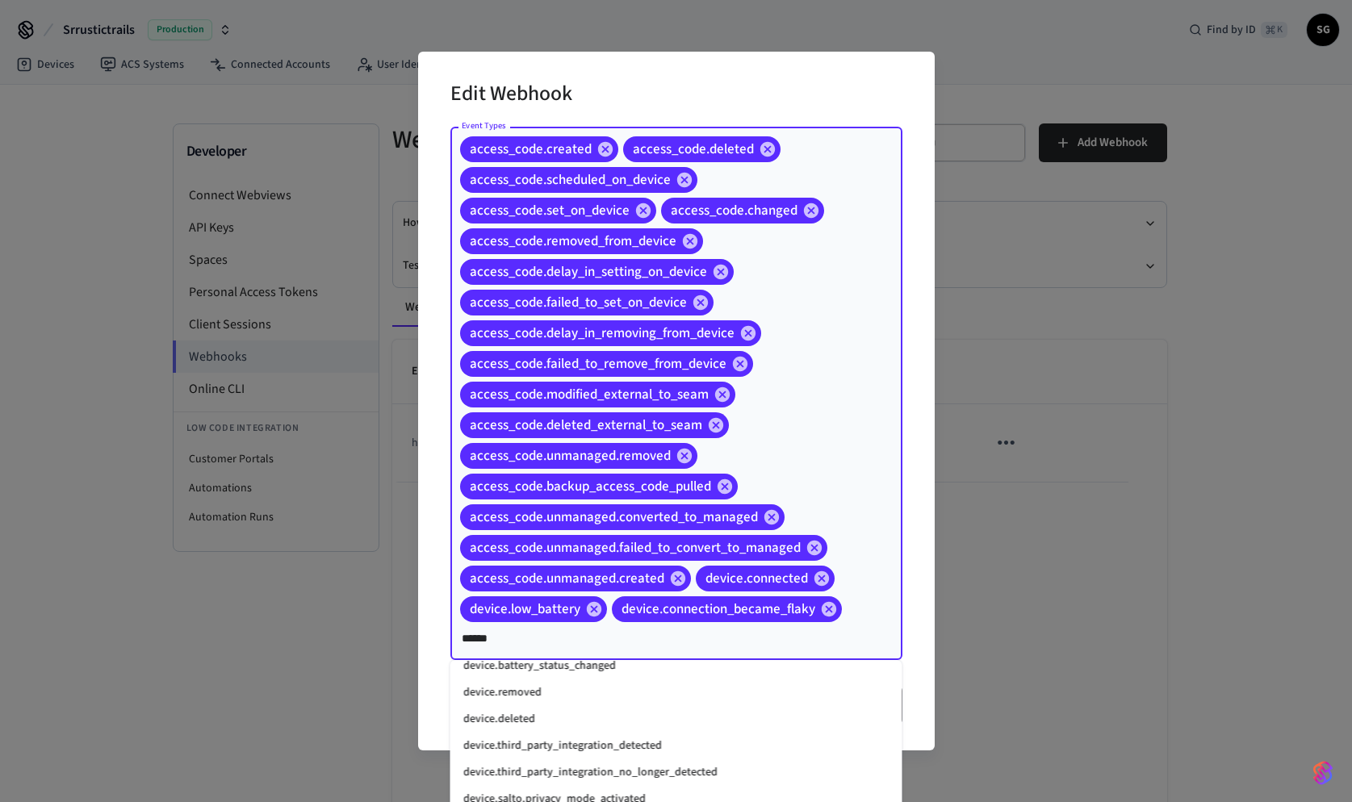
scroll to position [441, 0]
click at [620, 719] on li "device.deleted" at bounding box center [676, 718] width 452 height 27
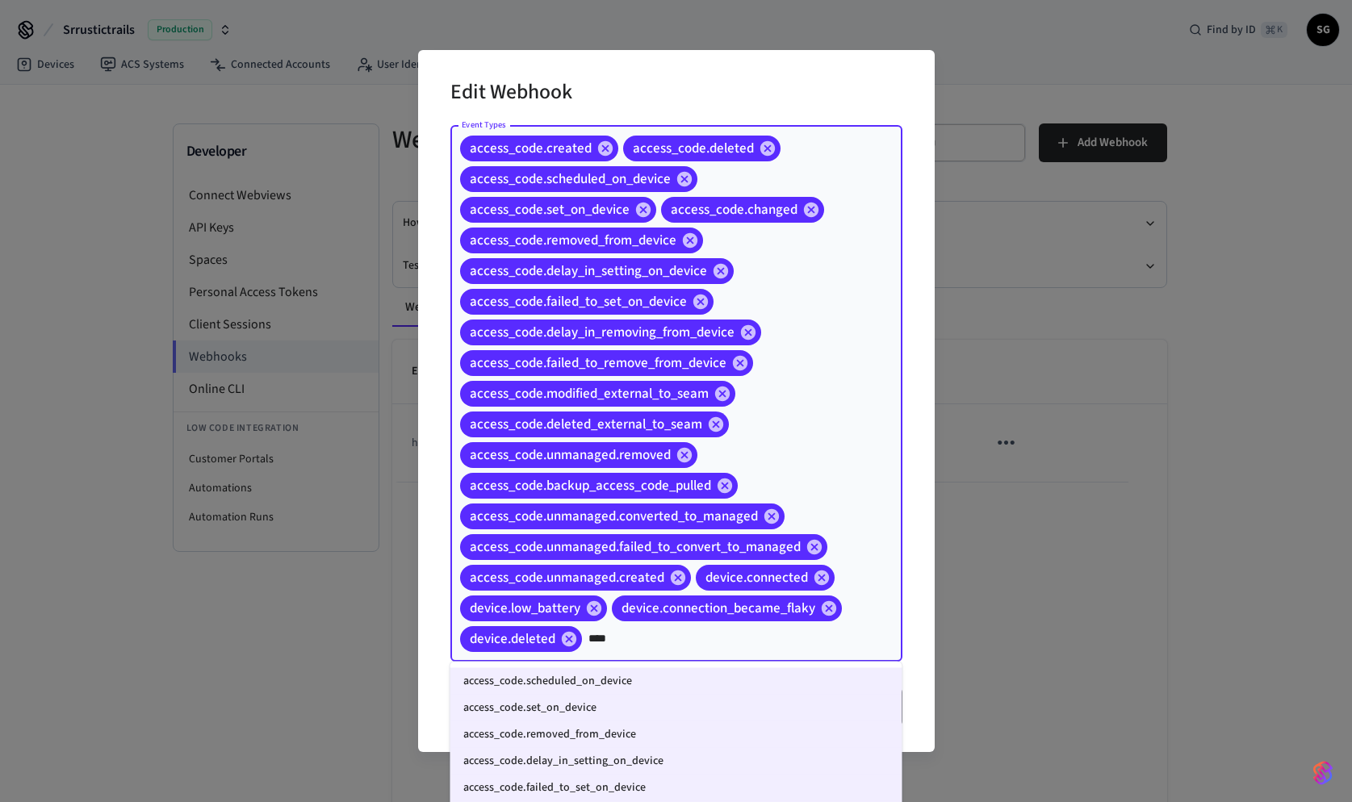
type input "*****"
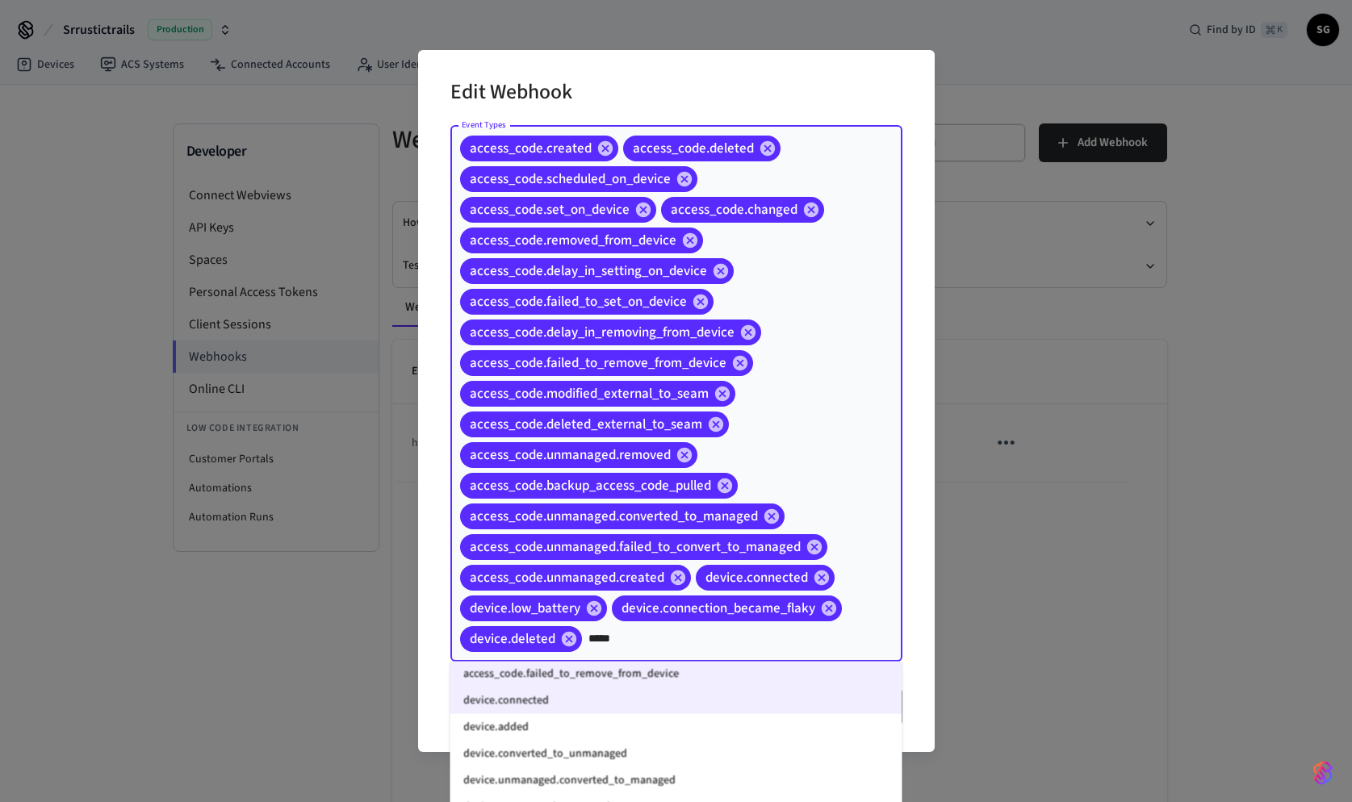
scroll to position [170, 0]
click at [621, 728] on li "device.added" at bounding box center [676, 724] width 452 height 27
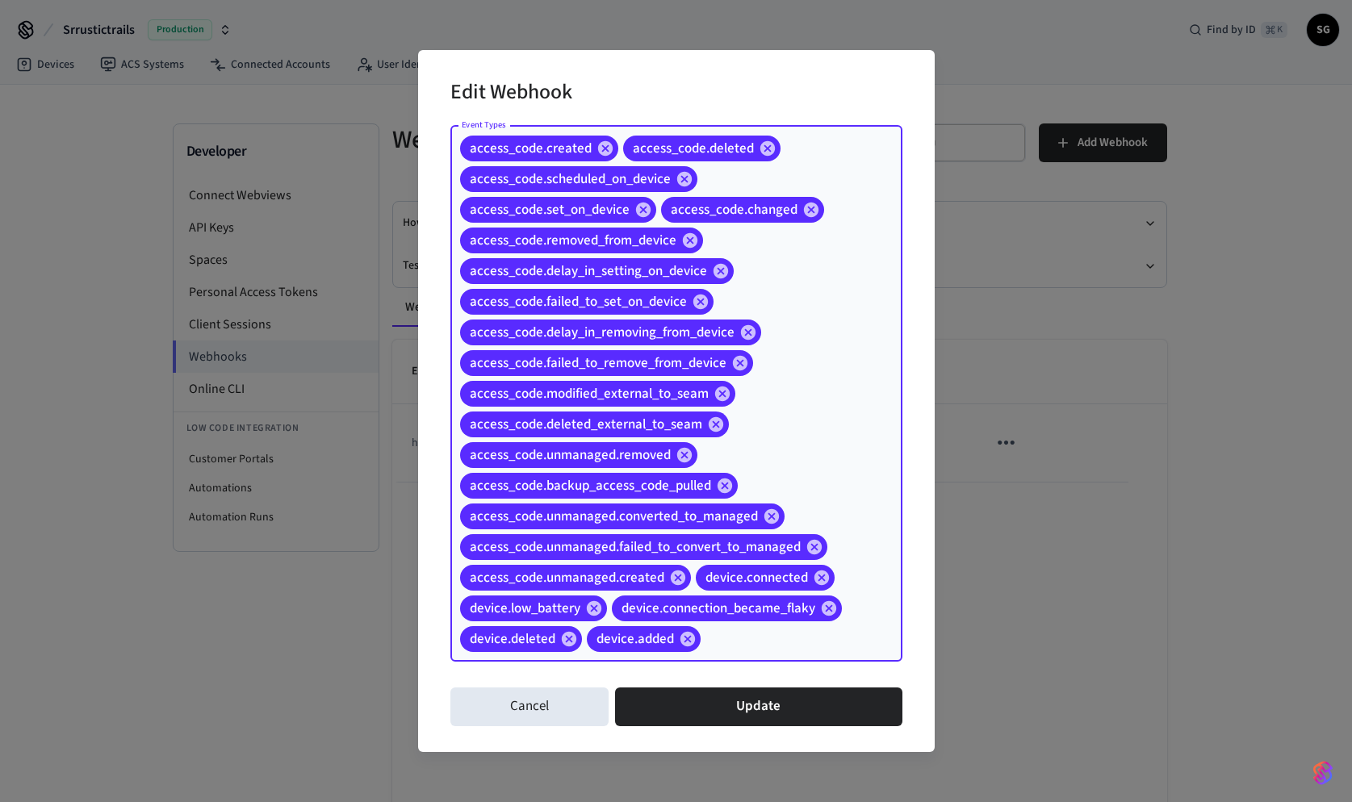
type input "*"
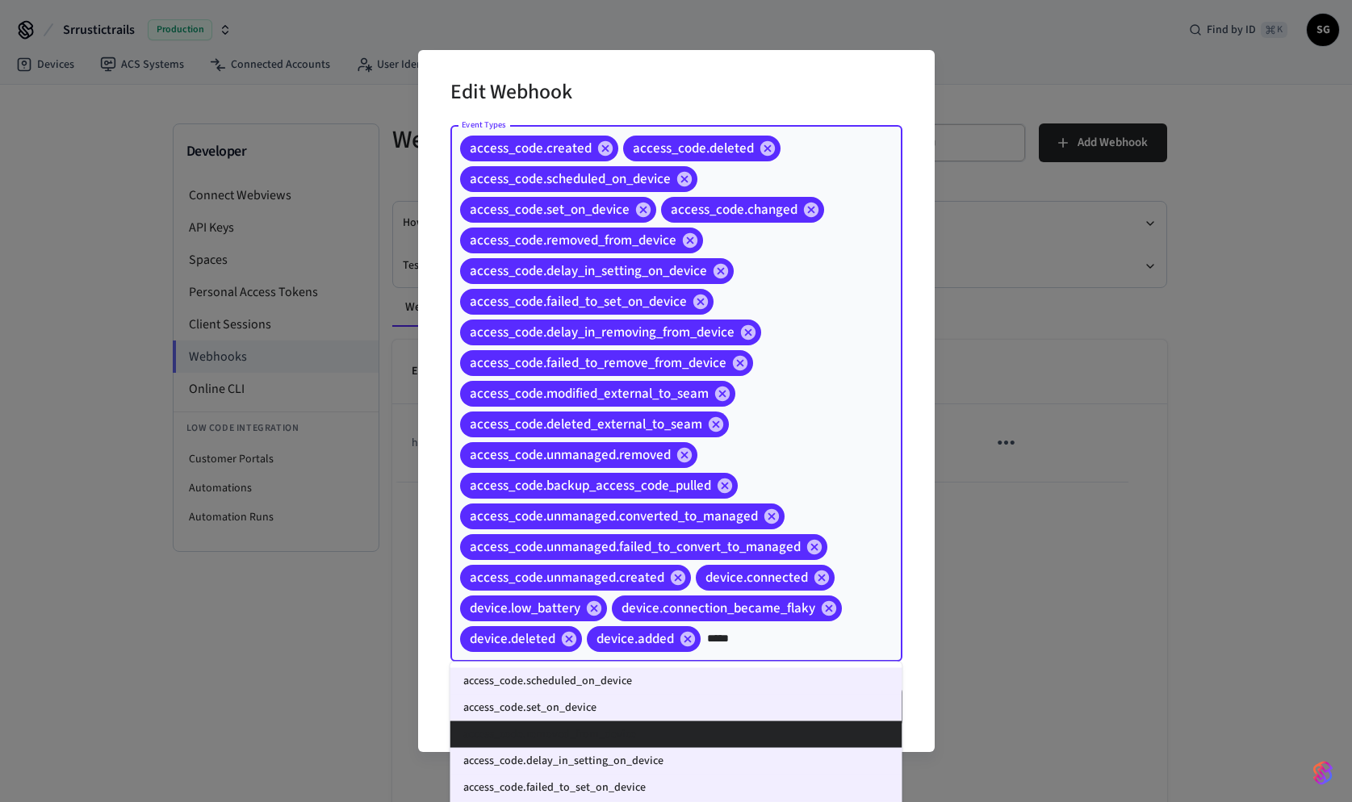
type input "******"
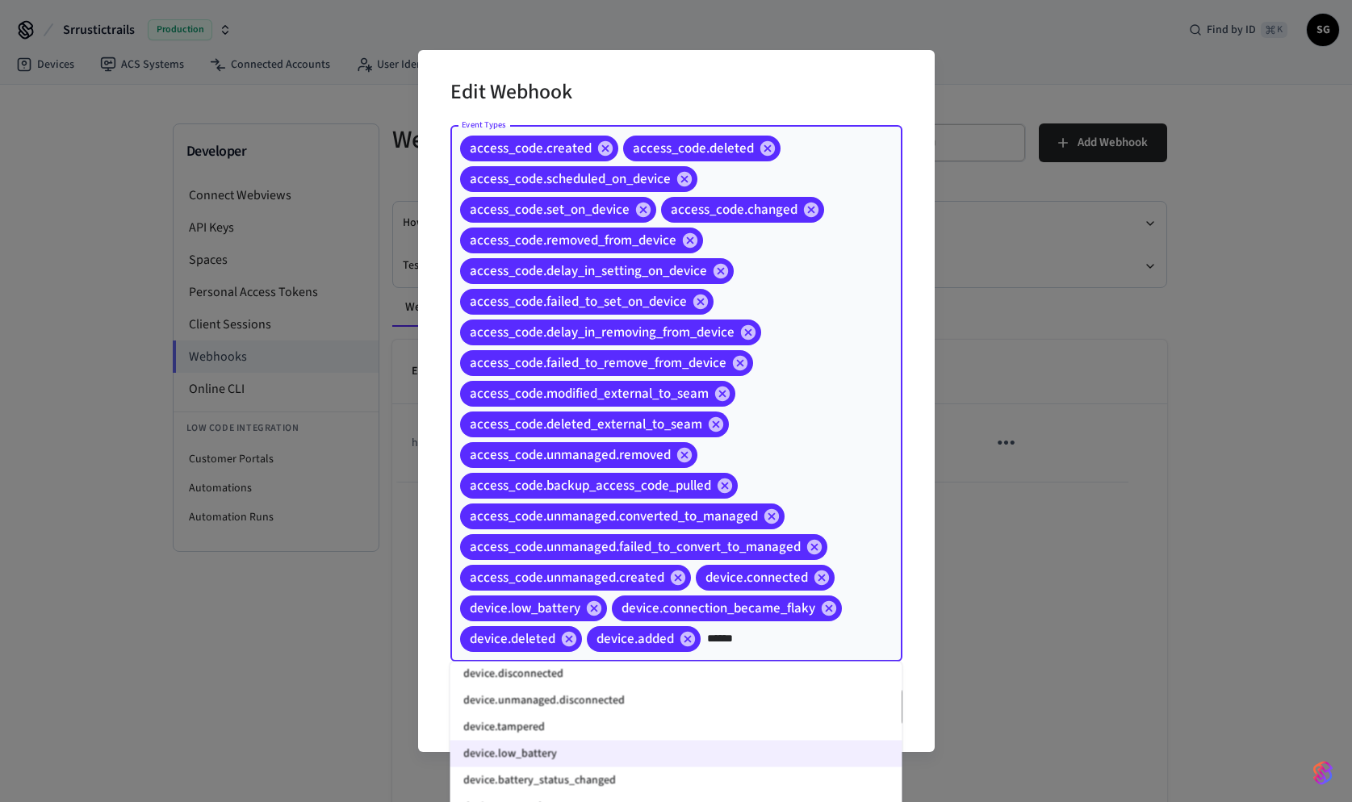
scroll to position [314, 0]
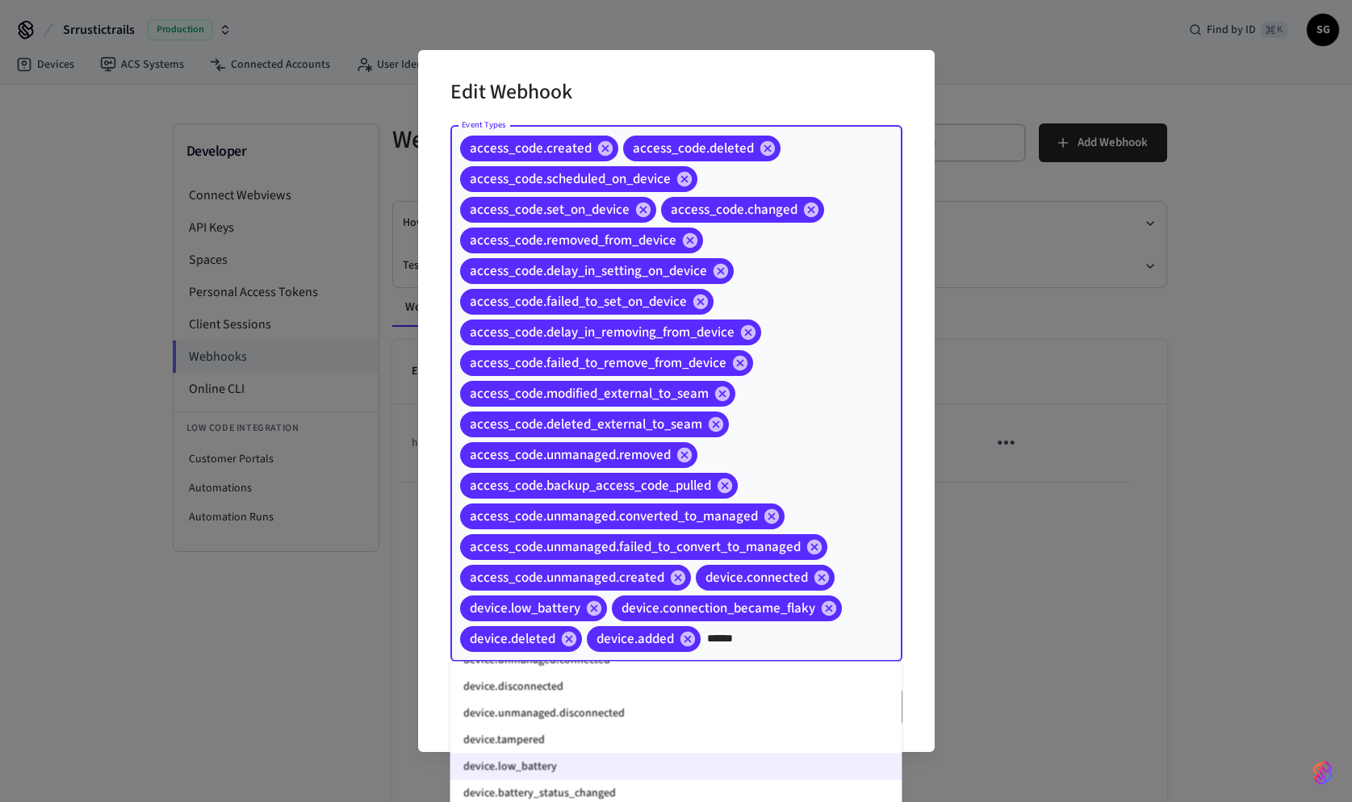
click at [701, 691] on li "device.disconnected" at bounding box center [676, 687] width 452 height 27
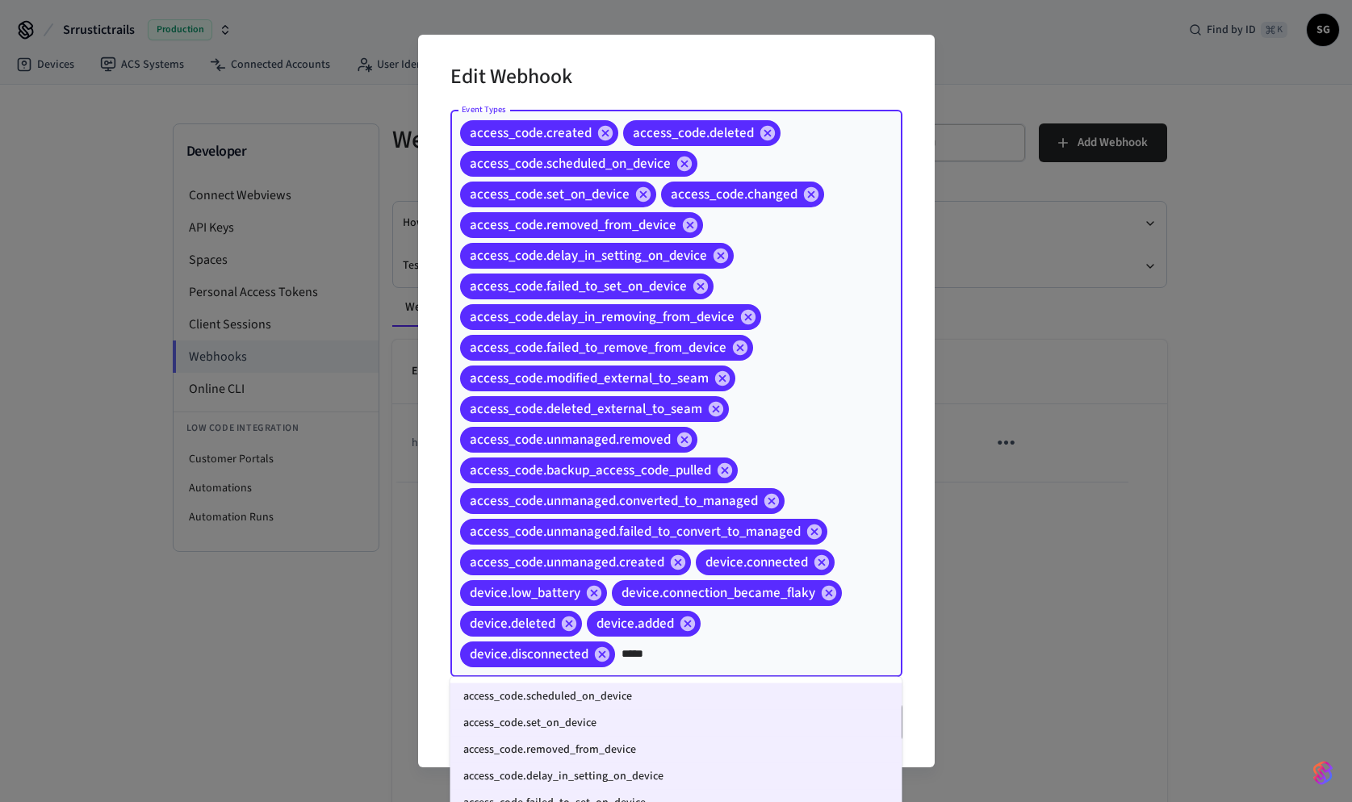
type input "******"
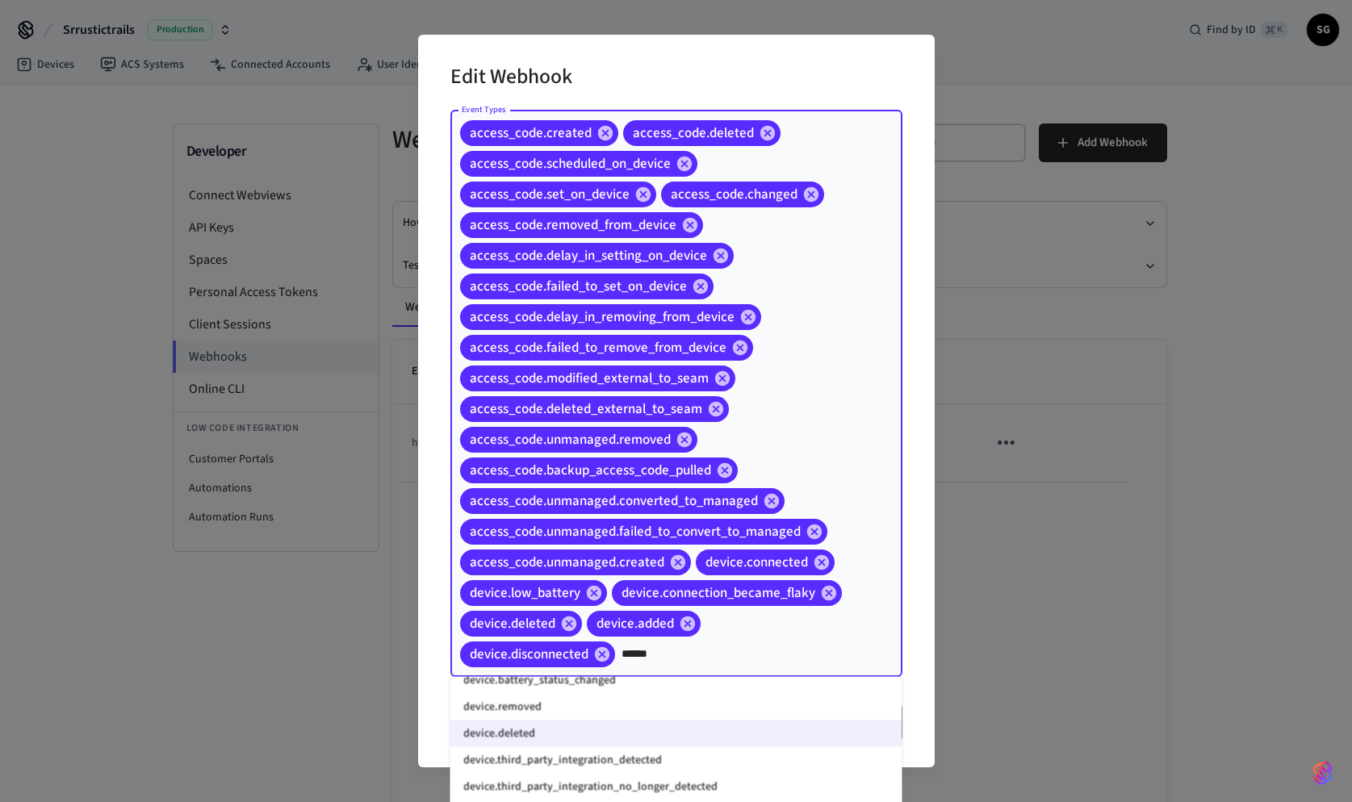
scroll to position [441, 0]
click at [735, 720] on li "device.removed" at bounding box center [676, 709] width 452 height 27
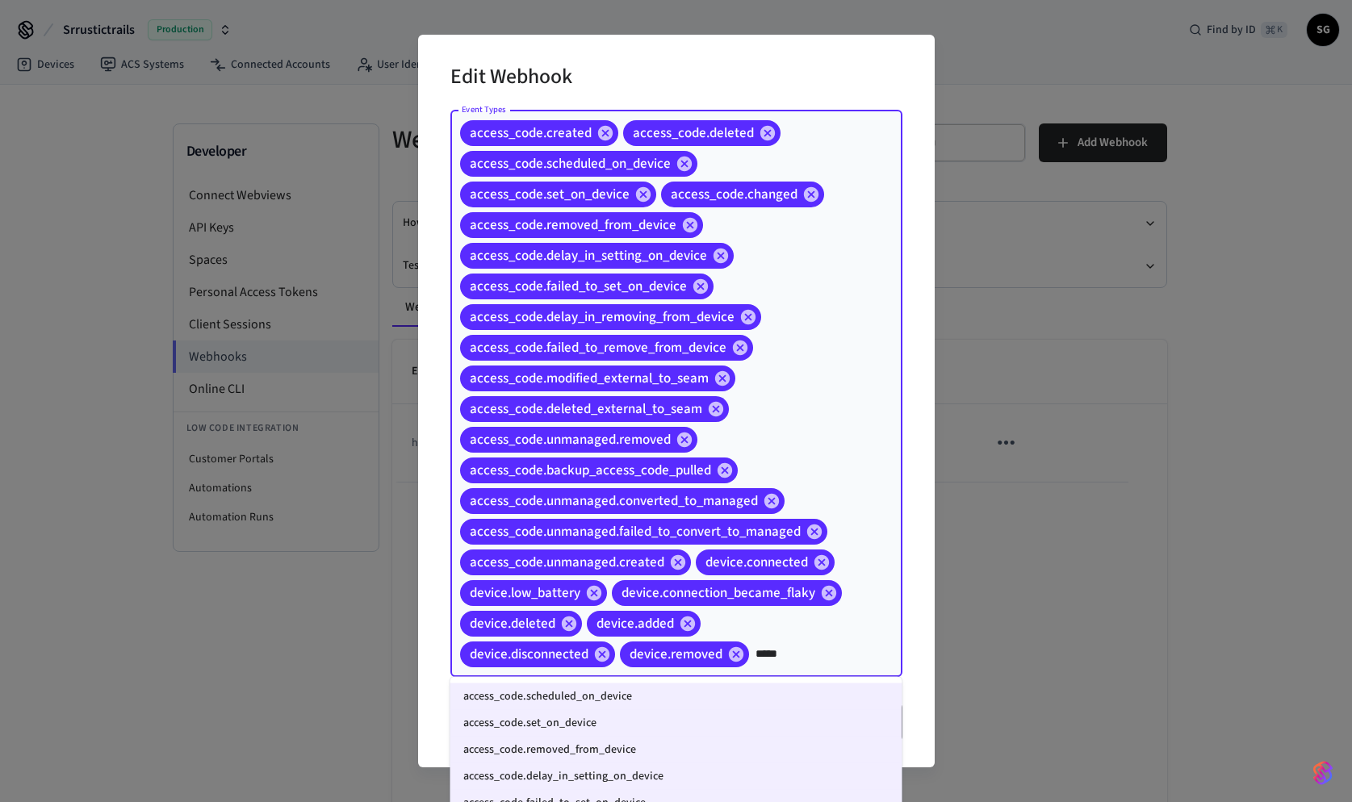
type input "******"
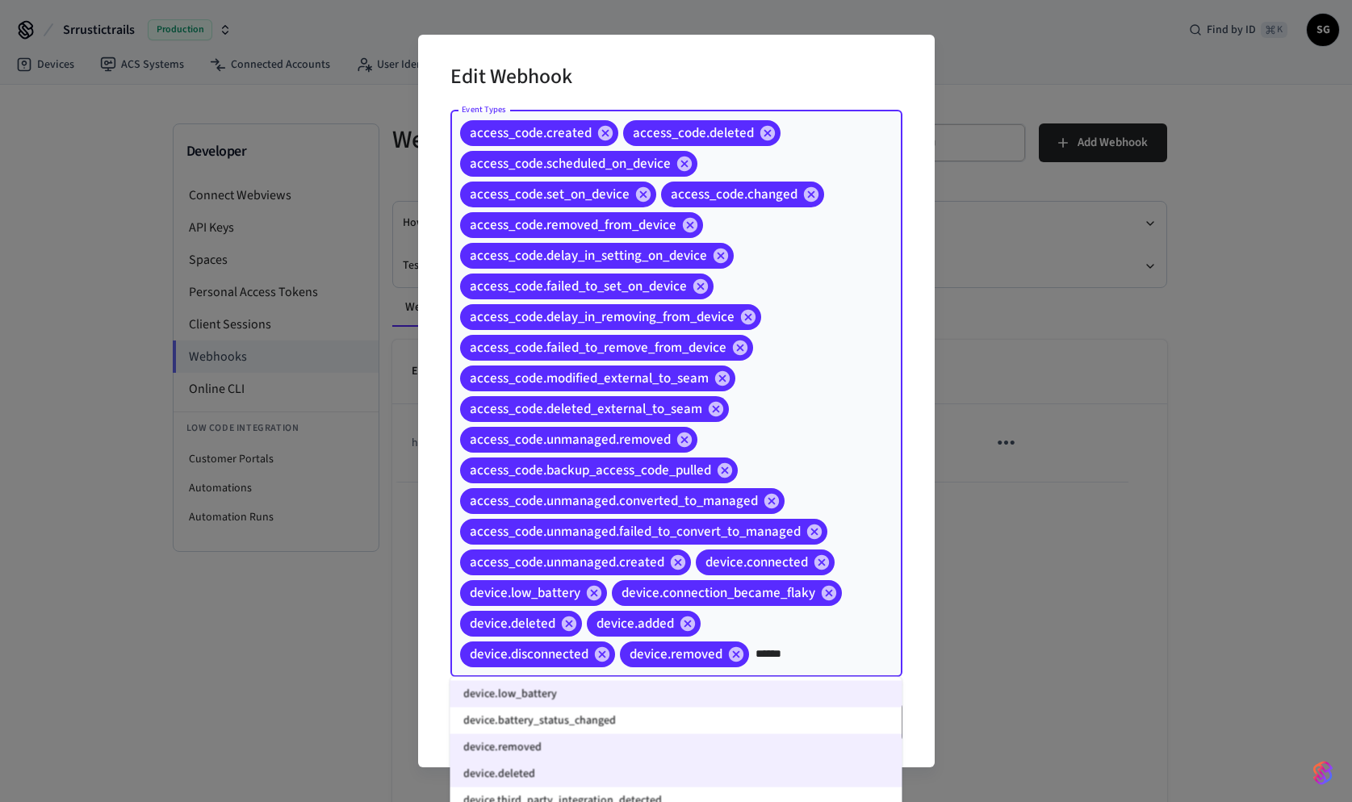
scroll to position [386, 0]
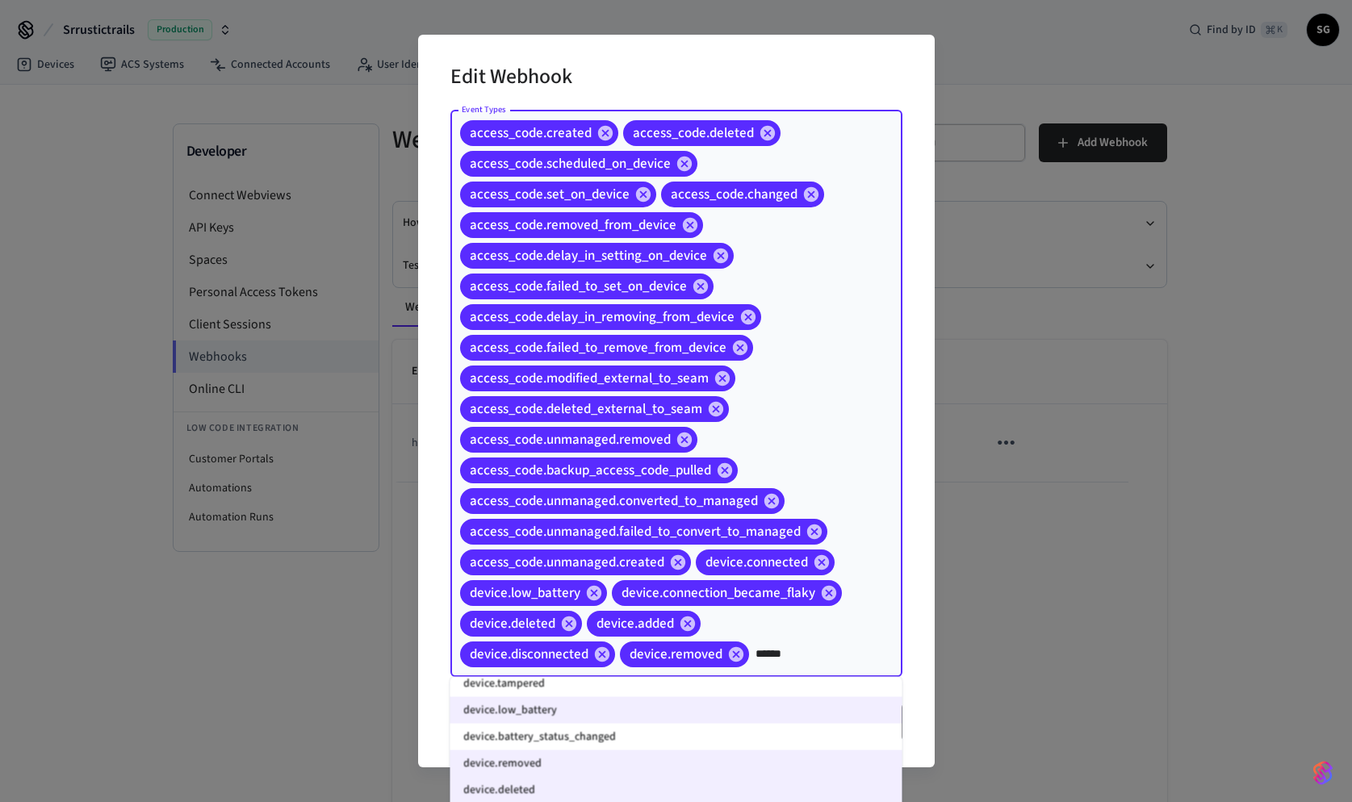
click at [682, 739] on li "device.battery_status_changed" at bounding box center [676, 737] width 452 height 27
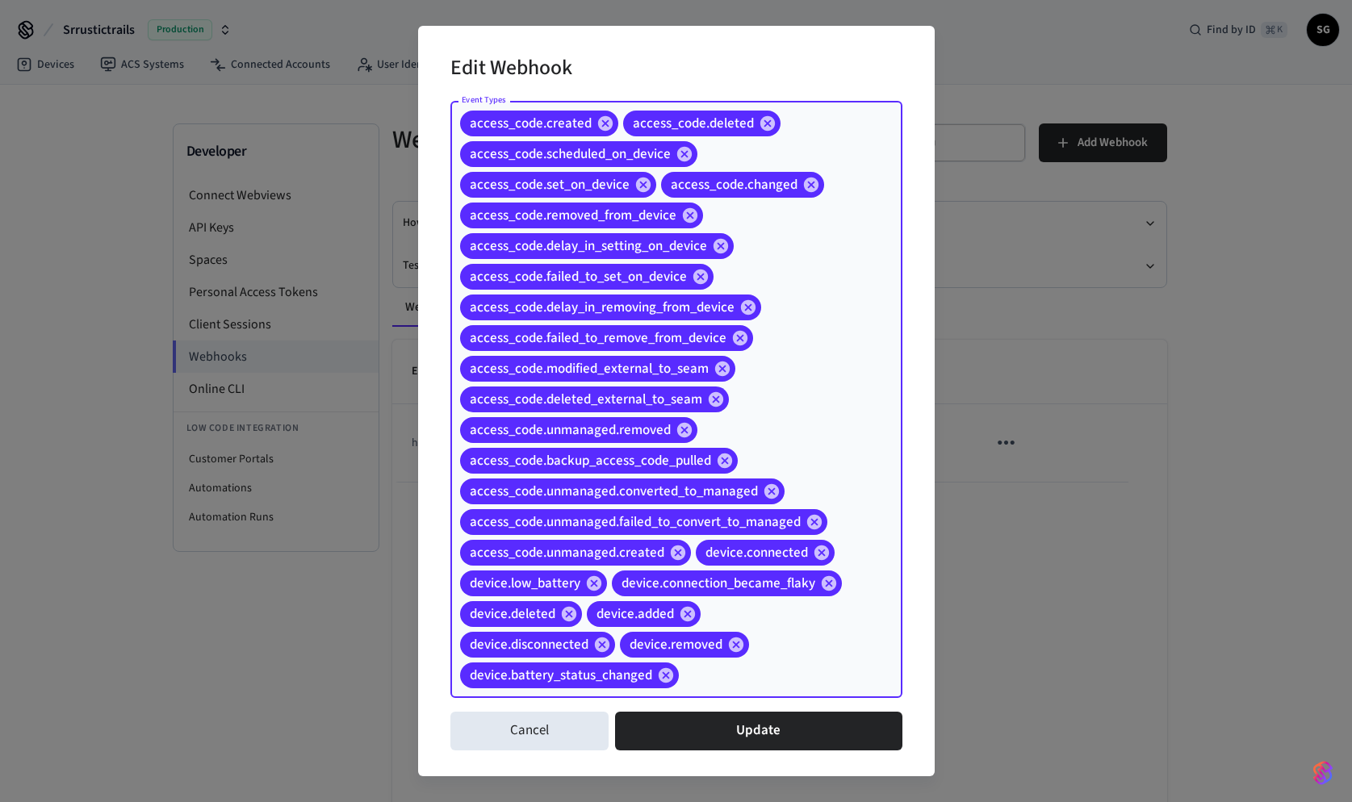
click at [740, 681] on input "Event Types" at bounding box center [765, 676] width 169 height 28
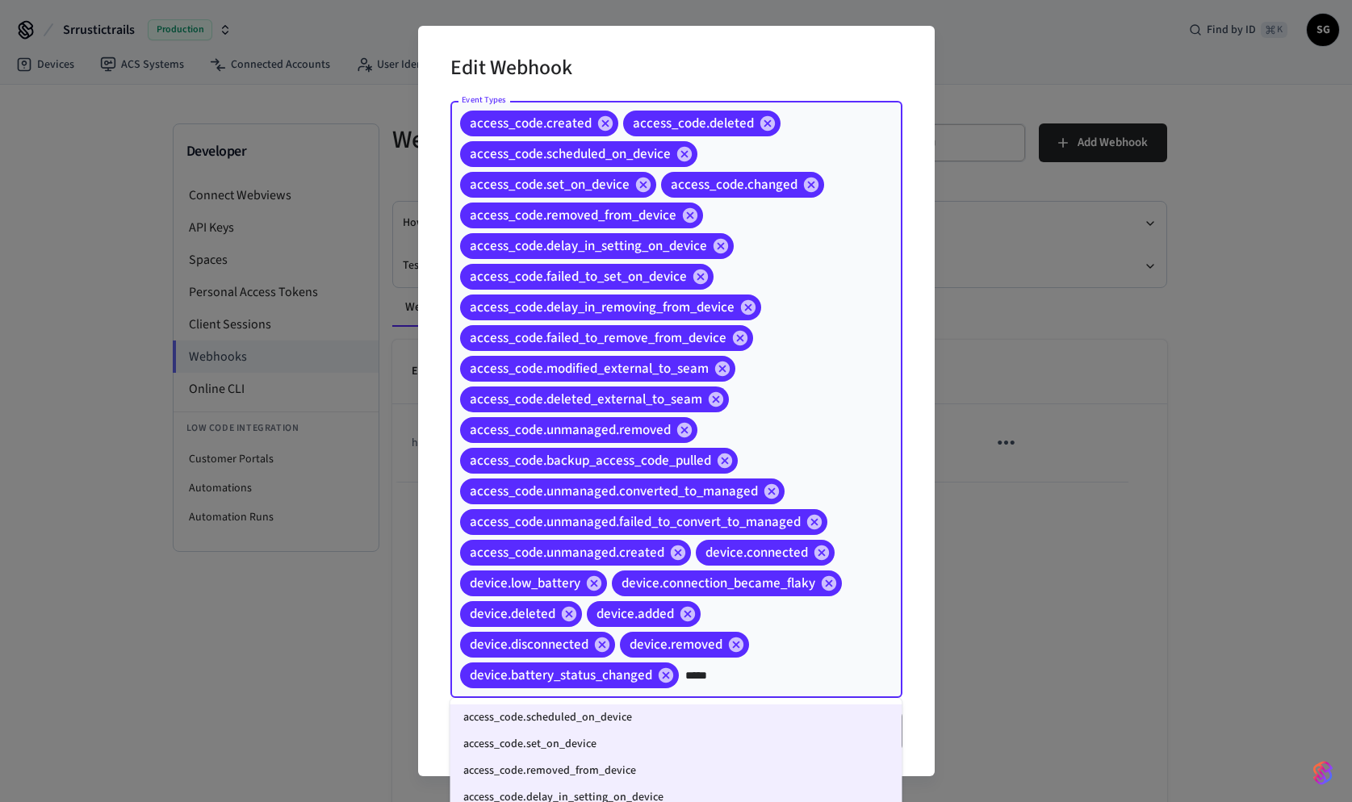
type input "******"
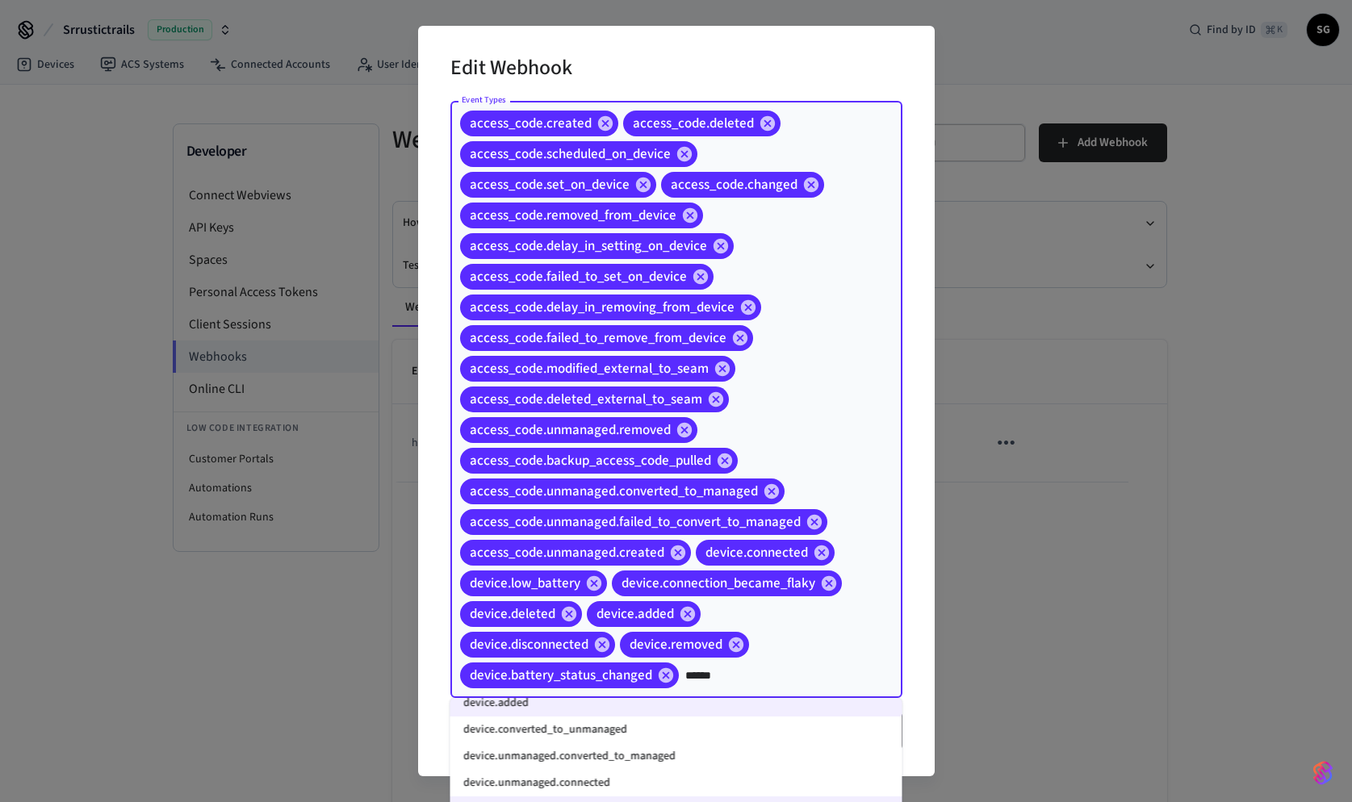
scroll to position [229, 0]
click at [710, 726] on li "device.converted_to_unmanaged" at bounding box center [676, 728] width 452 height 27
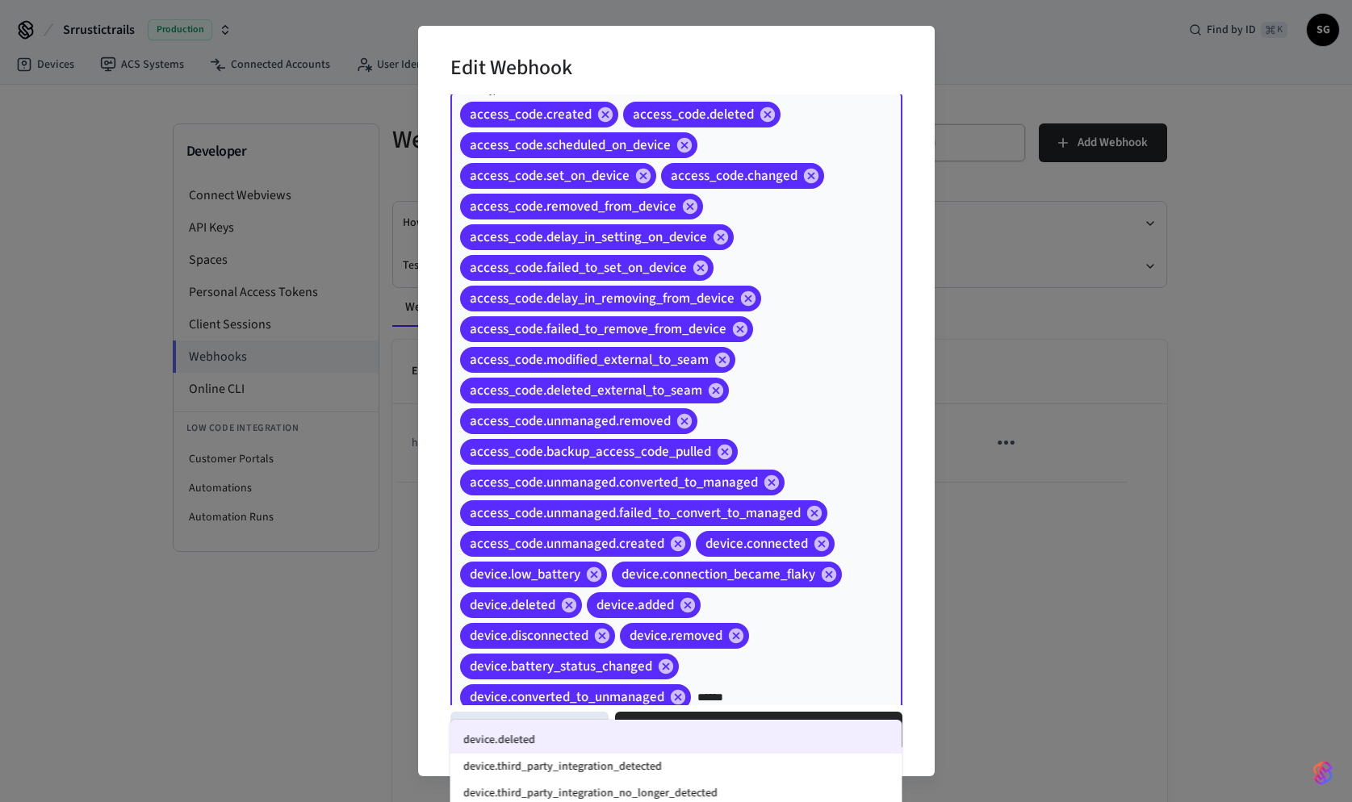
scroll to position [491, 0]
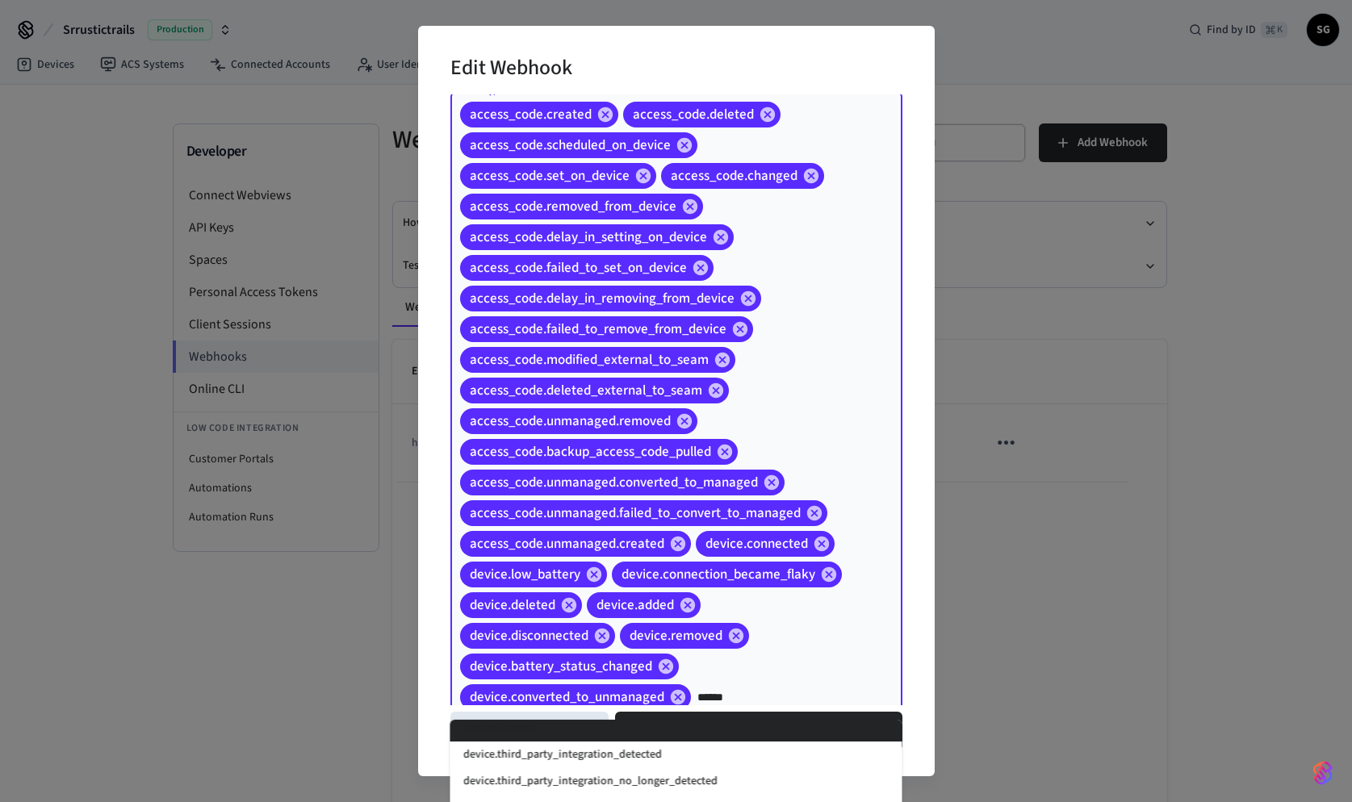
click at [881, 663] on div "access_code.created access_code.deleted access_code.scheduled_on_device access_…" at bounding box center [676, 406] width 452 height 628
click at [719, 694] on input "******" at bounding box center [771, 698] width 157 height 28
click at [745, 694] on input "******" at bounding box center [771, 698] width 157 height 28
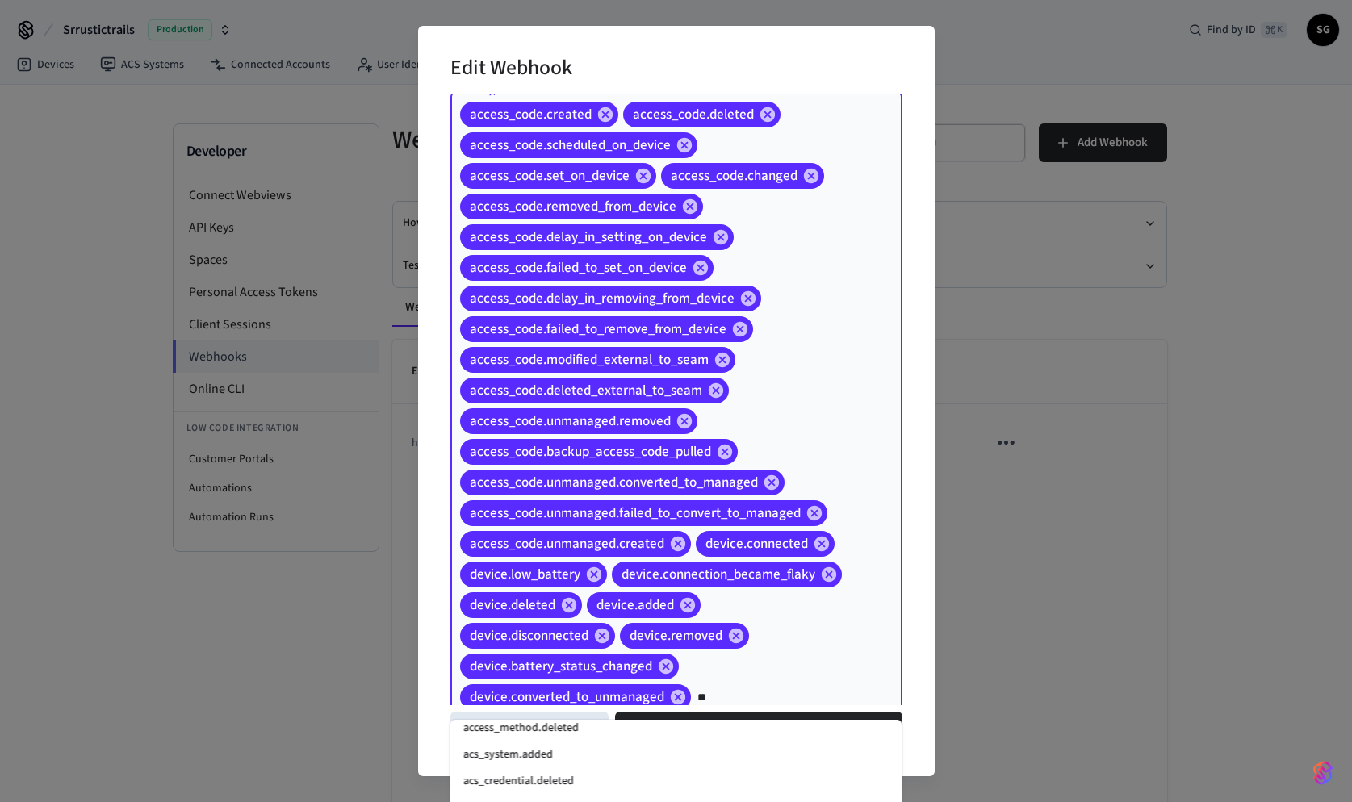
scroll to position [6, 0]
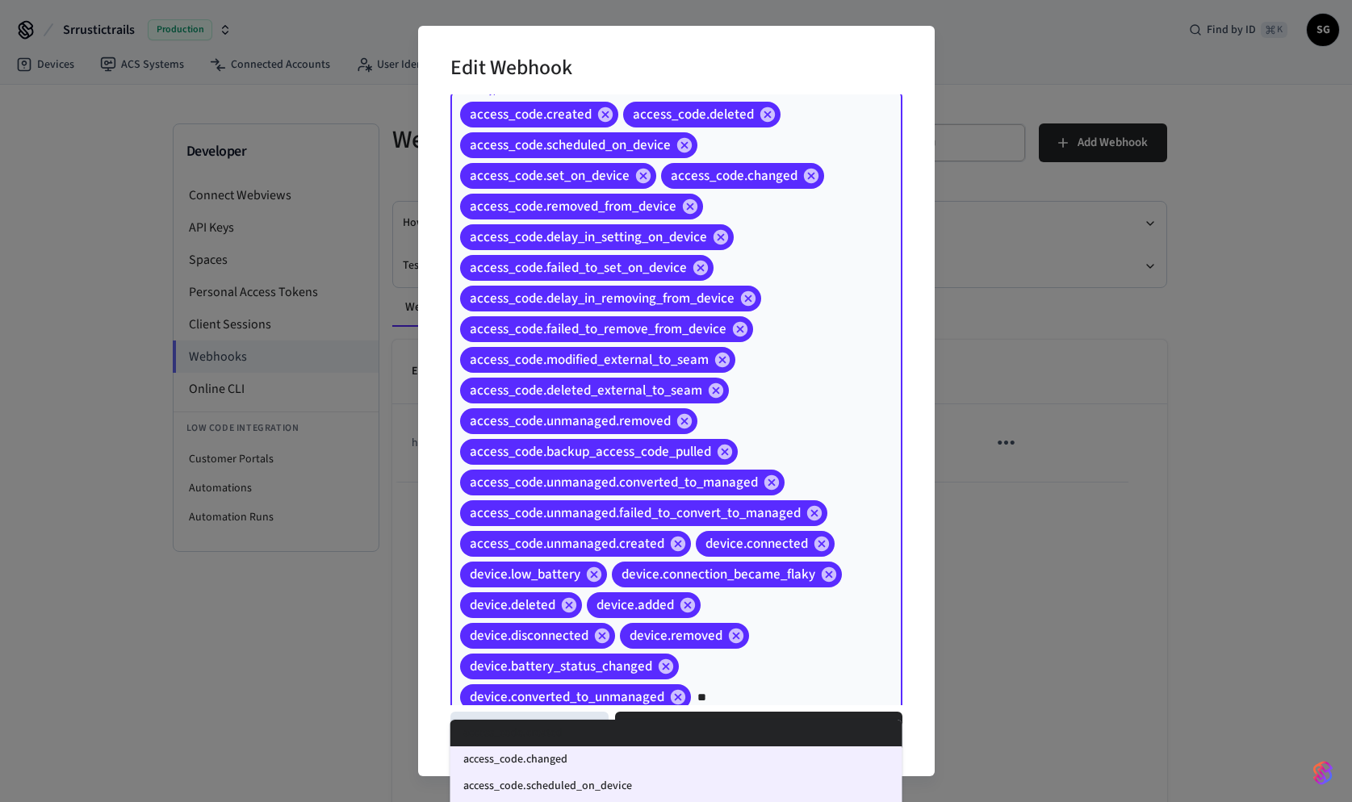
type input "*"
click at [907, 634] on div "Edit Webhook Event Types access_code.created access_code.deleted access_code.sc…" at bounding box center [676, 401] width 517 height 751
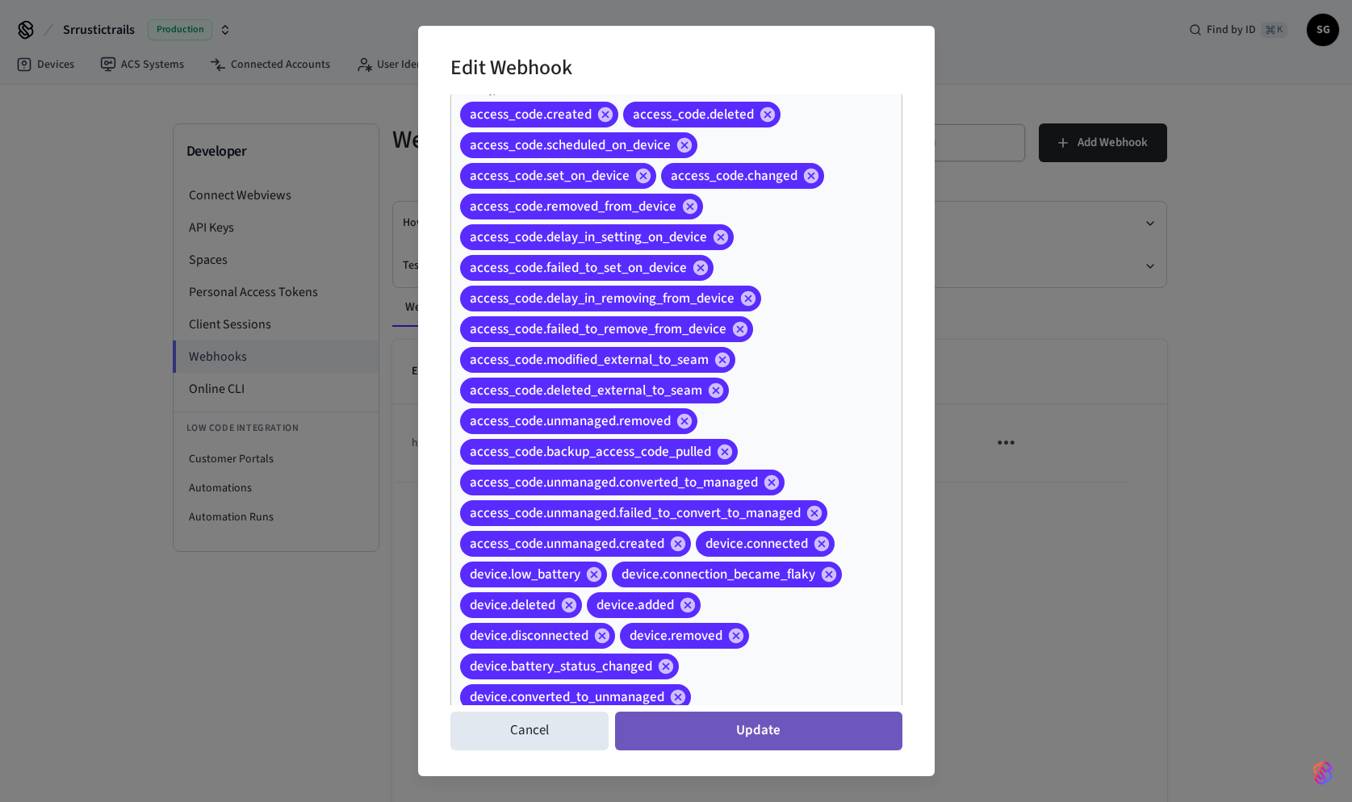
click at [718, 739] on button "Update" at bounding box center [758, 731] width 287 height 39
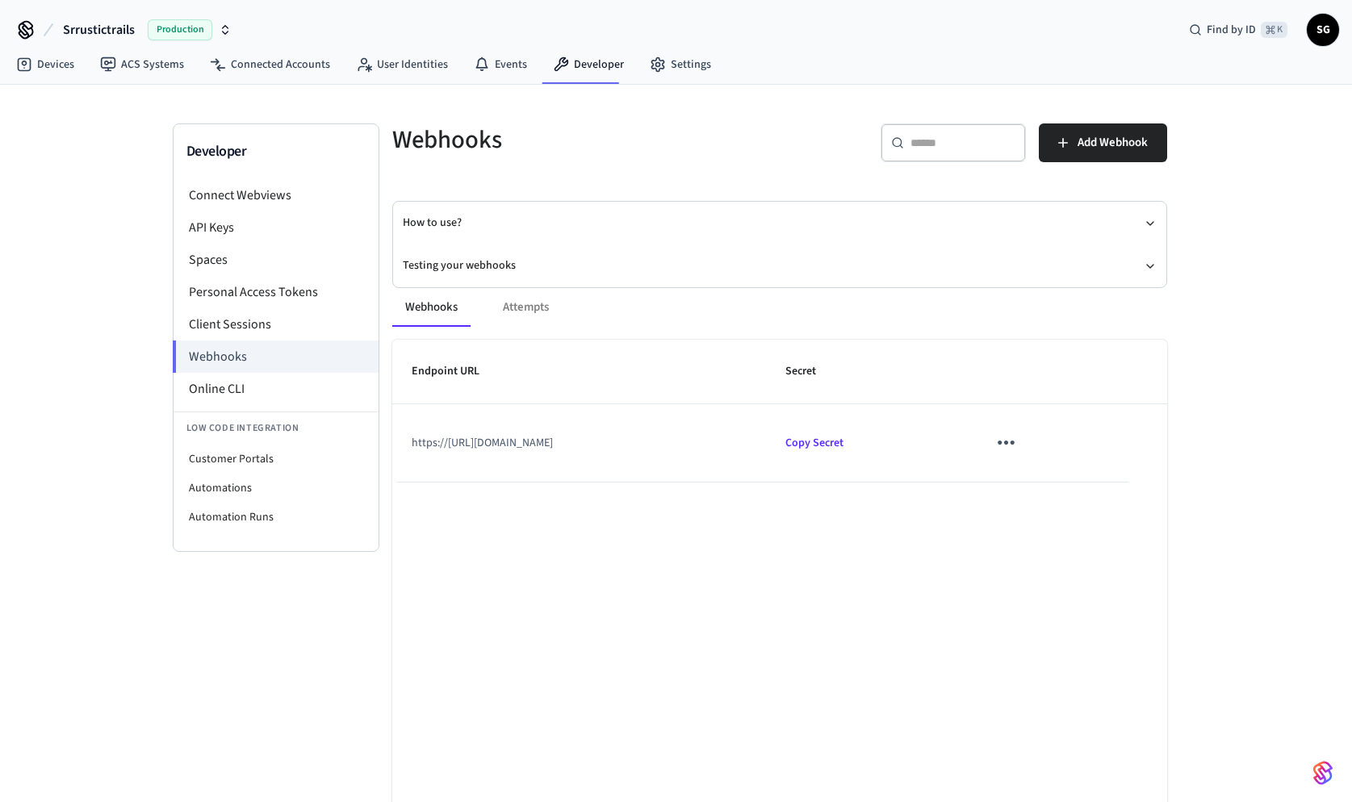
click at [1019, 446] on icon "sticky table" at bounding box center [1006, 442] width 25 height 25
click at [1052, 473] on li "Edit" at bounding box center [1079, 492] width 77 height 44
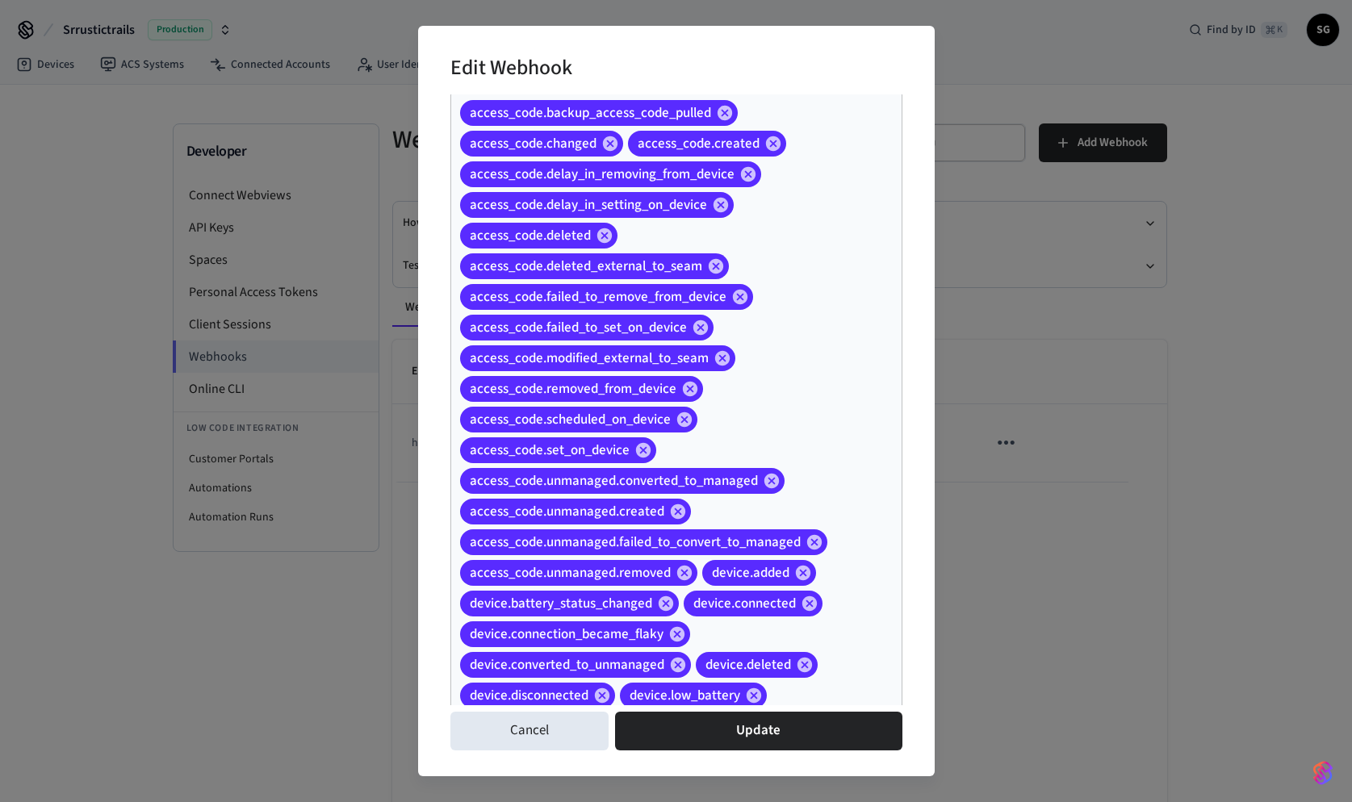
scroll to position [0, 0]
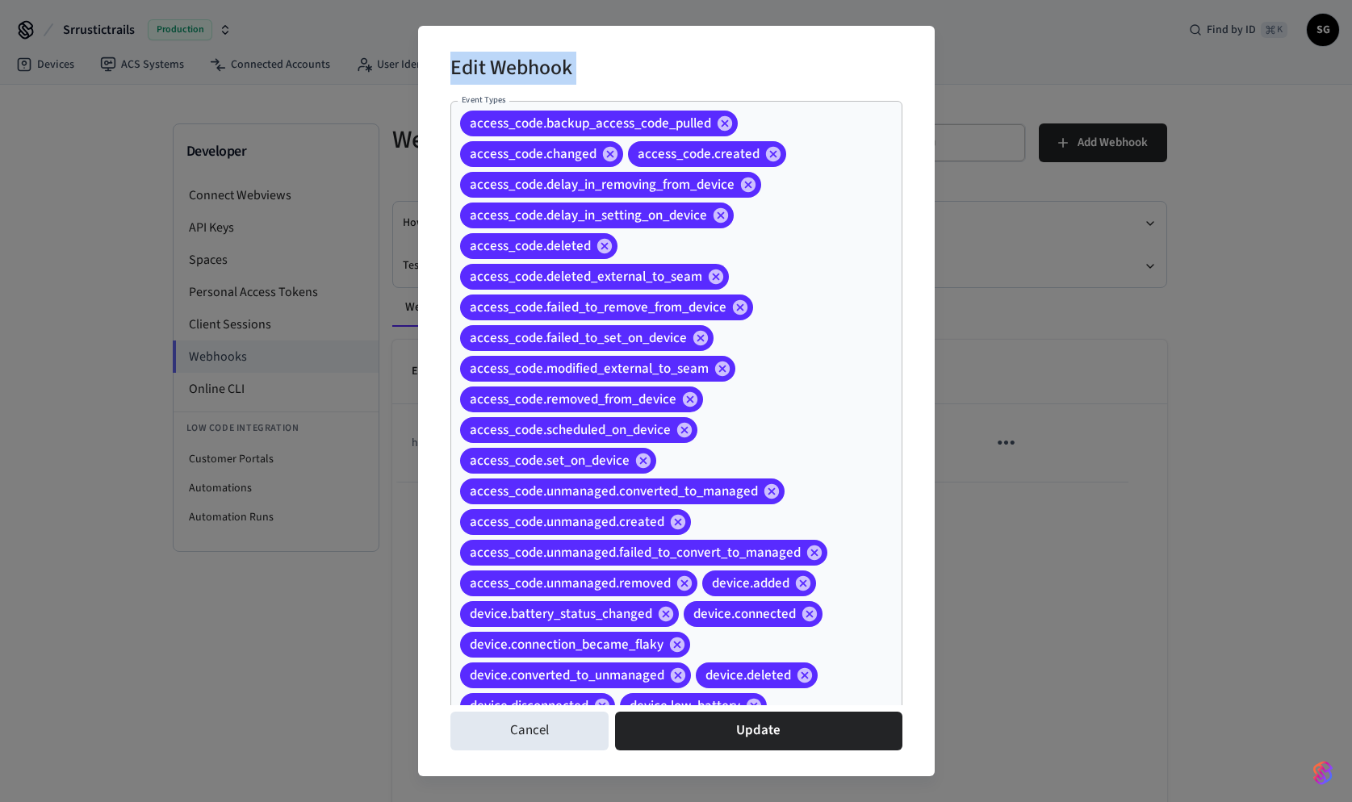
drag, startPoint x: 450, startPoint y: 70, endPoint x: 640, endPoint y: 659, distance: 618.5
click at [644, 663] on div "Edit Webhook Event Types access_code.backup_access_code_pulled access_code.chan…" at bounding box center [676, 401] width 517 height 751
